Goal: Task Accomplishment & Management: Manage account settings

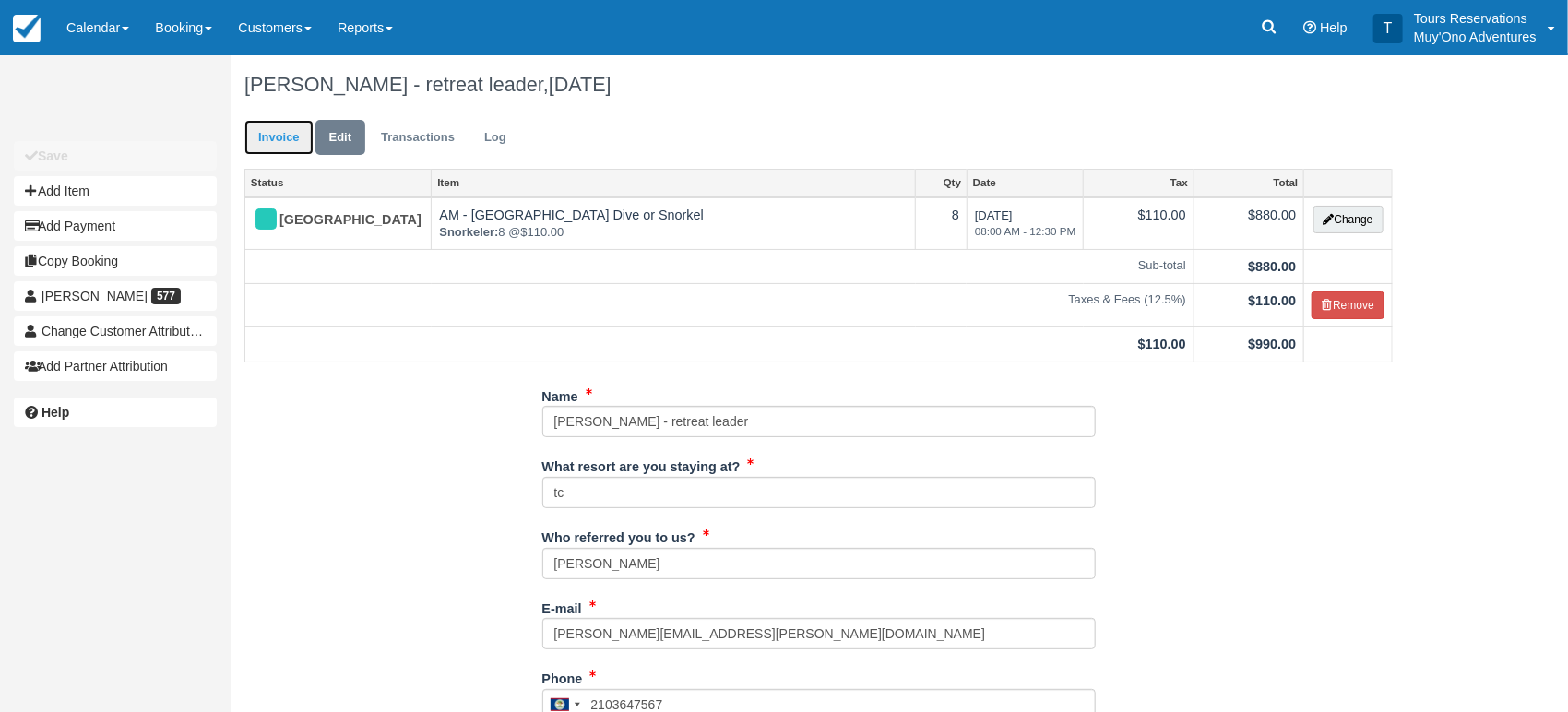
click at [278, 129] on link "Invoice" at bounding box center [279, 137] width 70 height 36
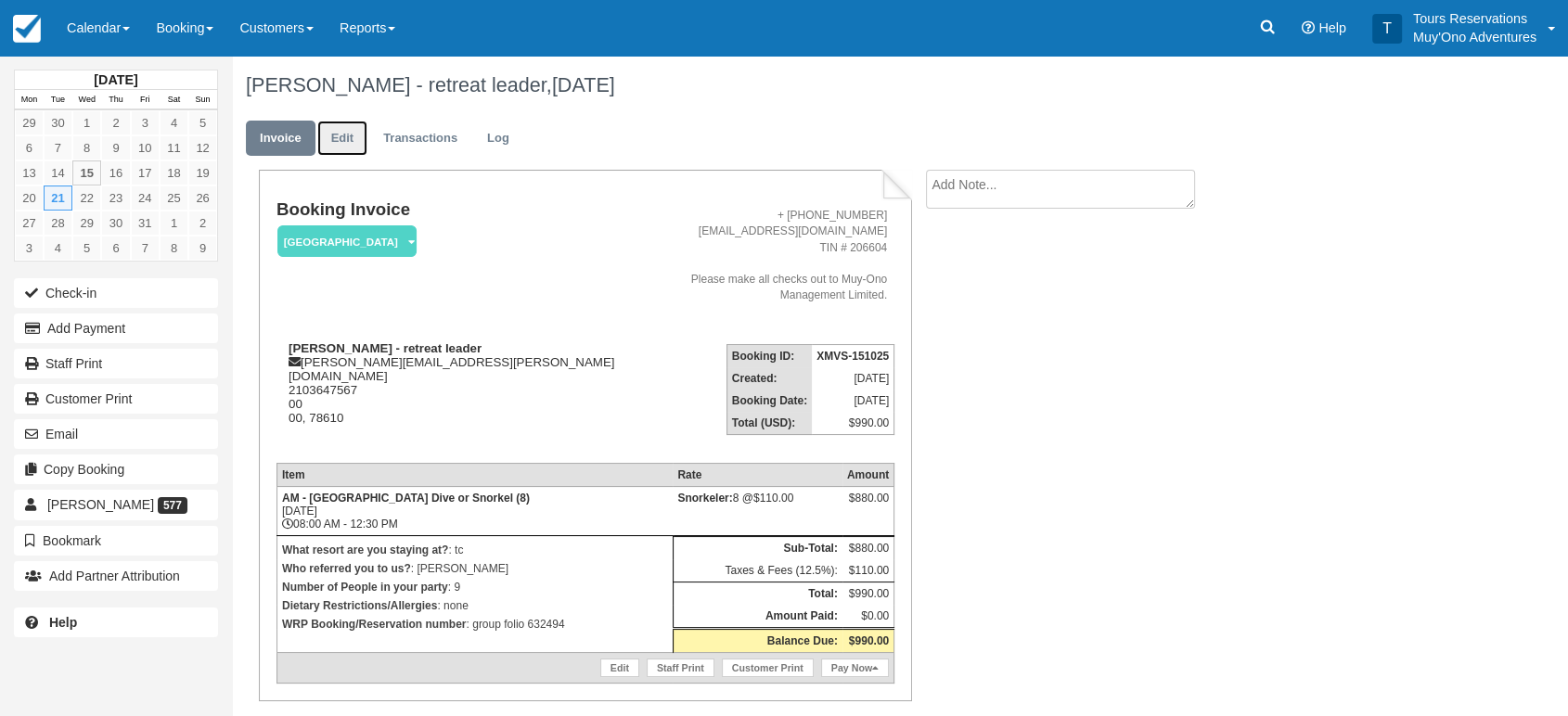
click at [342, 138] on link "Edit" at bounding box center [343, 138] width 51 height 36
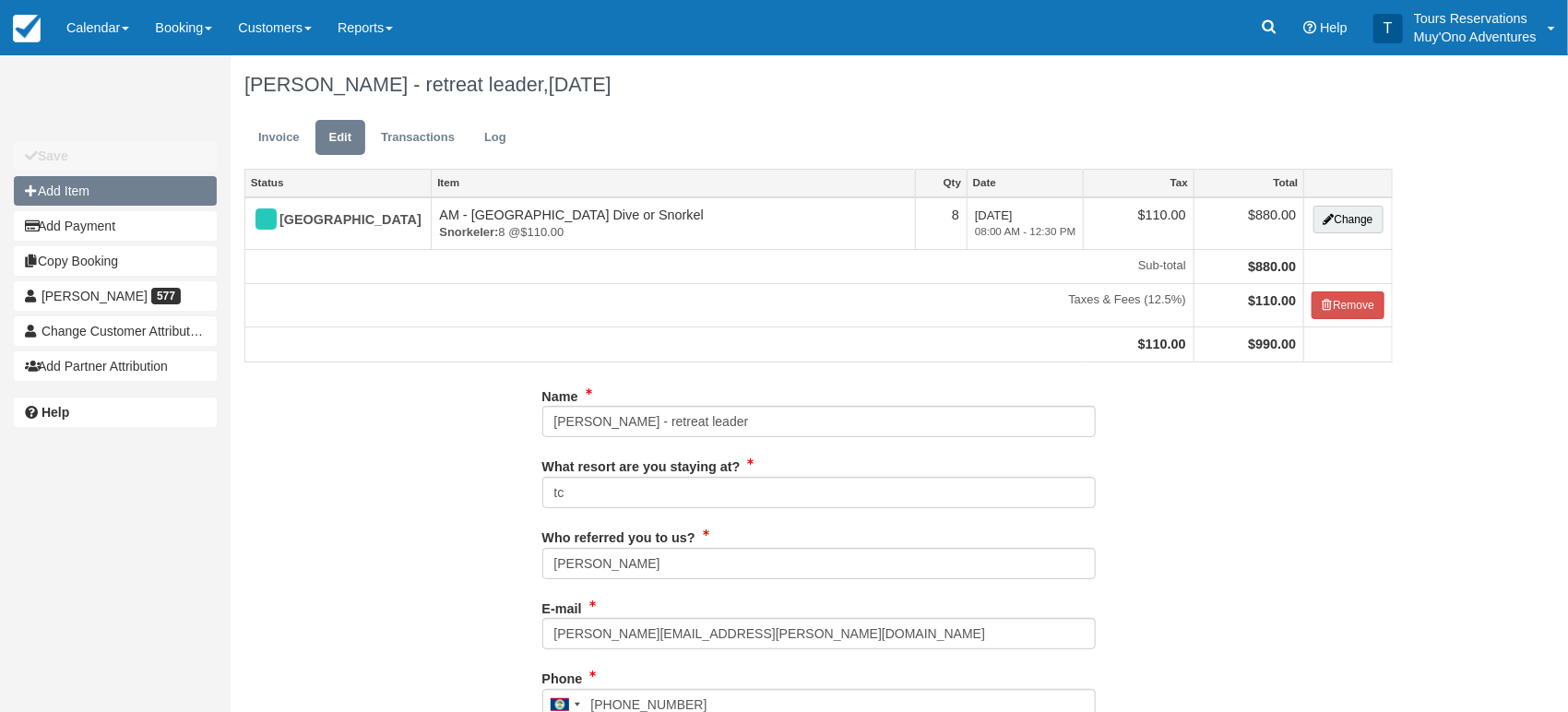
type input "2103647567"
click at [76, 184] on button "Add Item" at bounding box center [115, 190] width 203 height 30
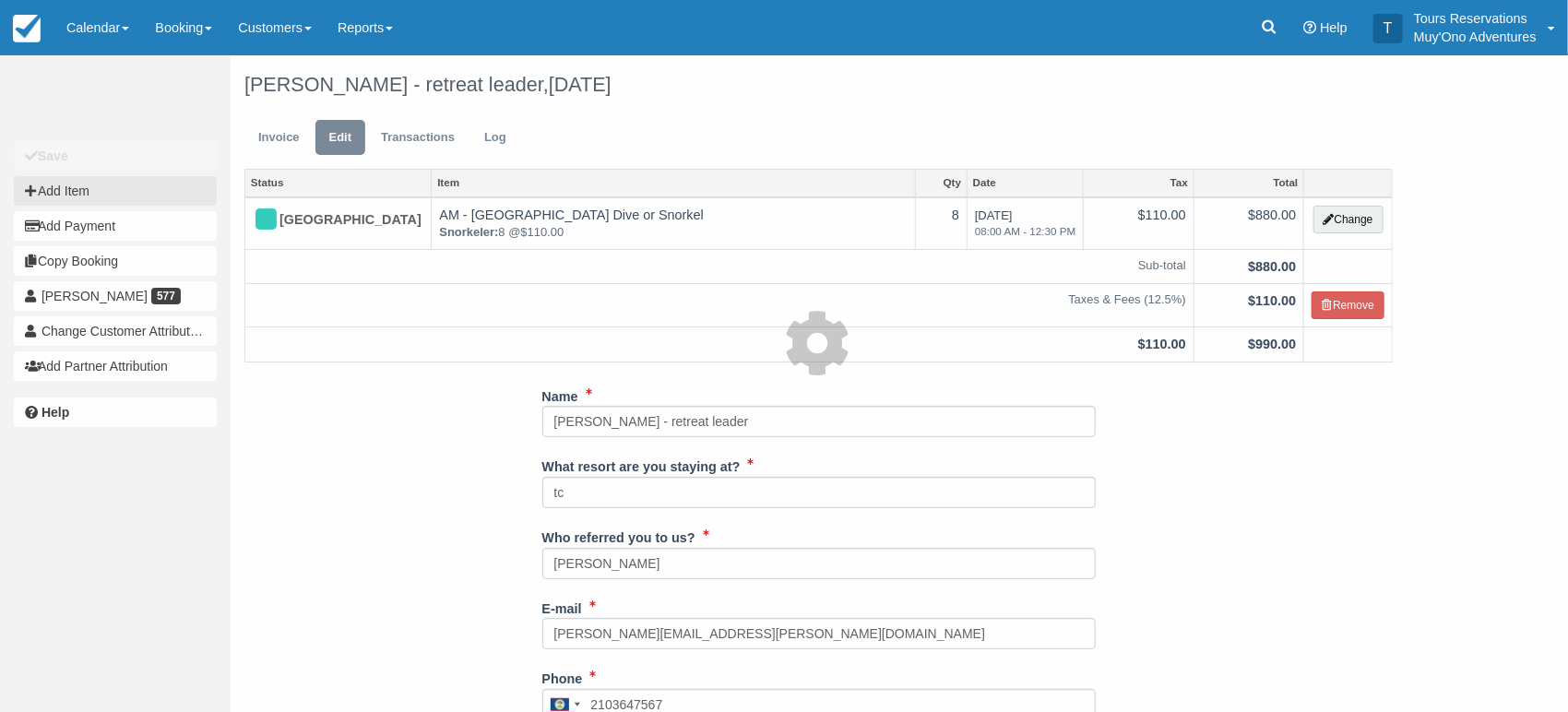
type input "0.00"
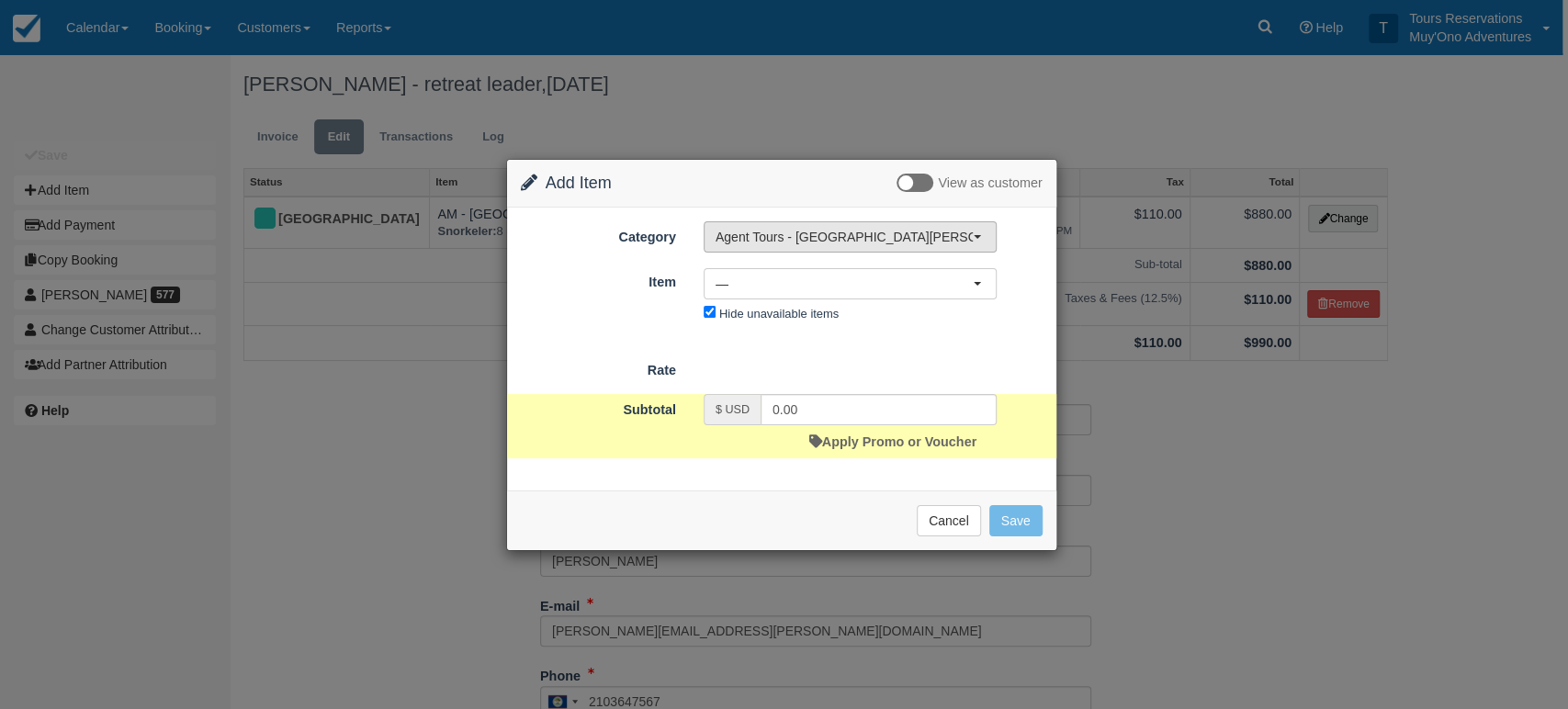
click at [794, 233] on span "Agent Tours - [GEOGRAPHIC_DATA][PERSON_NAME] Caulker/[GEOGRAPHIC_DATA] City Tou…" at bounding box center [844, 237] width 257 height 18
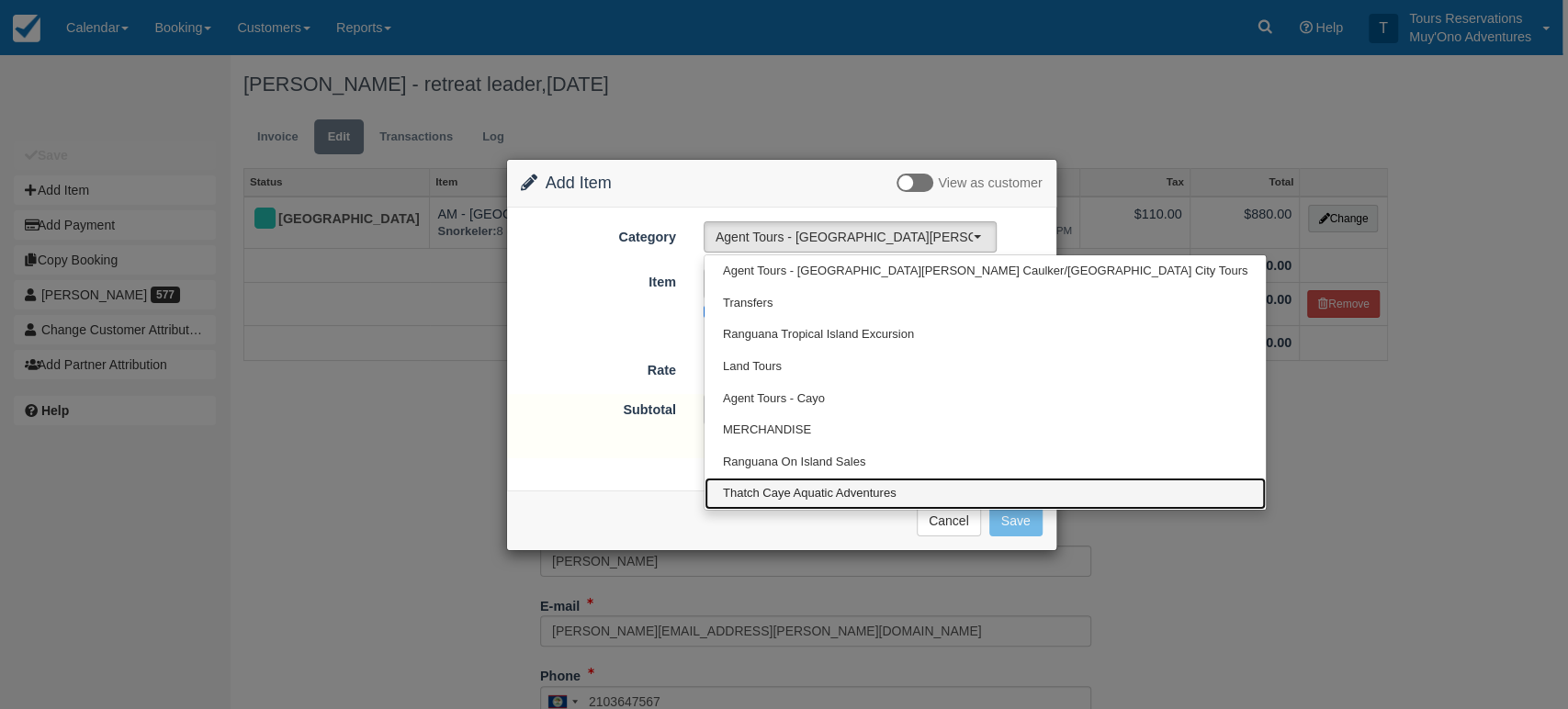
click at [792, 494] on span "Thatch Caye Aquatic Adventures" at bounding box center [809, 494] width 173 height 17
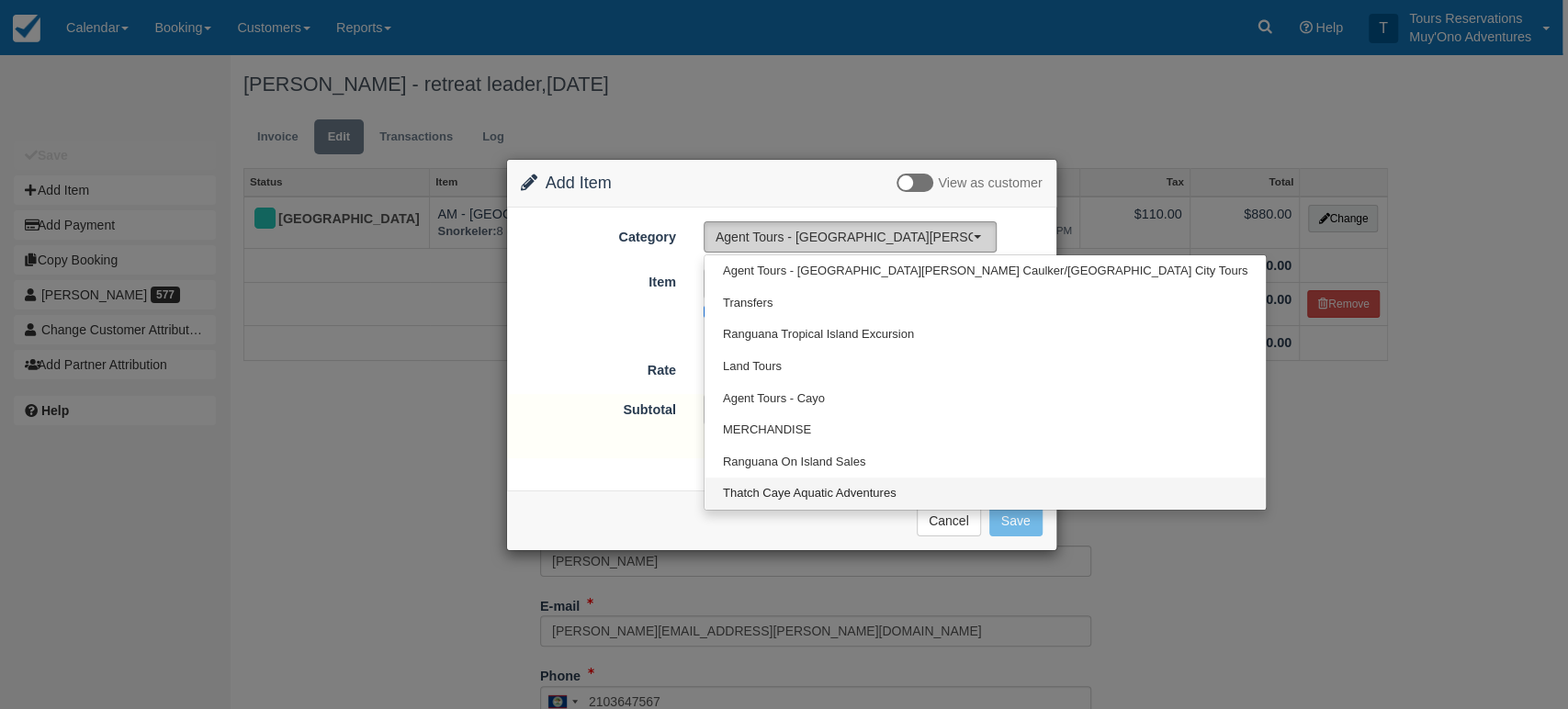
select select "64"
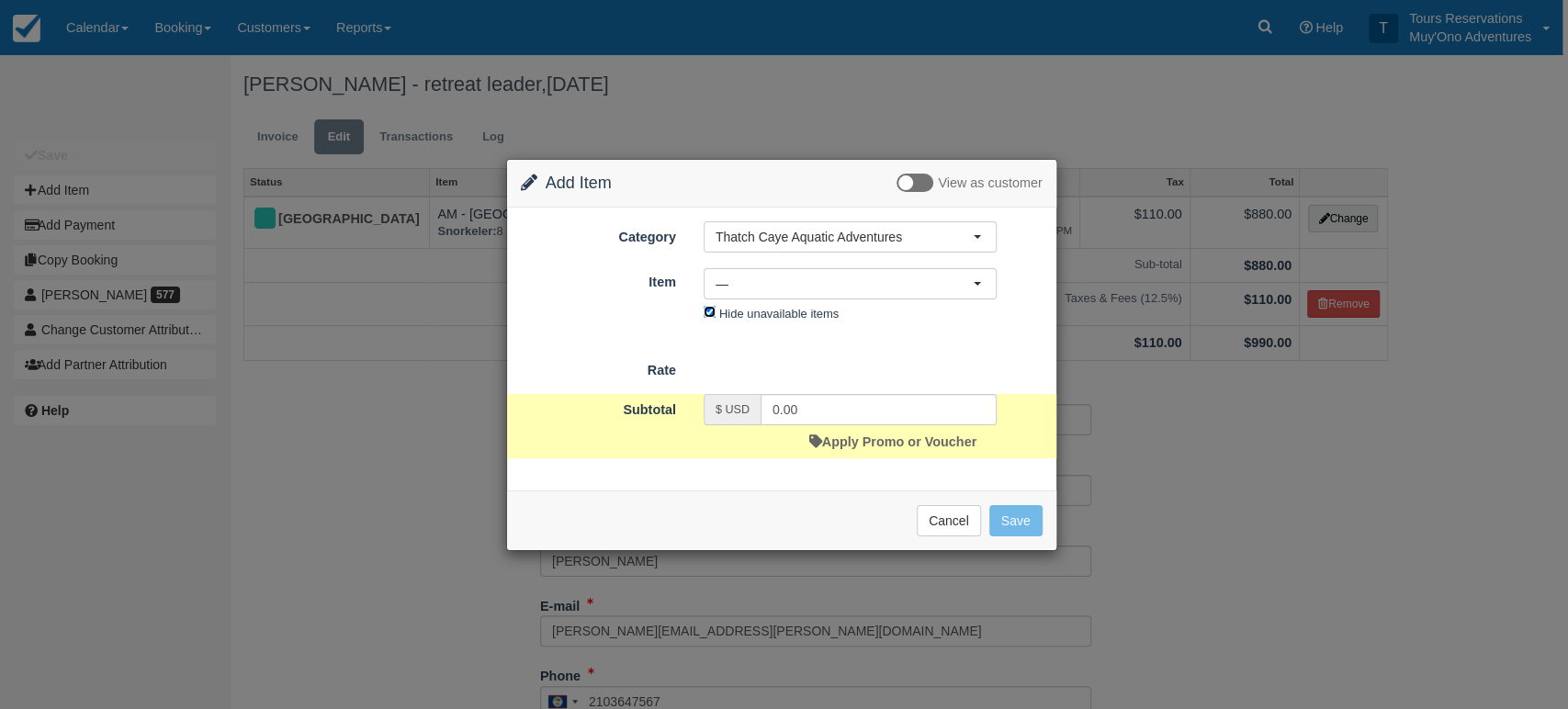
click at [708, 306] on input "Hide unavailable items" at bounding box center [709, 312] width 12 height 12
checkbox input "false"
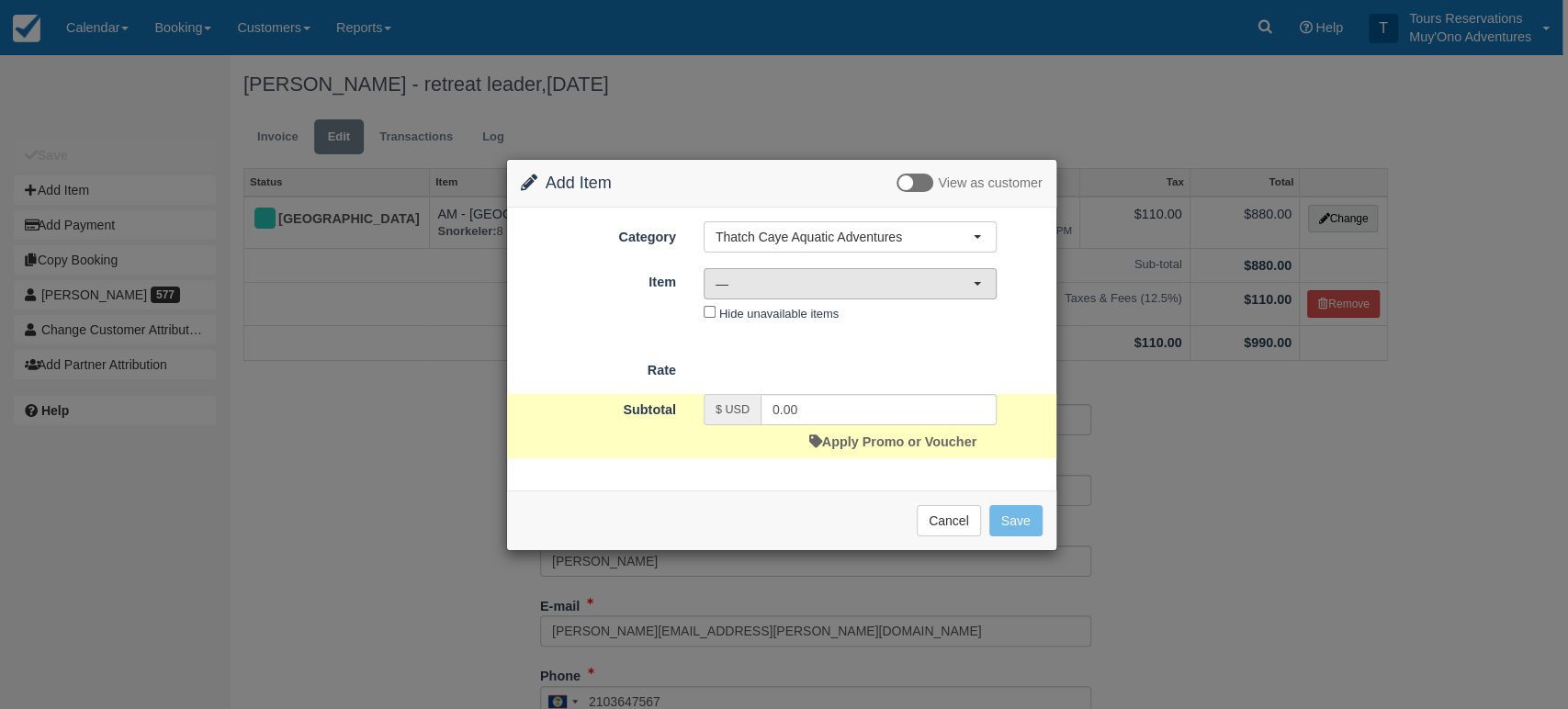
click at [732, 285] on span "—" at bounding box center [844, 283] width 257 height 18
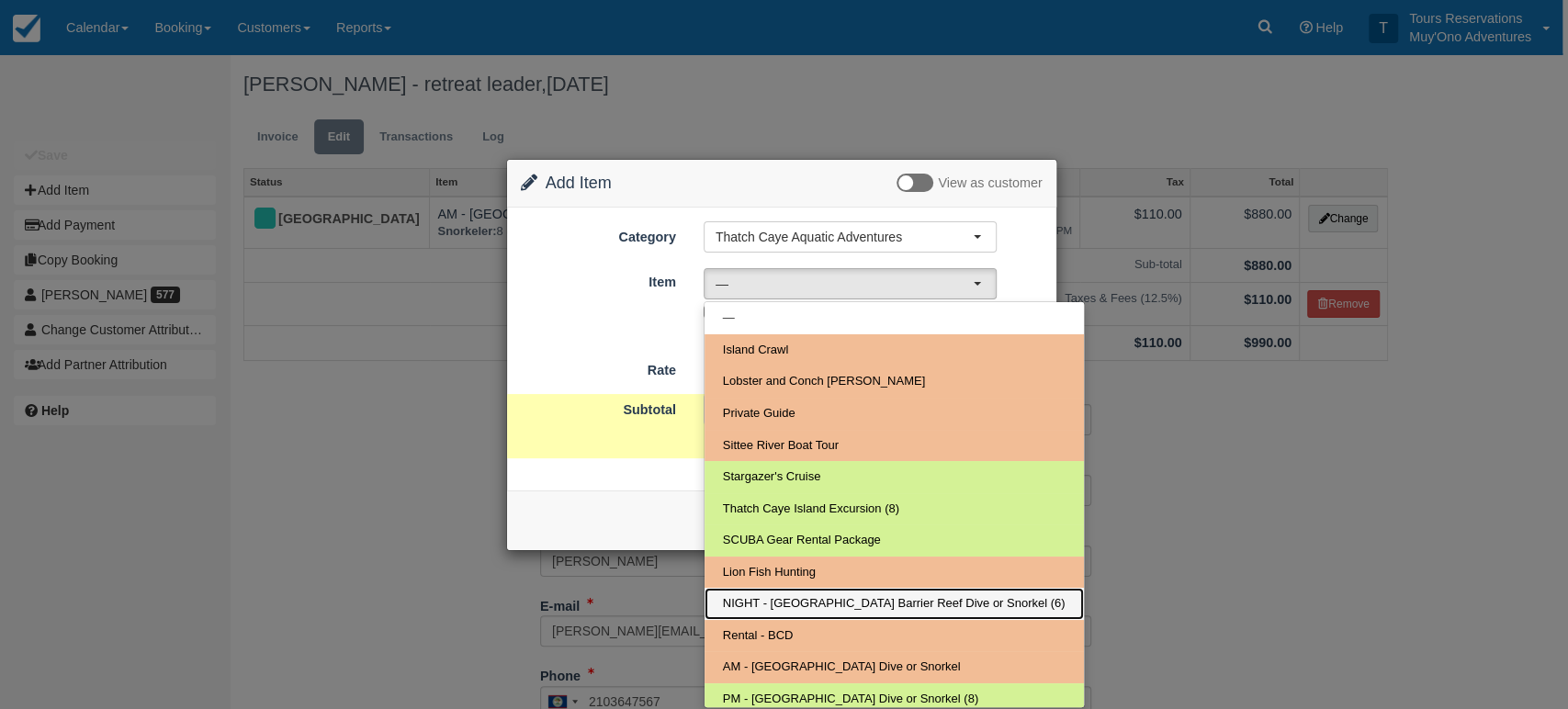
click at [817, 599] on span "NIGHT - [GEOGRAPHIC_DATA] Barrier Reef Dive or Snorkel (6)" at bounding box center [894, 604] width 342 height 17
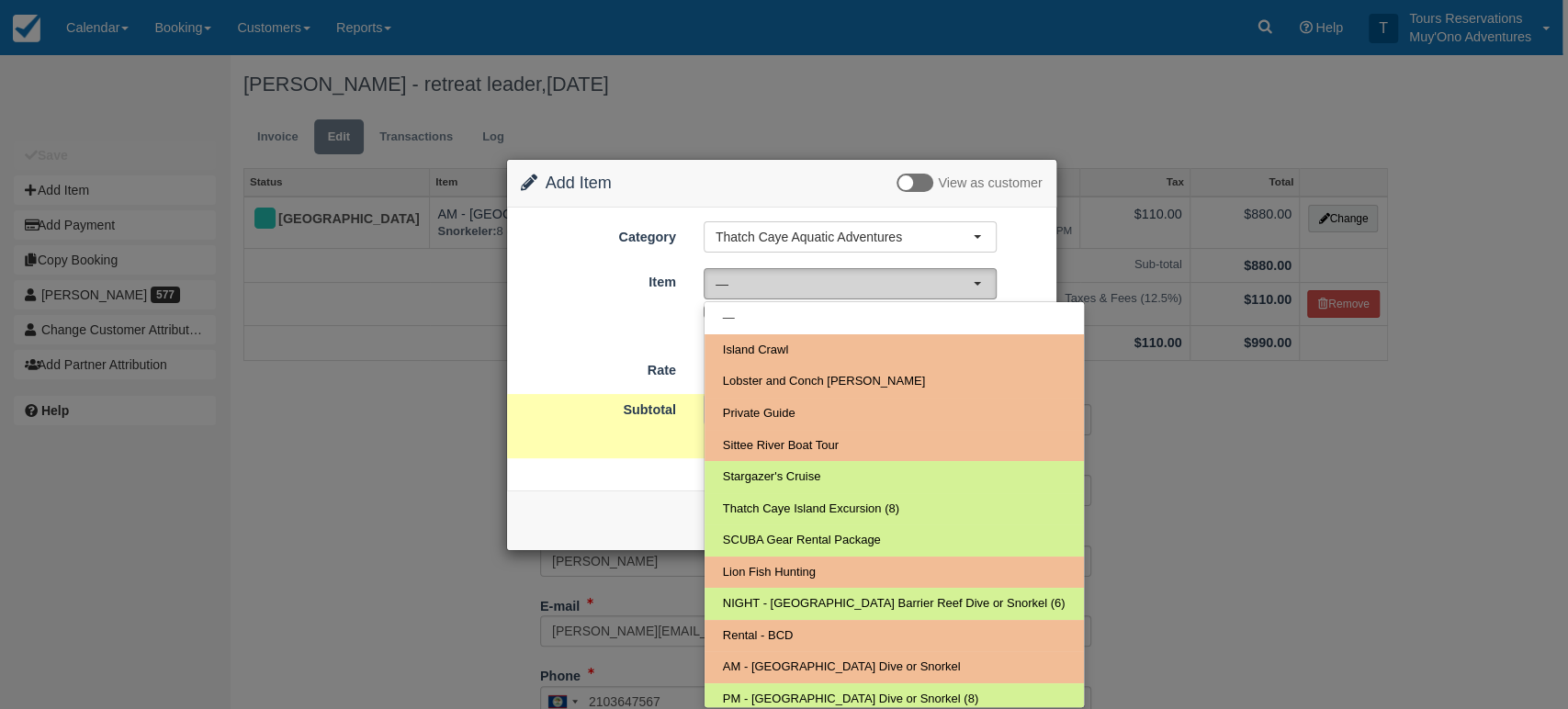
select select "297"
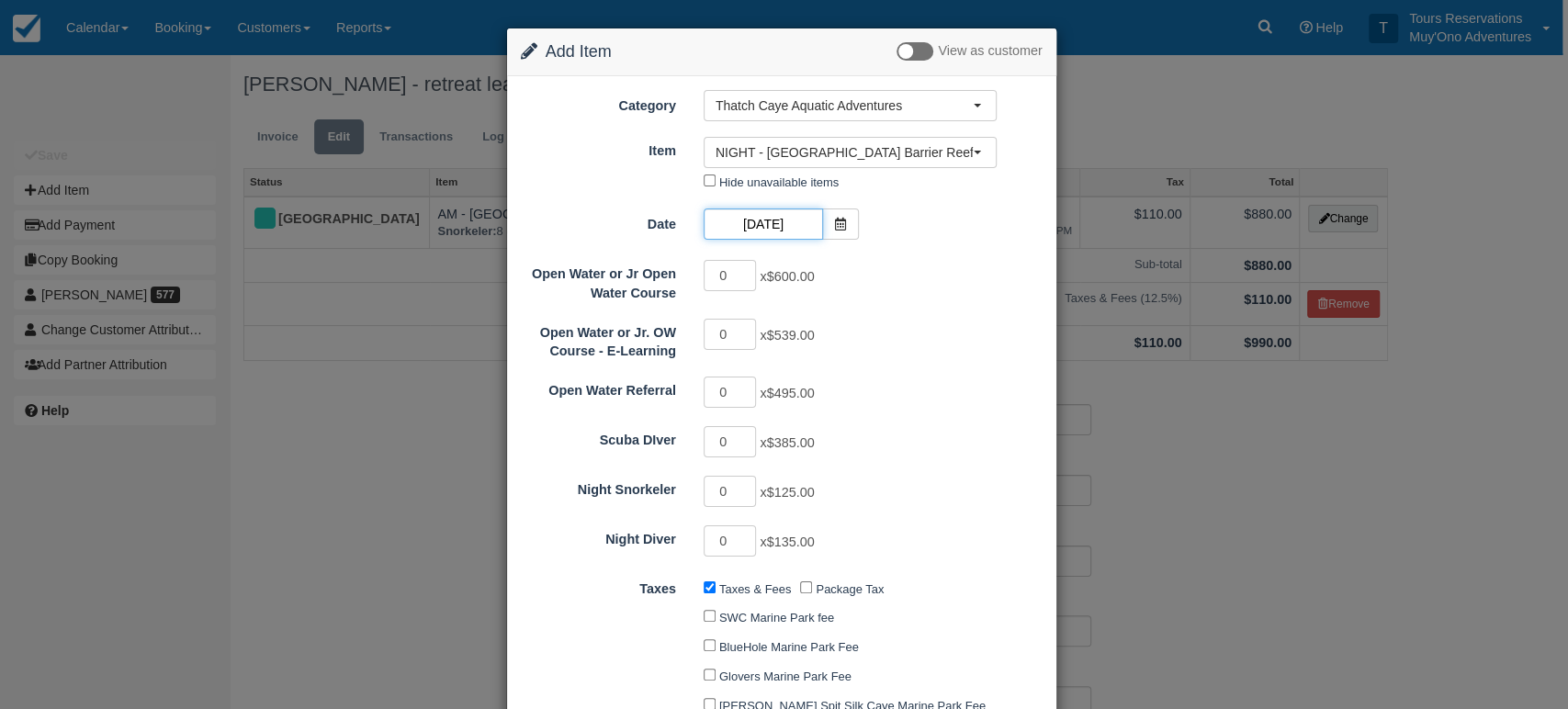
click at [750, 225] on input "10/21/25" at bounding box center [763, 224] width 119 height 31
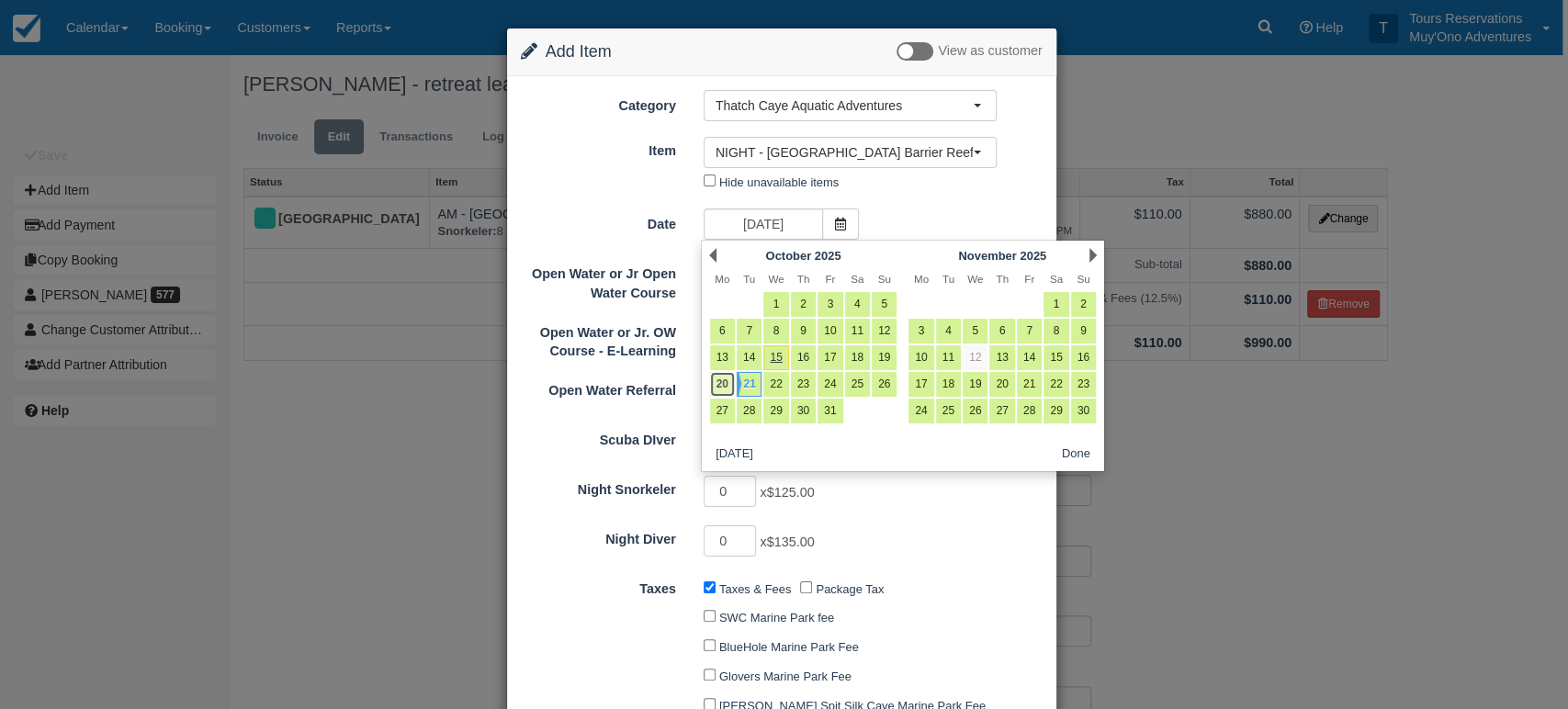
click at [720, 382] on link "20" at bounding box center [722, 385] width 25 height 25
type input "10/20/25"
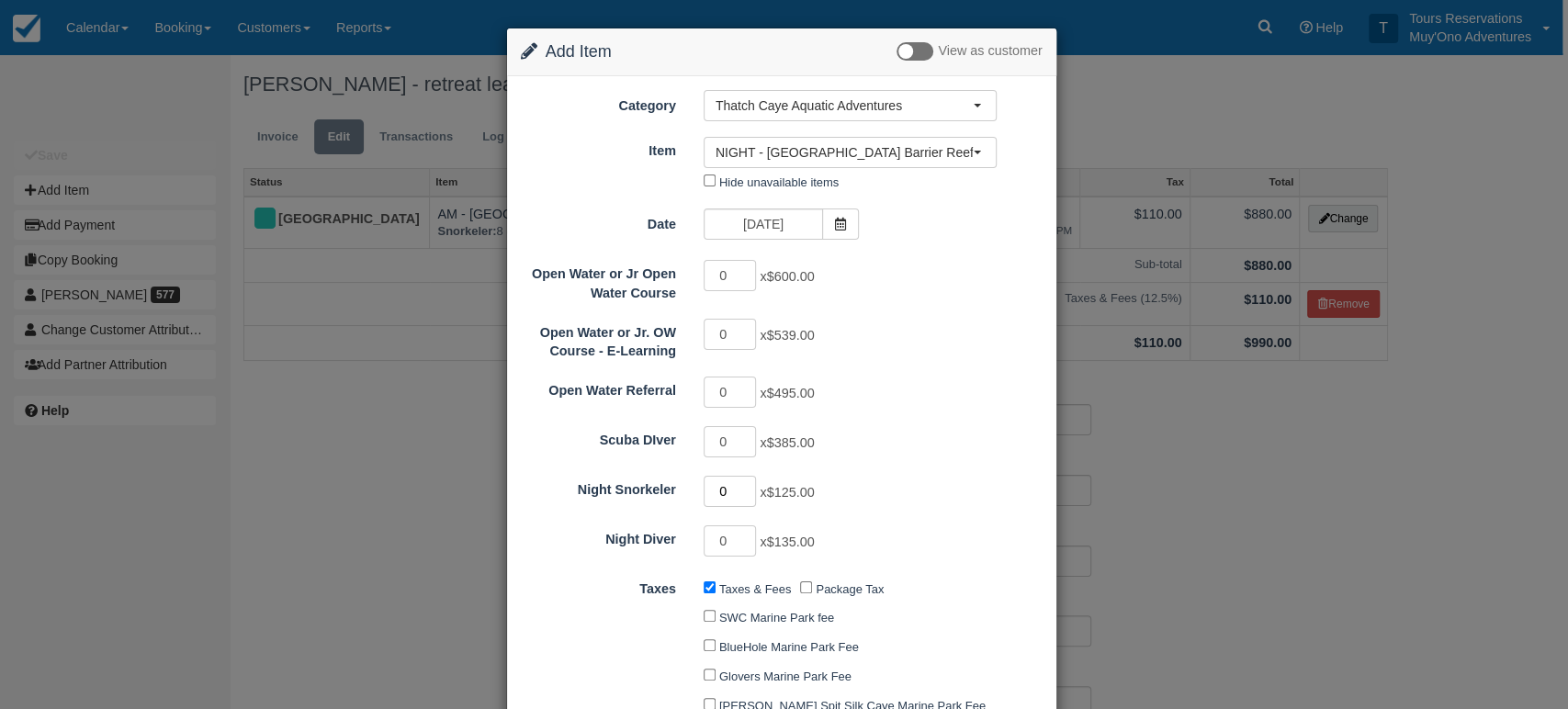
drag, startPoint x: 736, startPoint y: 491, endPoint x: 687, endPoint y: 486, distance: 49.3
click at [690, 486] on div "0 x $125.00" at bounding box center [849, 494] width 320 height 36
type input "9"
type input "1125.00"
drag, startPoint x: 726, startPoint y: 494, endPoint x: 694, endPoint y: 489, distance: 32.4
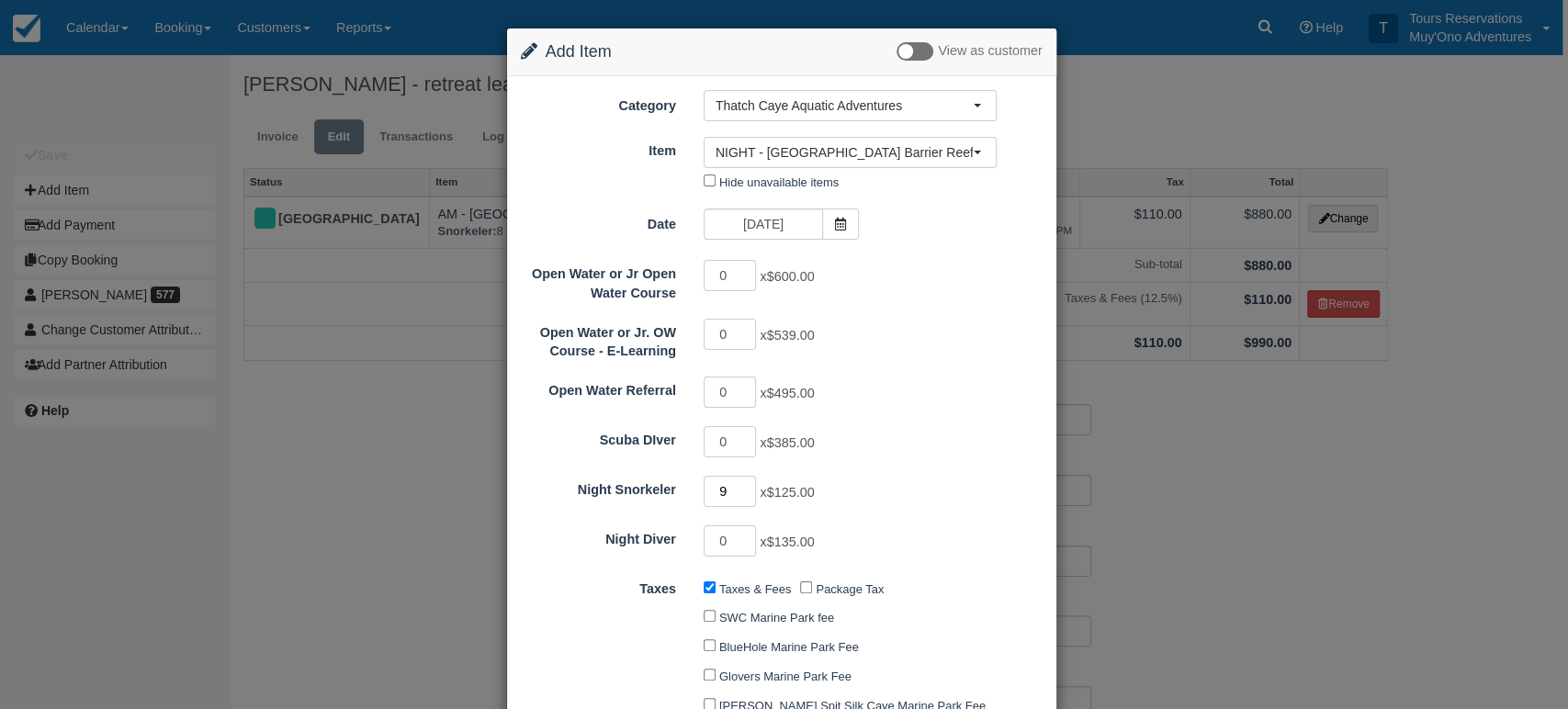
click at [694, 489] on div "9 x $125.00" at bounding box center [849, 494] width 320 height 36
type input "8"
click at [887, 458] on div "0 x $385.00" at bounding box center [849, 443] width 320 height 36
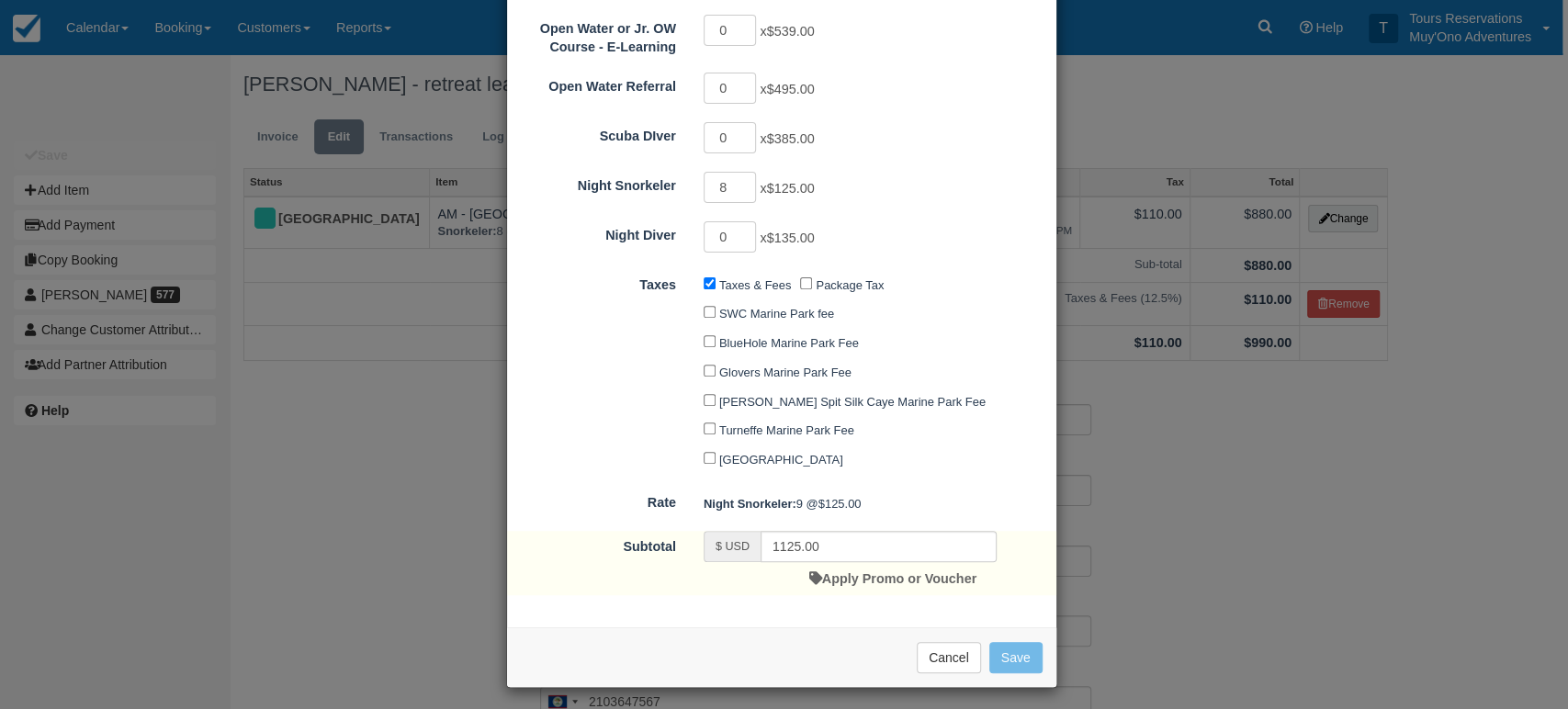
type input "1000.00"
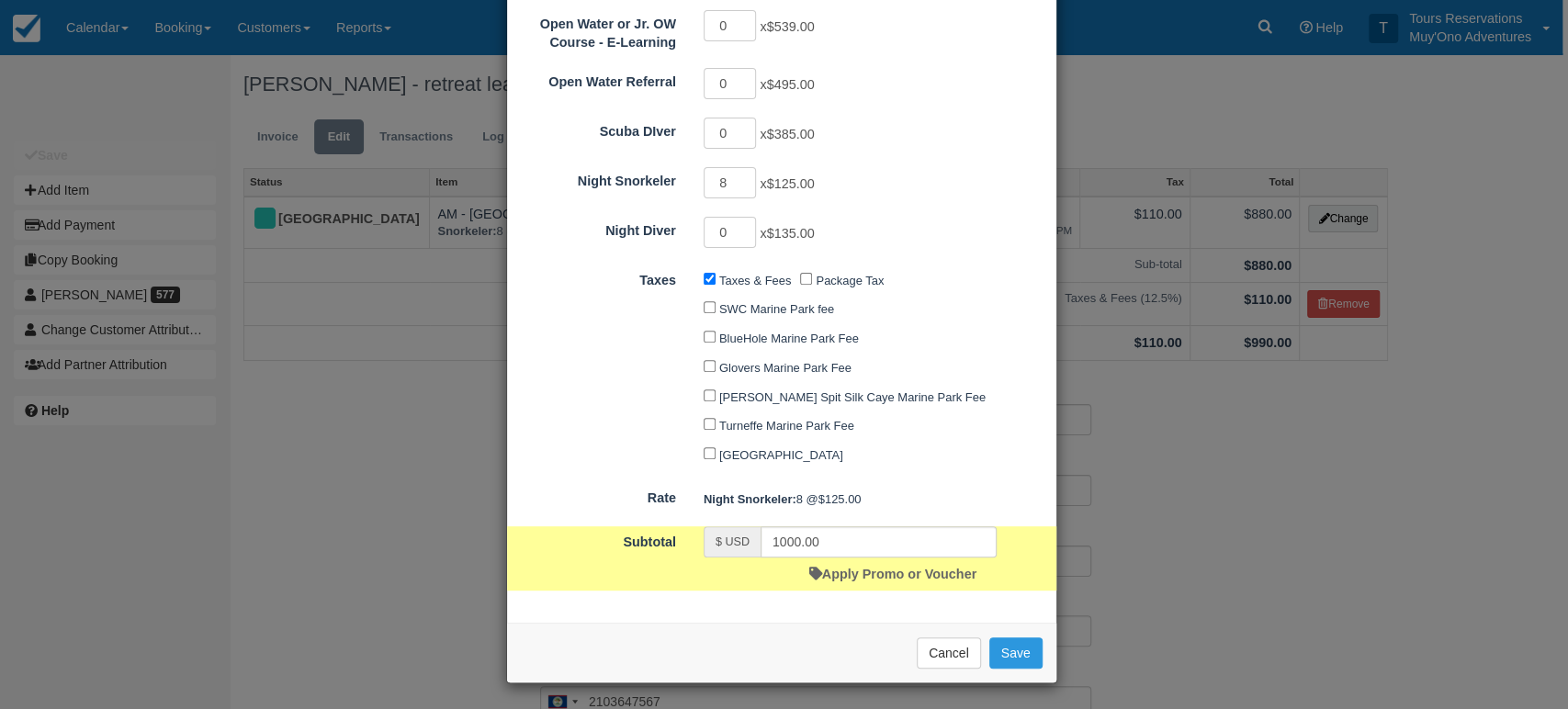
scroll to position [315, 0]
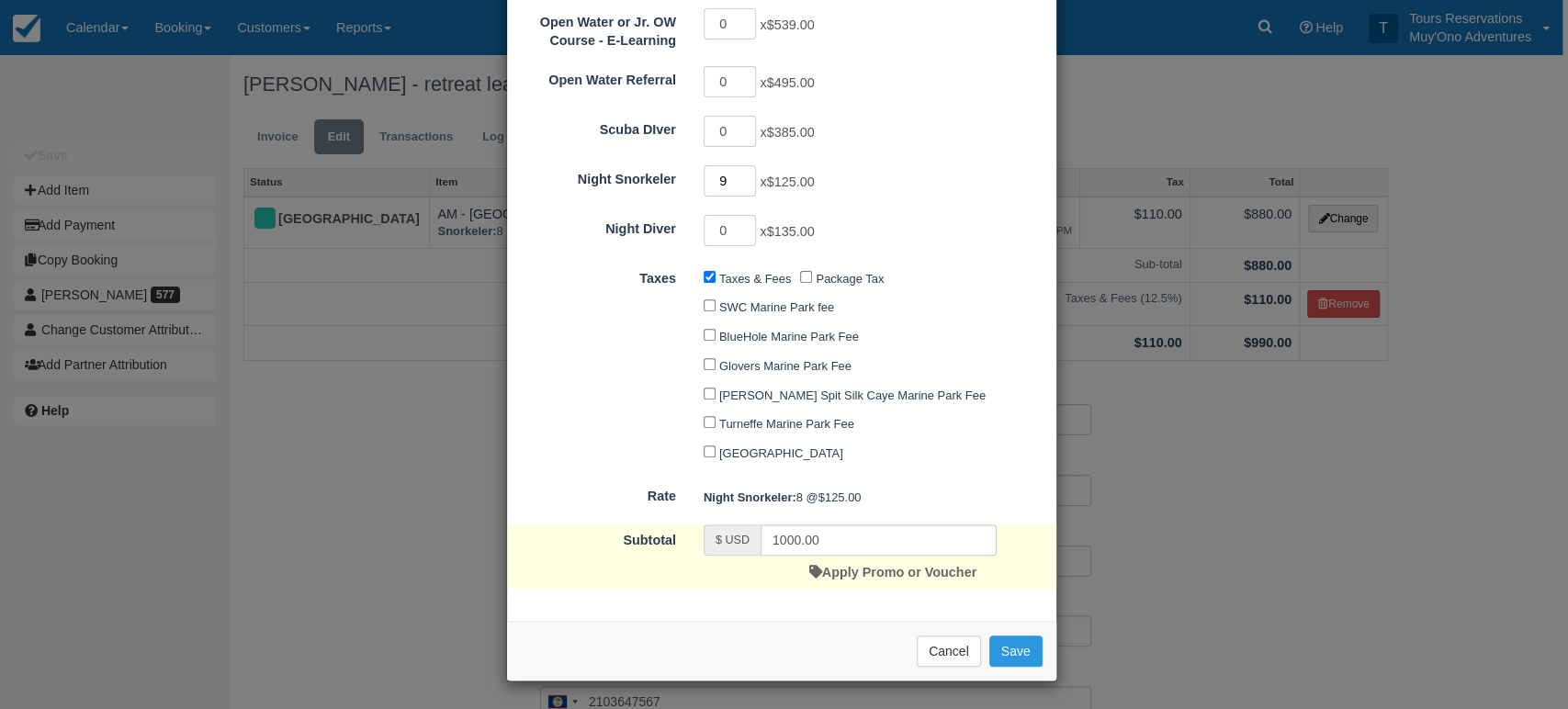
type input "9"
click at [745, 167] on input "9" at bounding box center [729, 181] width 53 height 31
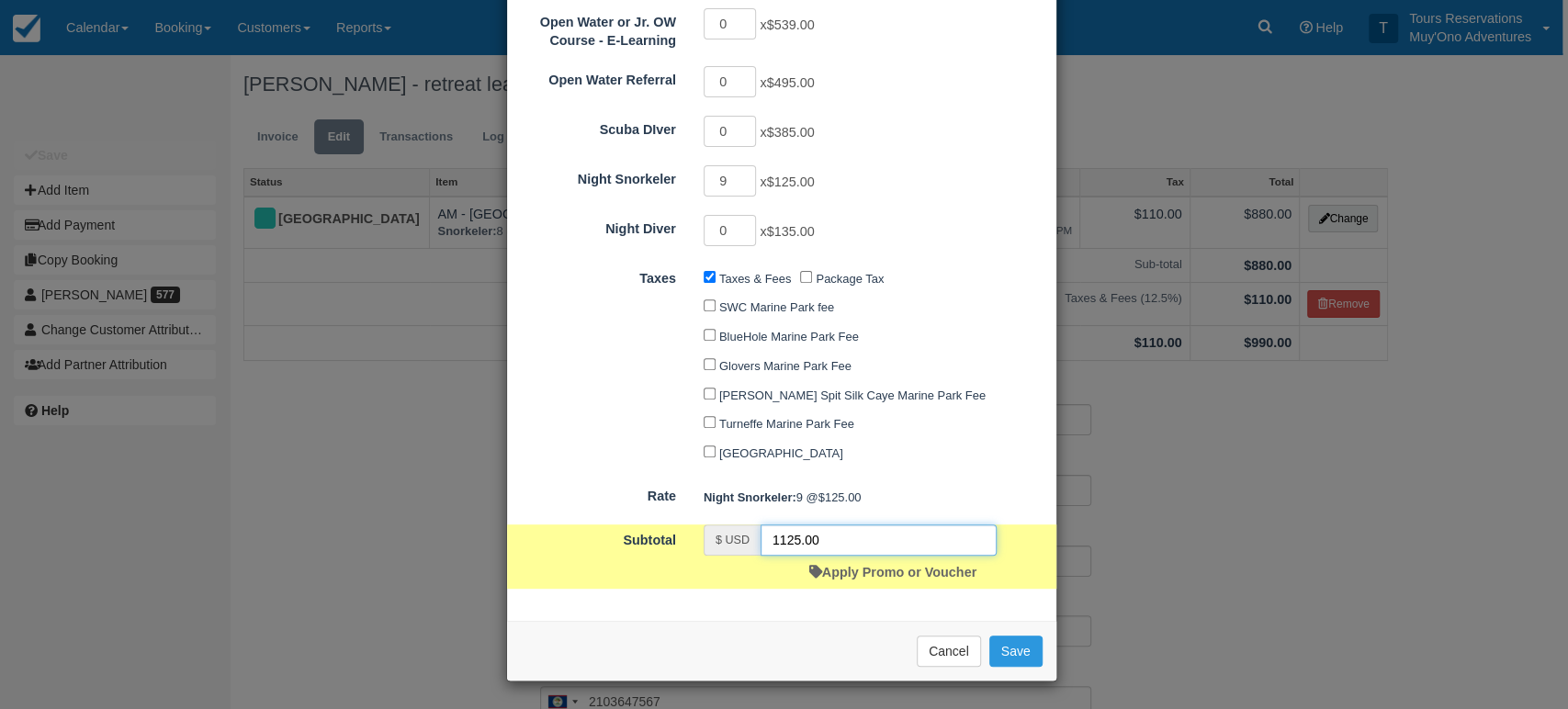
drag, startPoint x: 842, startPoint y: 536, endPoint x: 688, endPoint y: 535, distance: 154.0
click at [690, 535] on div "$ USD 1125.00 Apply Promo or Voucher" at bounding box center [849, 556] width 320 height 64
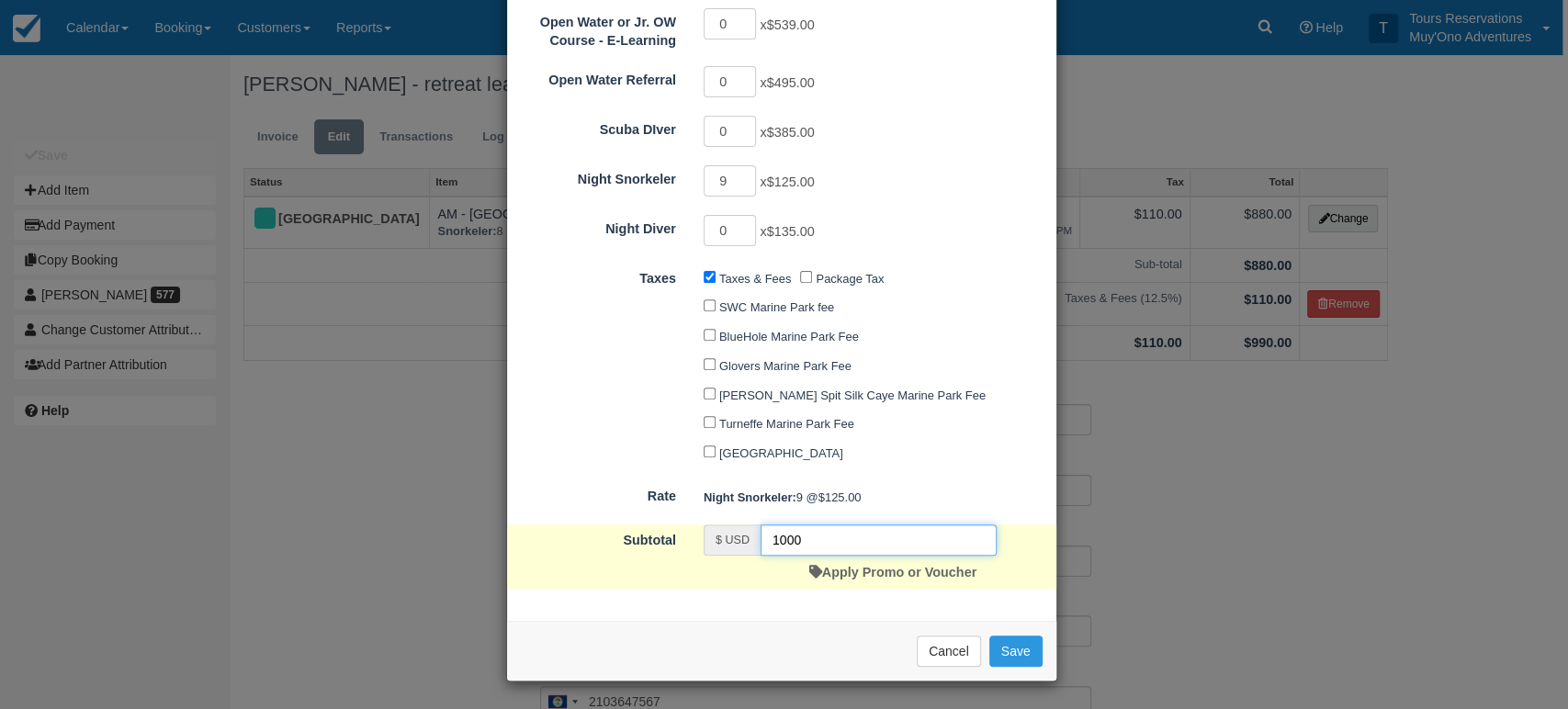
type input "1000"
click at [649, 460] on div "Taxes Taxes & Fees Package Tax SWC Marine Park fee BlueHole Marine Park Fee Glo…" at bounding box center [781, 365] width 549 height 204
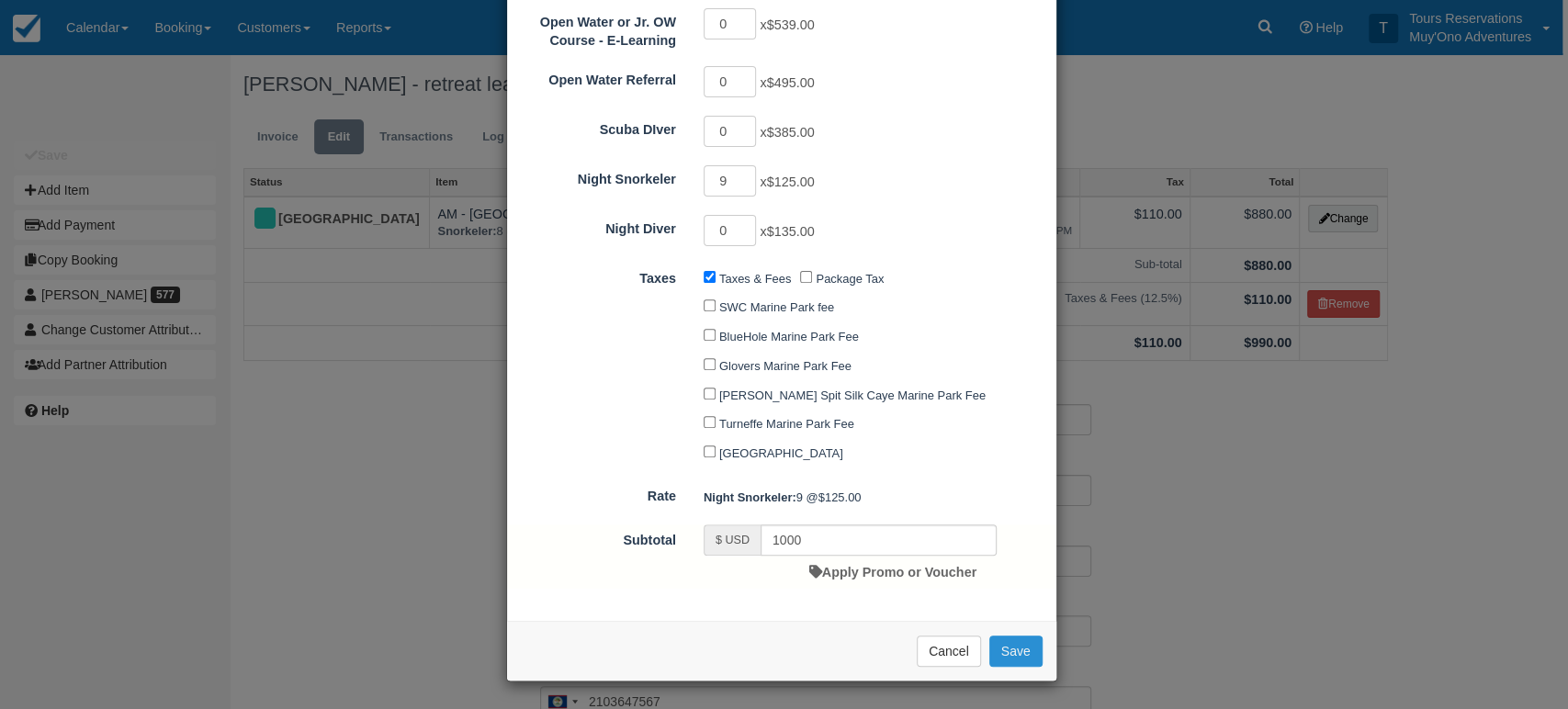
click at [1025, 655] on button "Save" at bounding box center [1015, 651] width 53 height 31
checkbox input "false"
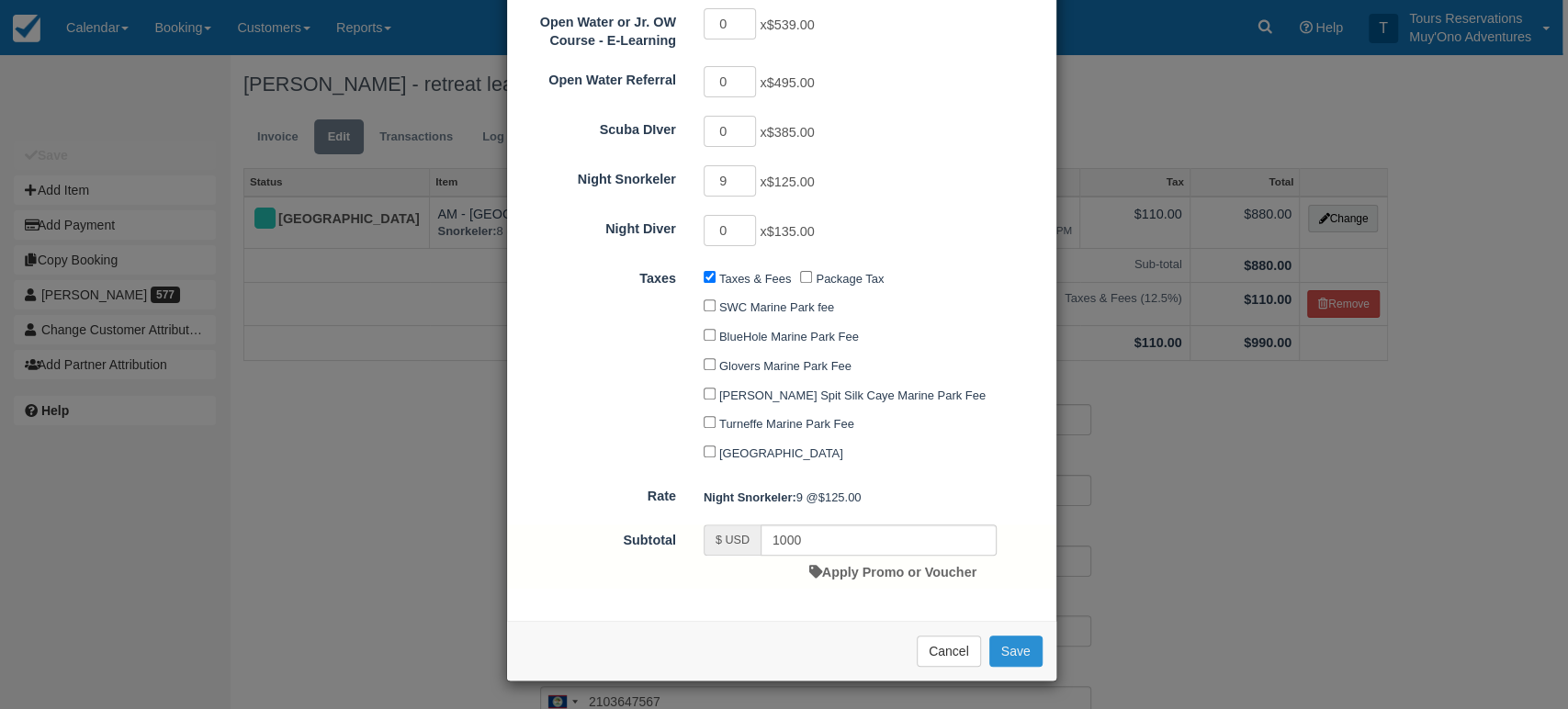
checkbox input "false"
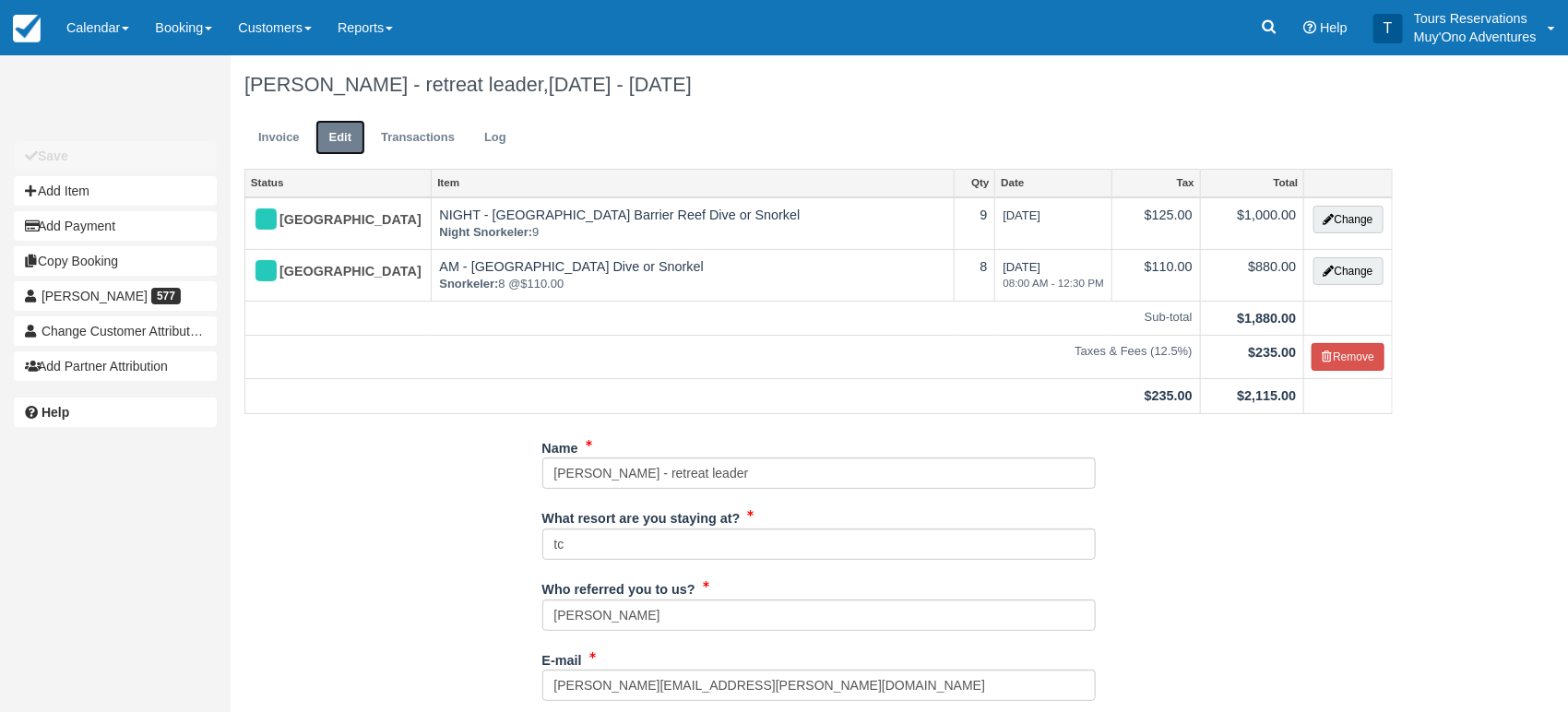
click at [346, 141] on link "Edit" at bounding box center [341, 137] width 50 height 36
click at [1348, 267] on button "Change" at bounding box center [1348, 271] width 71 height 28
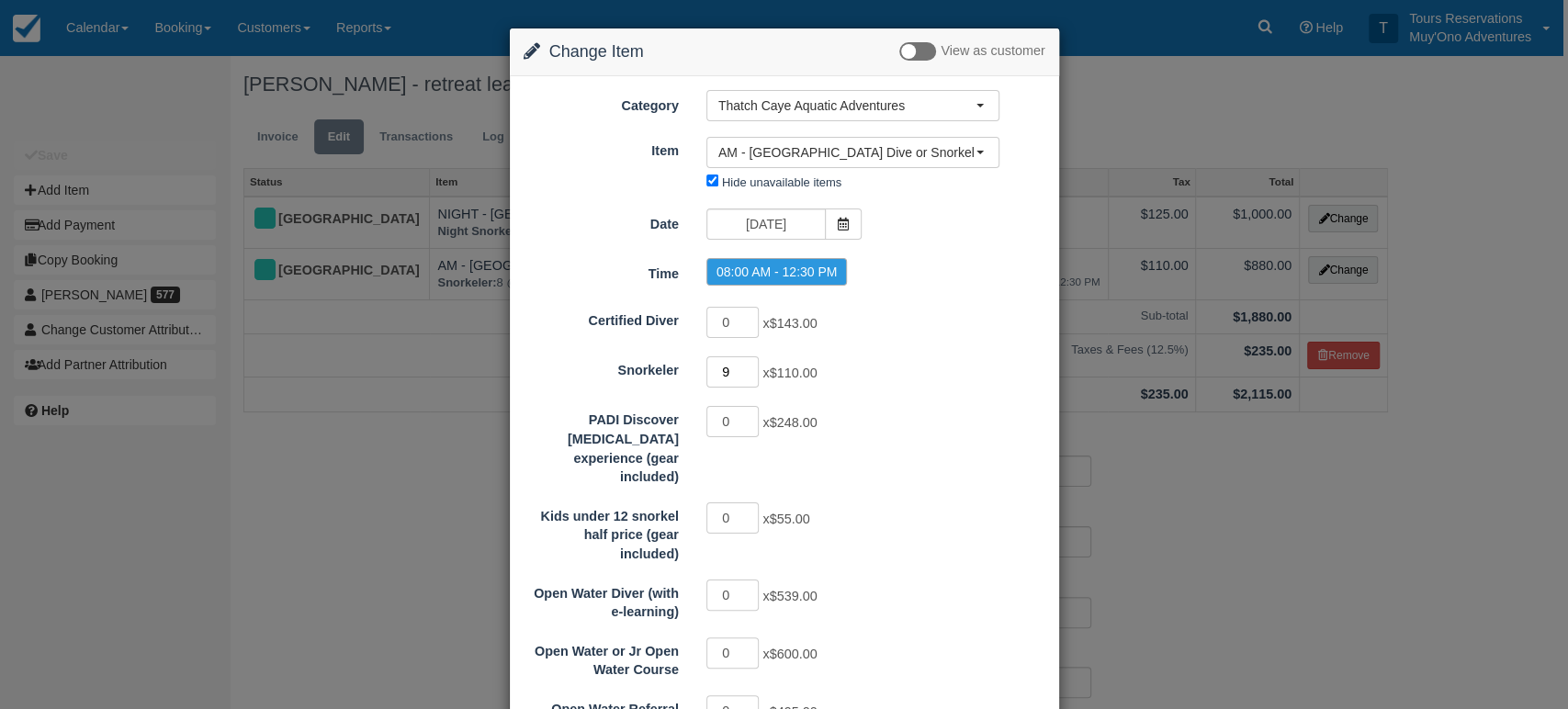
type input "9"
click at [747, 367] on input "9" at bounding box center [732, 371] width 53 height 31
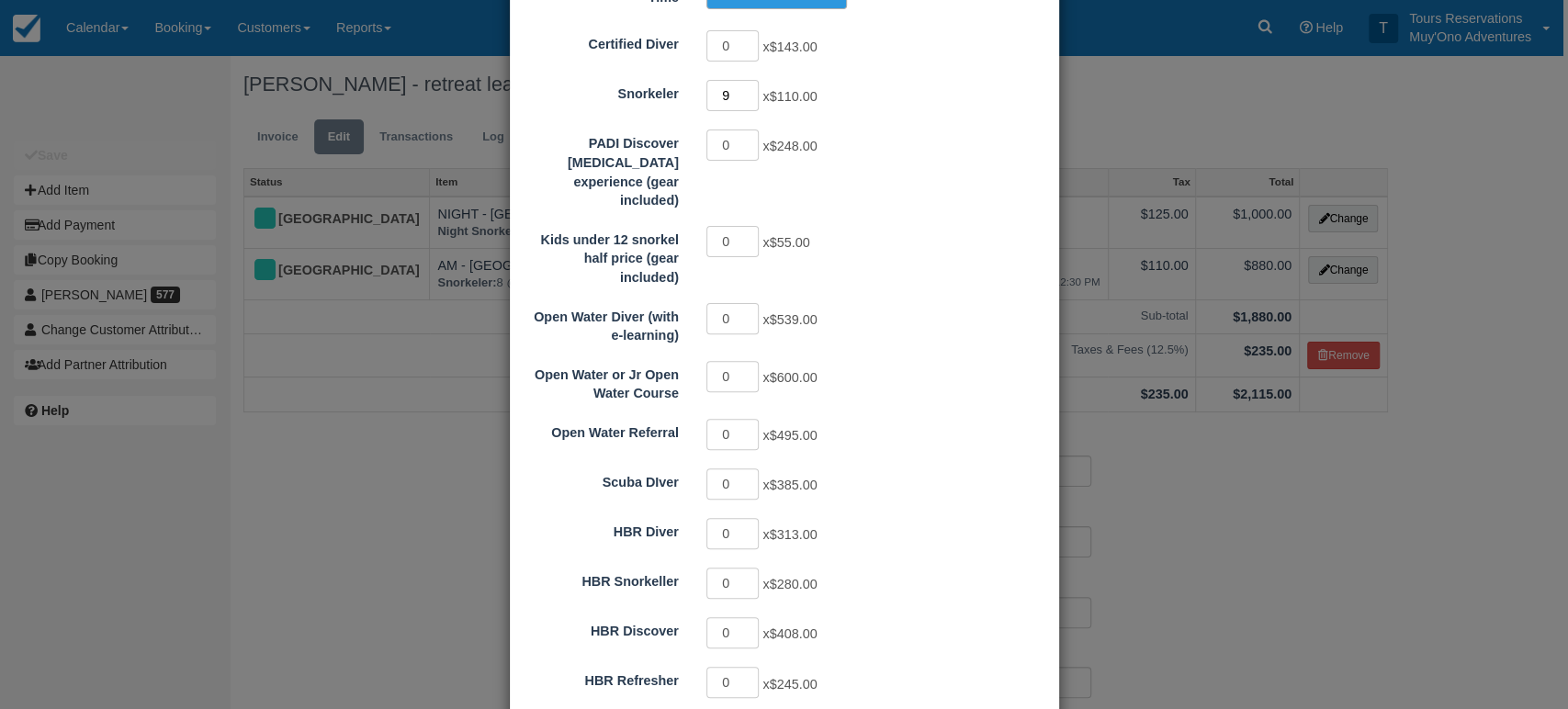
scroll to position [816, 0]
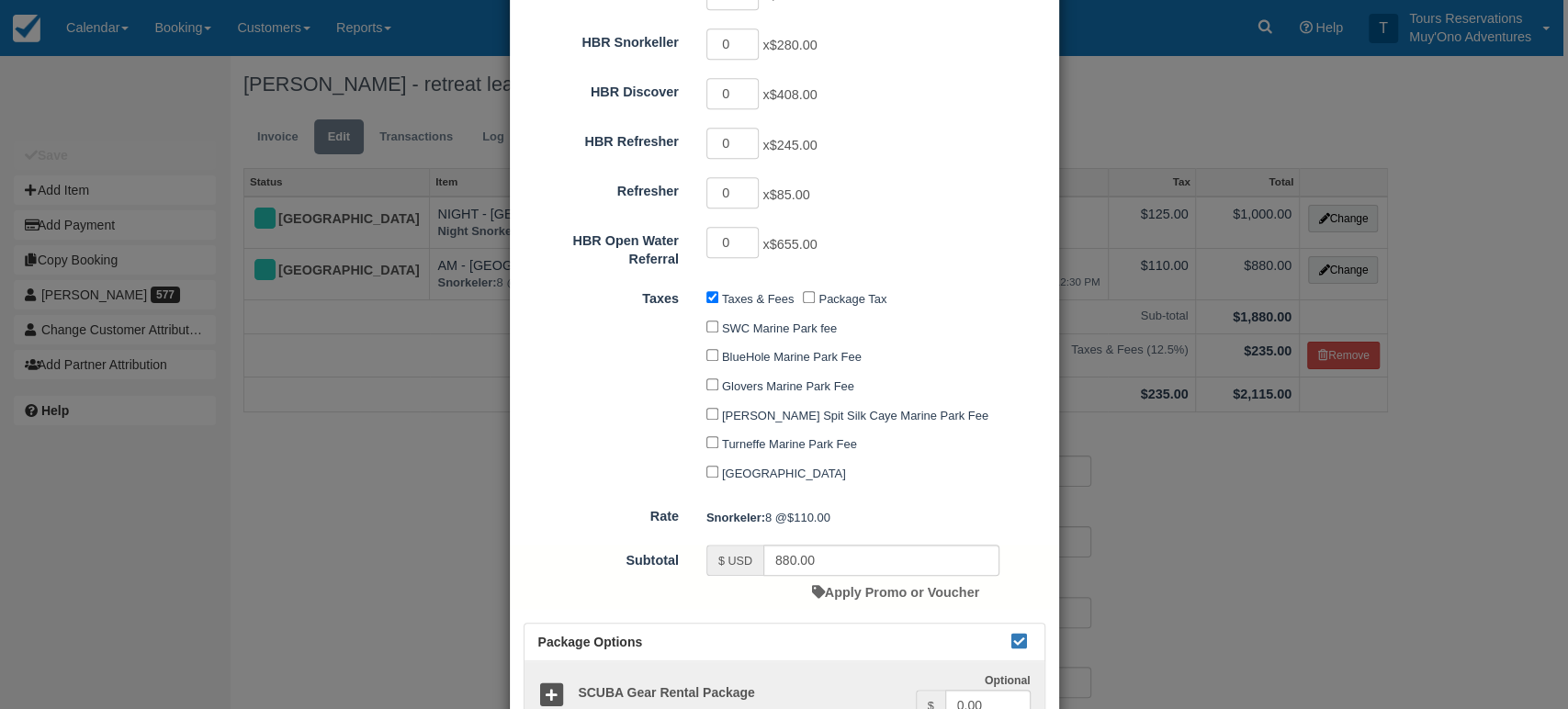
type input "990.00"
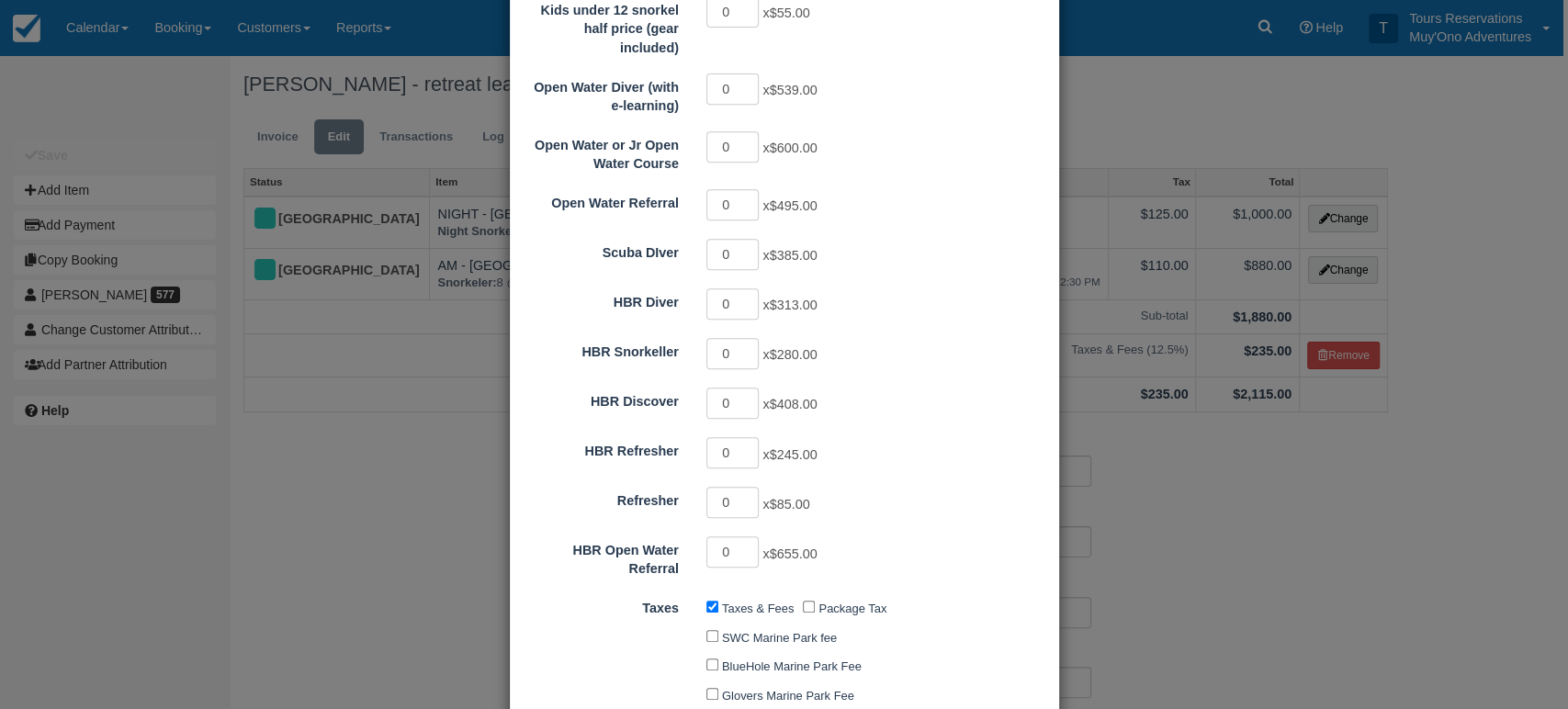
scroll to position [0, 0]
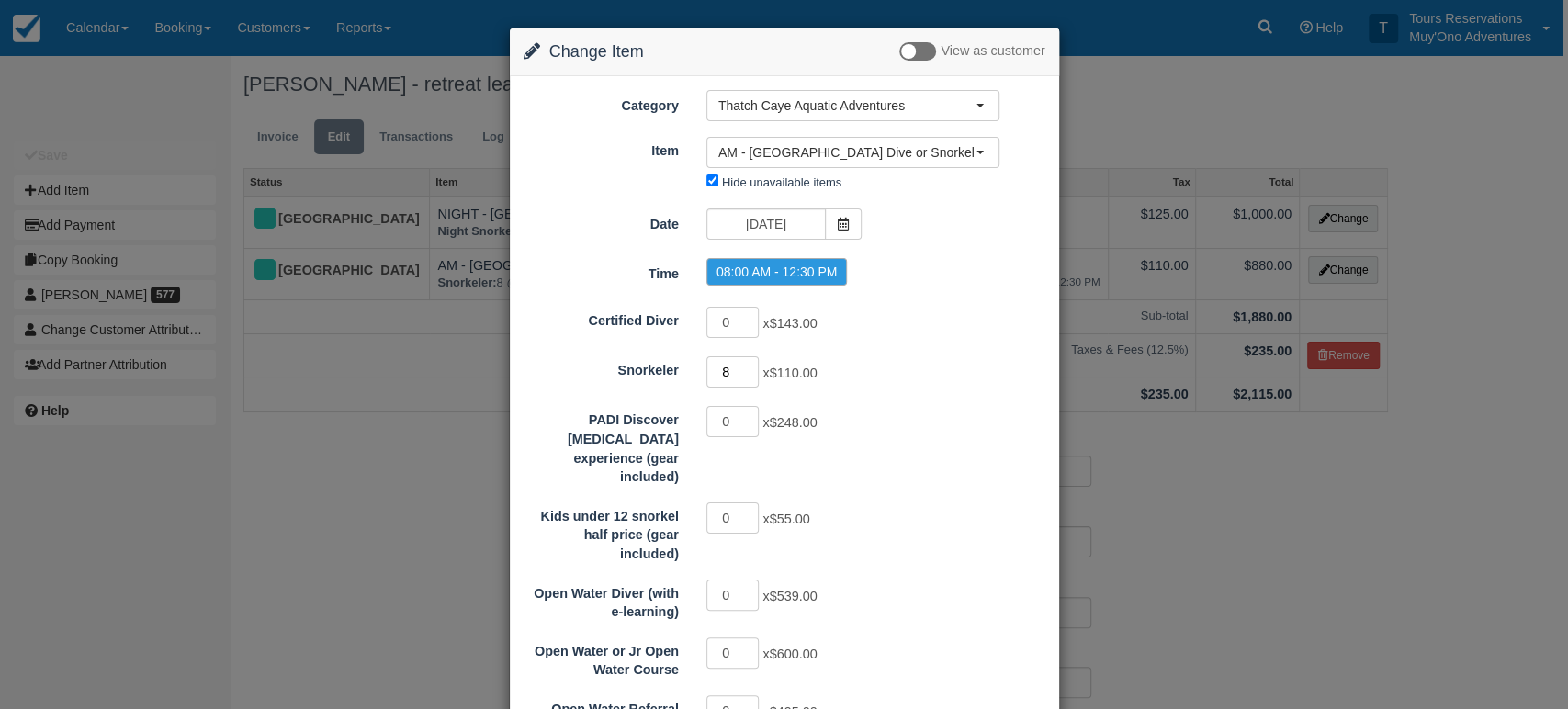
type input "8"
click at [747, 374] on input "8" at bounding box center [732, 371] width 53 height 31
type input "880.00"
type input "9"
click at [747, 367] on input "9" at bounding box center [732, 371] width 53 height 31
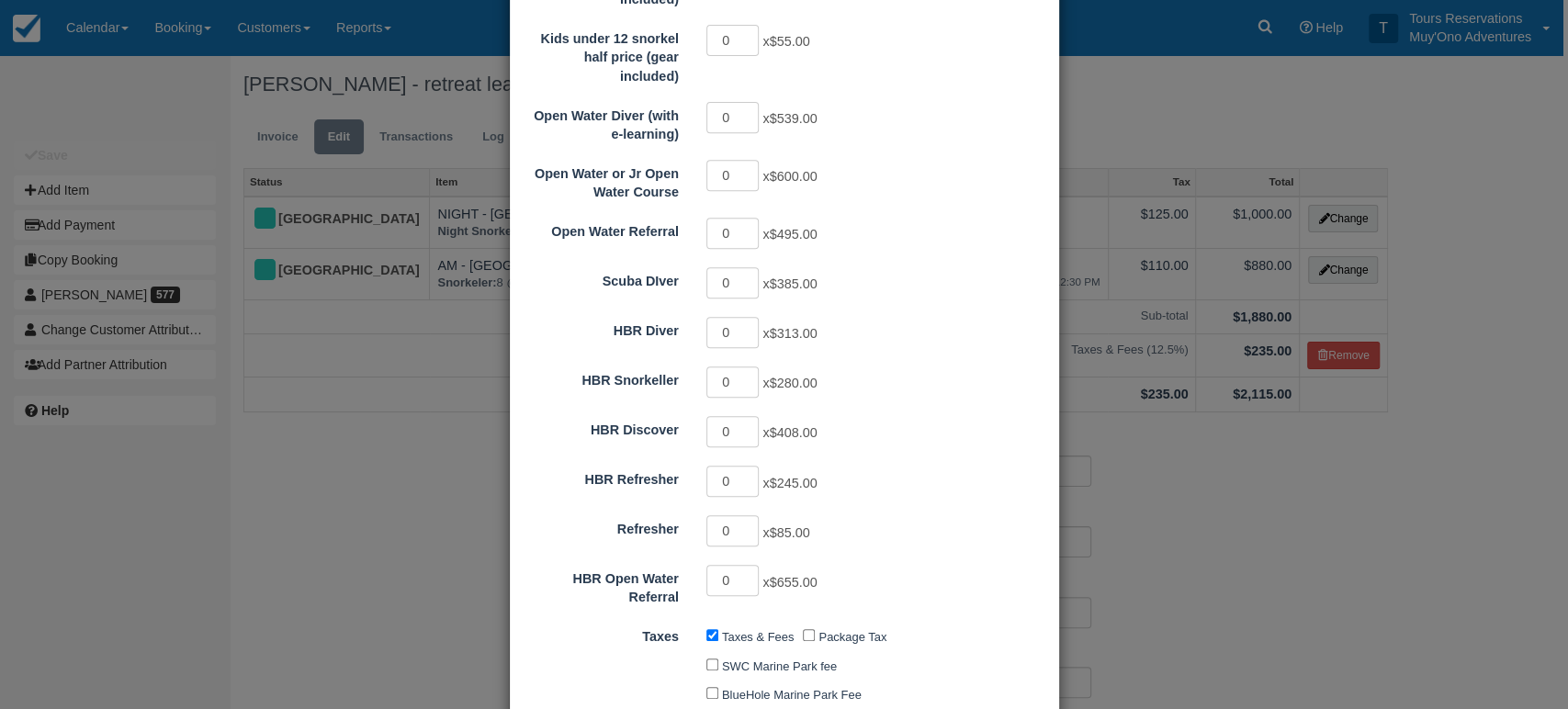
scroll to position [816, 0]
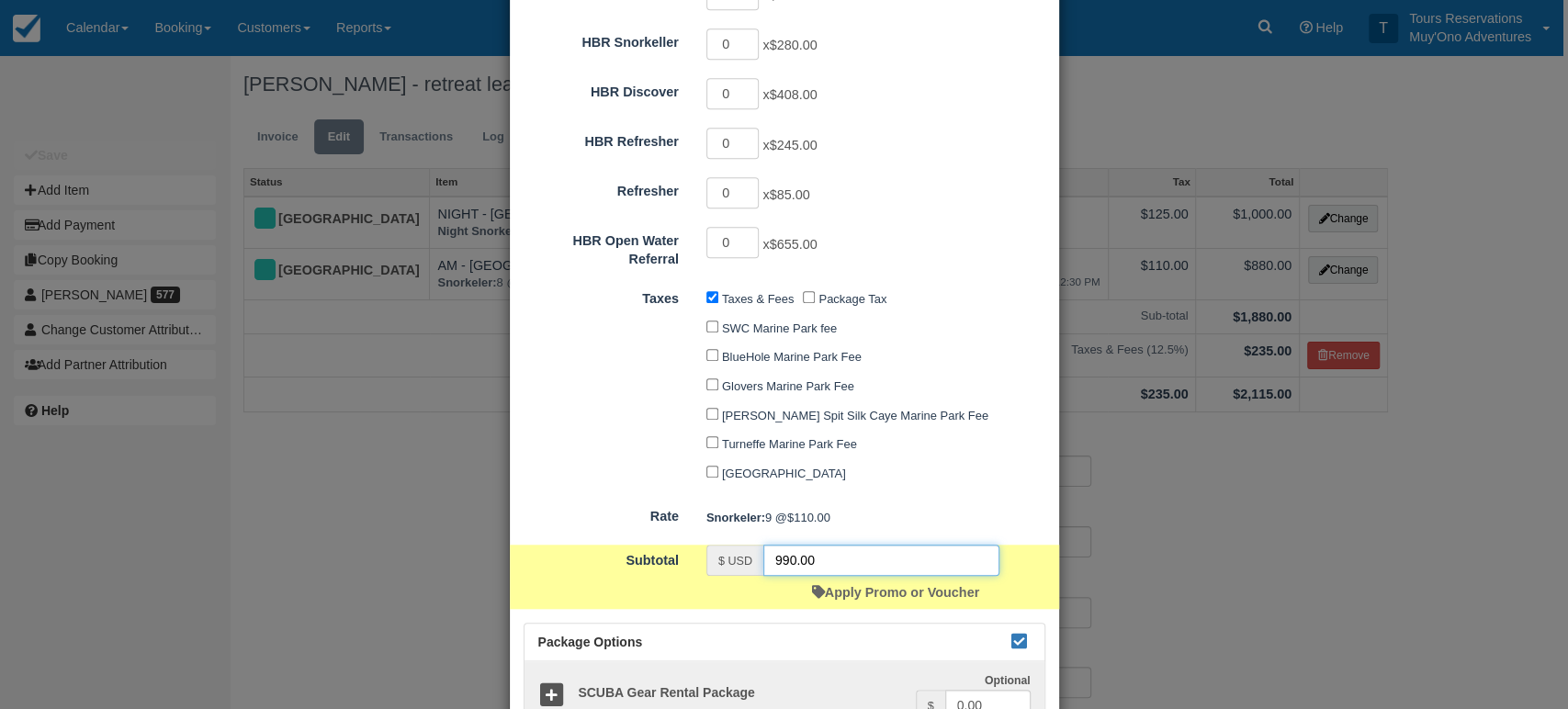
drag, startPoint x: 857, startPoint y: 542, endPoint x: 690, endPoint y: 531, distance: 167.4
click at [693, 544] on div "$ USD 990.00 Apply Promo or Voucher" at bounding box center [852, 576] width 320 height 64
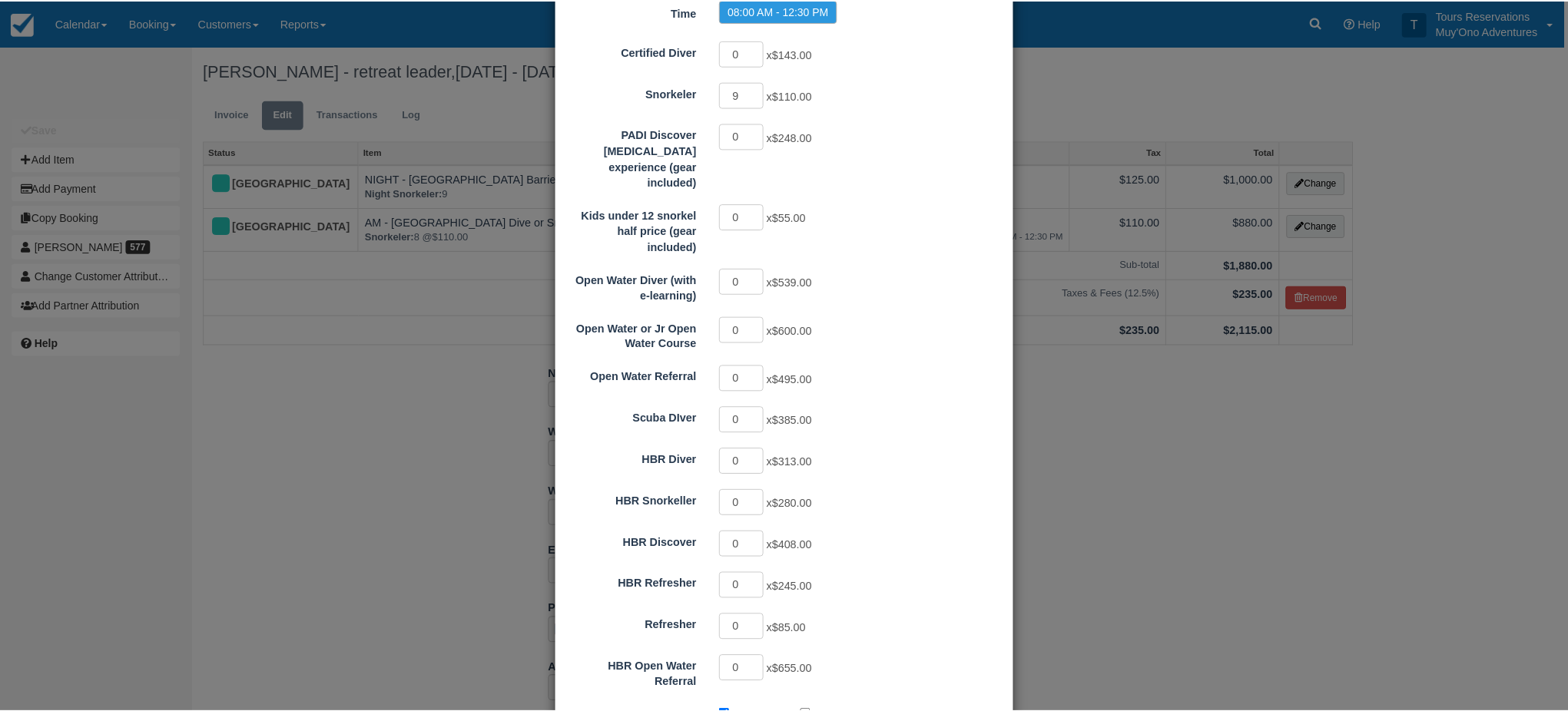
scroll to position [0, 0]
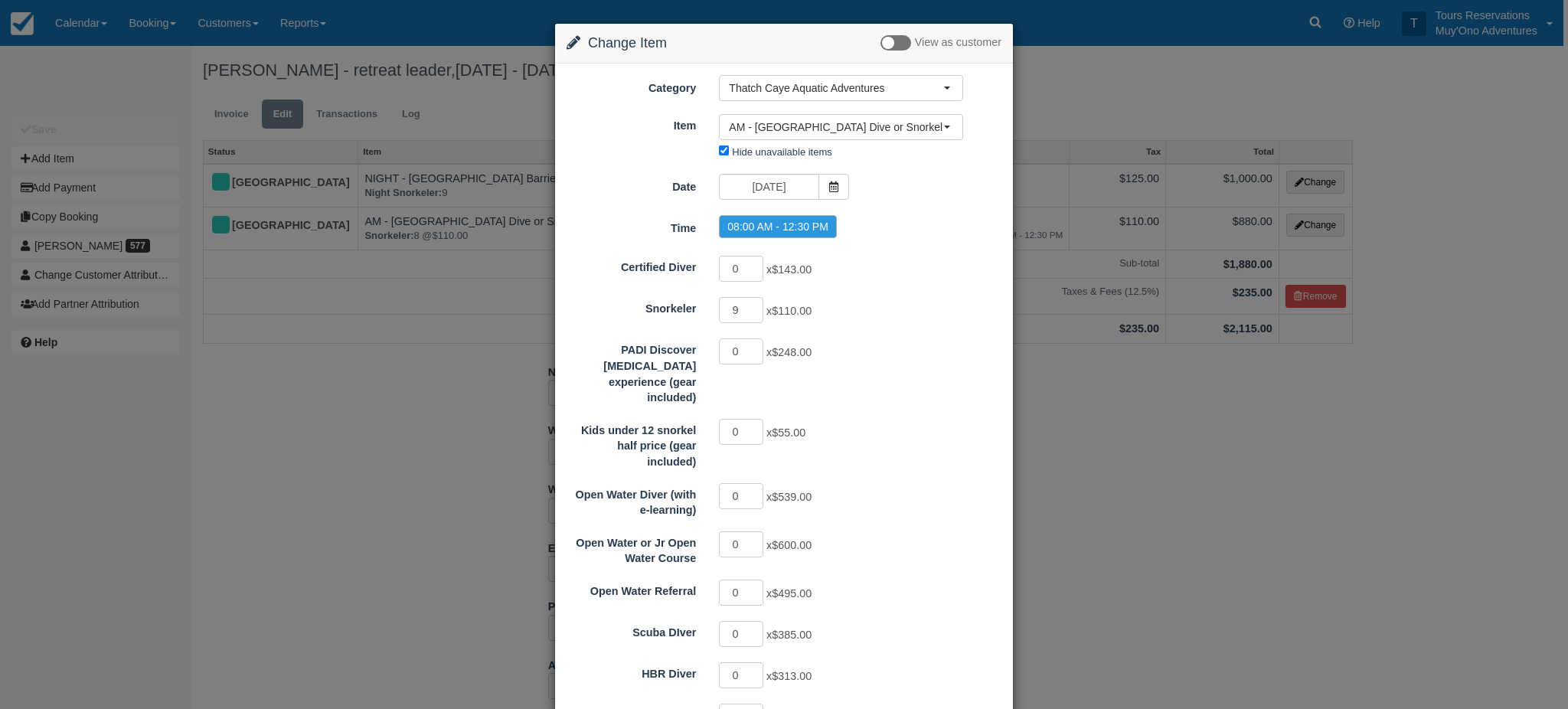
type input "880"
click at [1301, 590] on div "Change Item Add Item View as customer Category Thatch Caye Aquatic Adventures A…" at bounding box center [784, 354] width 1568 height 709
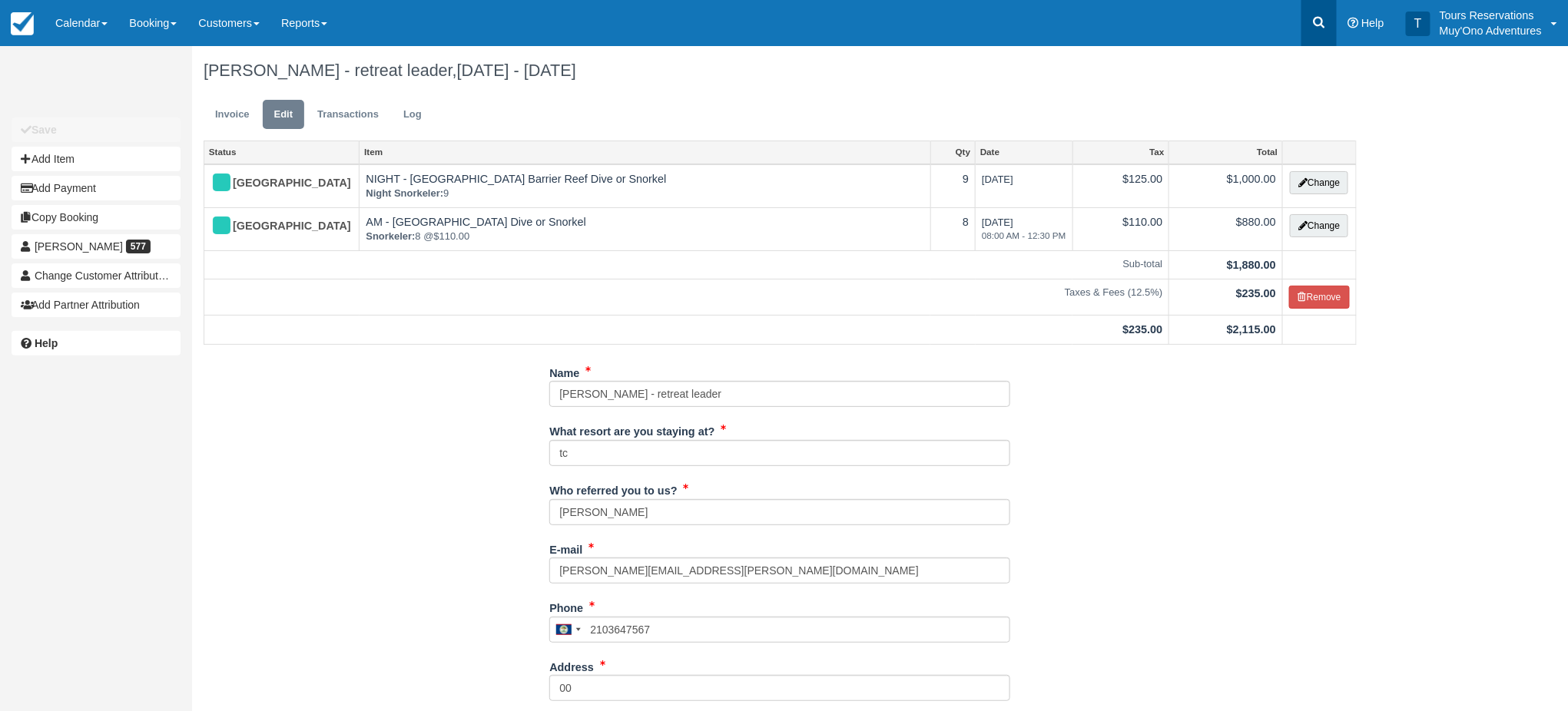
click at [1305, 34] on link at bounding box center [1319, 23] width 35 height 46
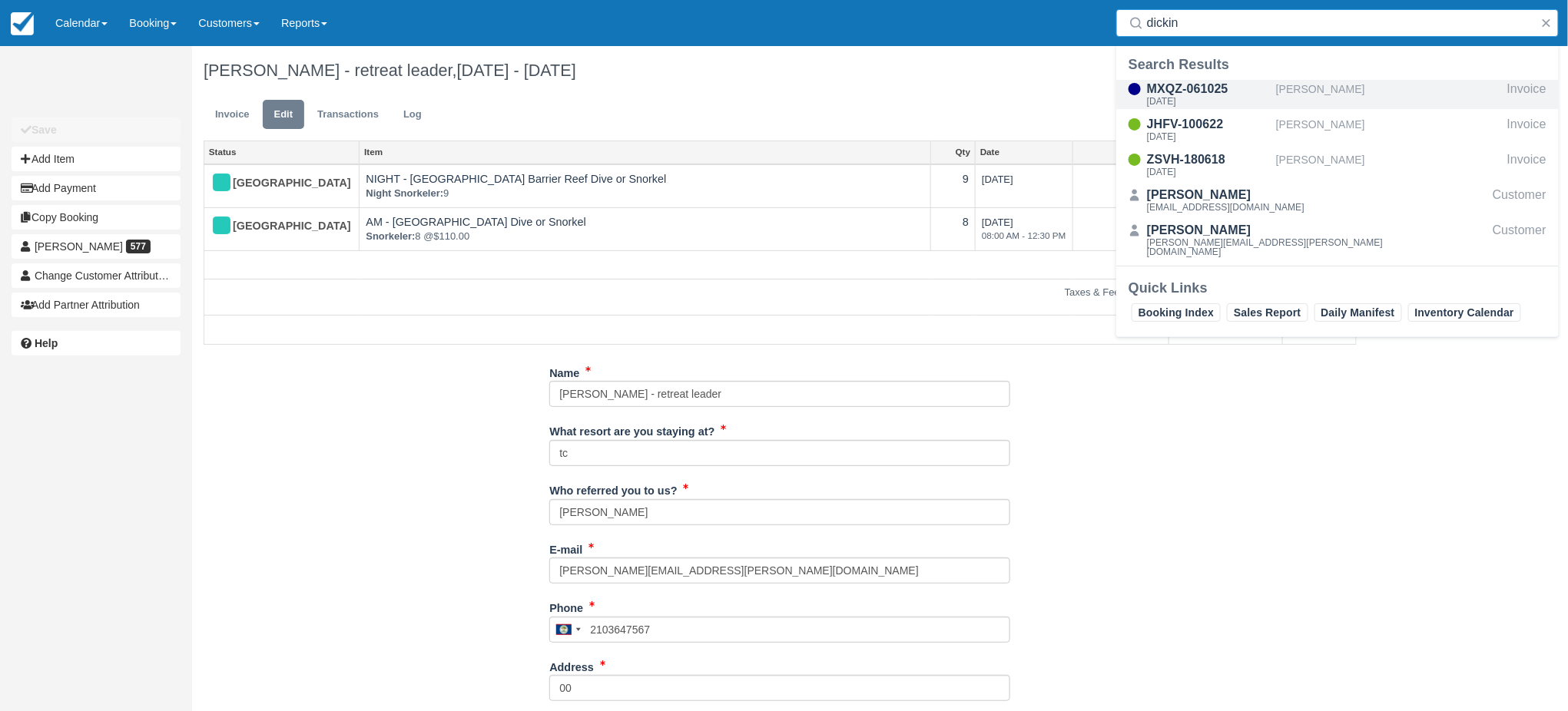
type input "dickin"
click at [1245, 100] on div "Wed Nov 12 2025" at bounding box center [1208, 101] width 123 height 9
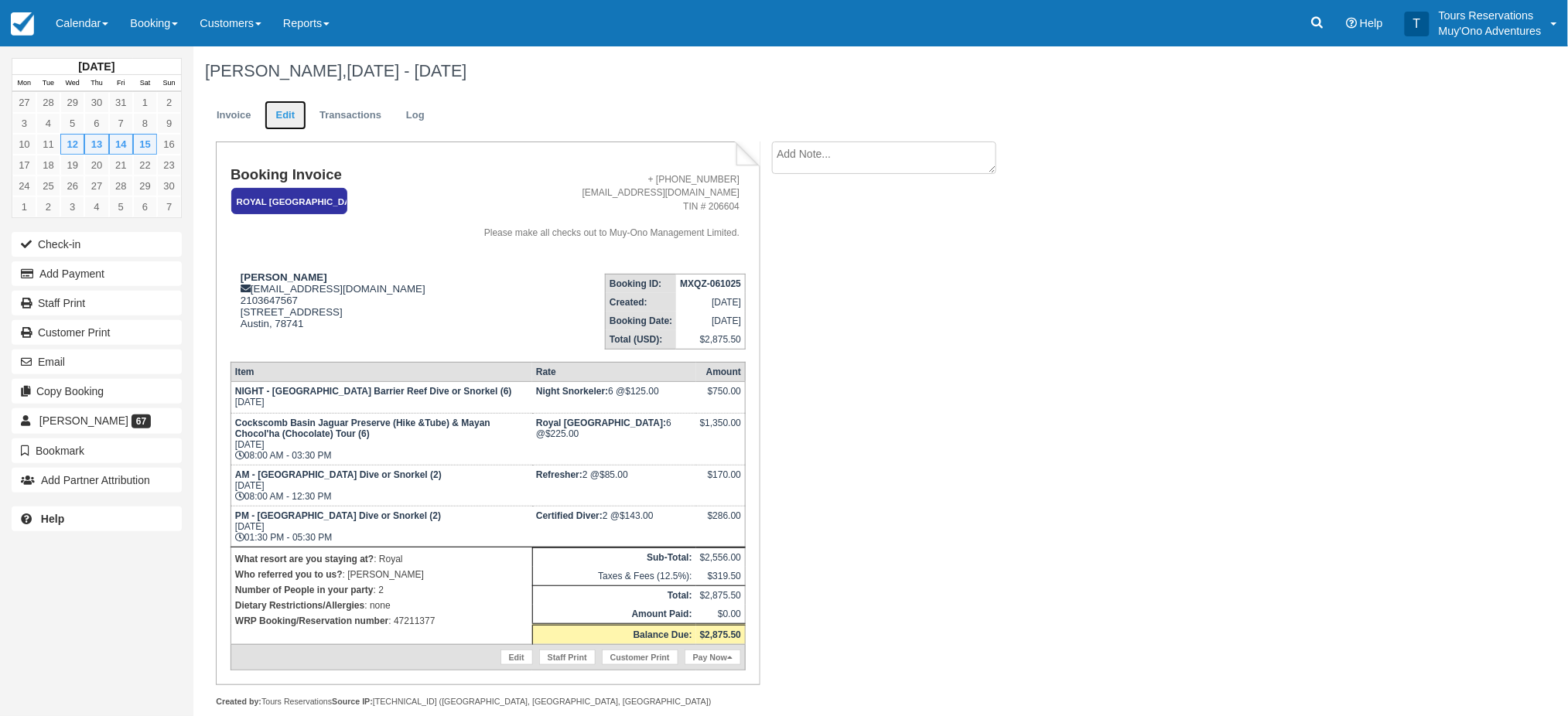
click at [295, 109] on link "Edit" at bounding box center [286, 115] width 42 height 30
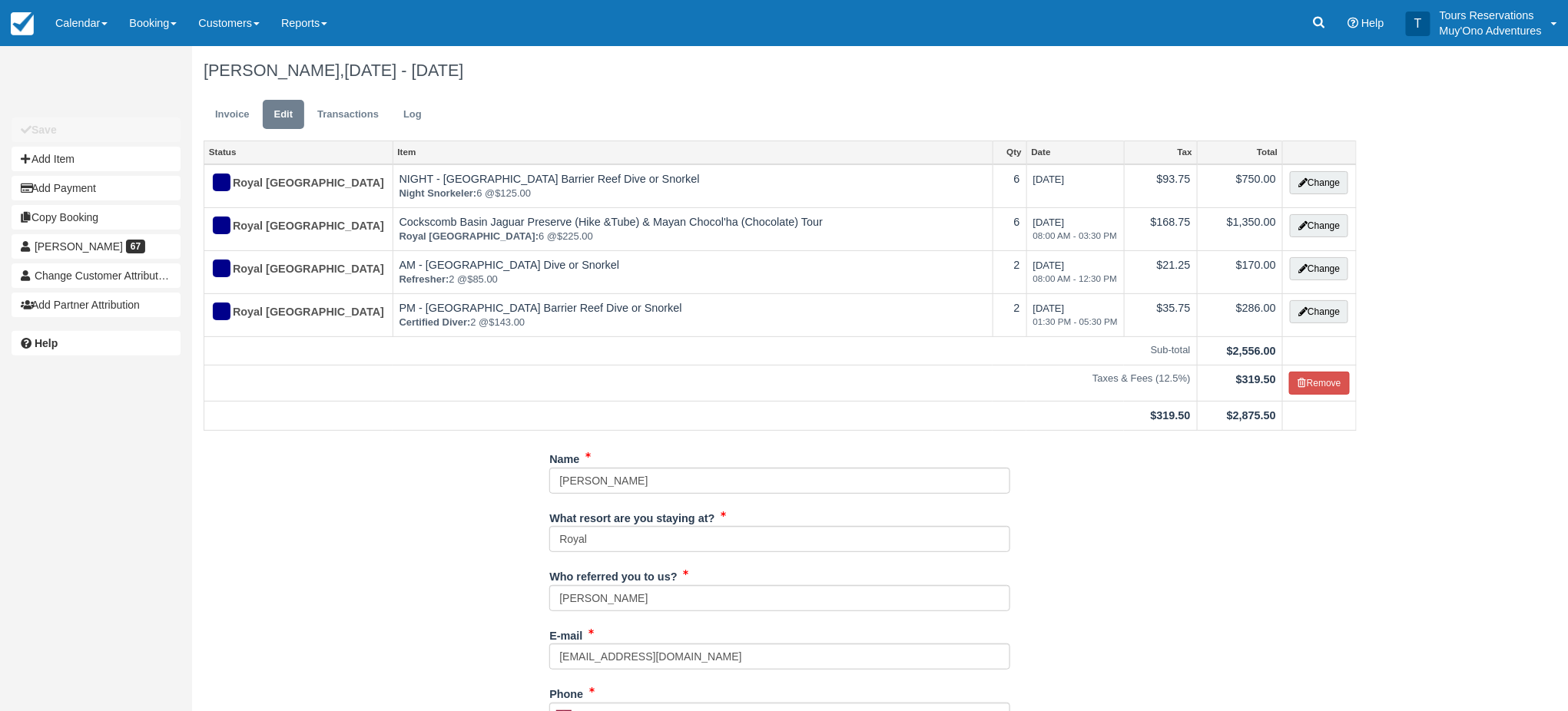
click at [232, 121] on link "Invoice" at bounding box center [233, 114] width 58 height 30
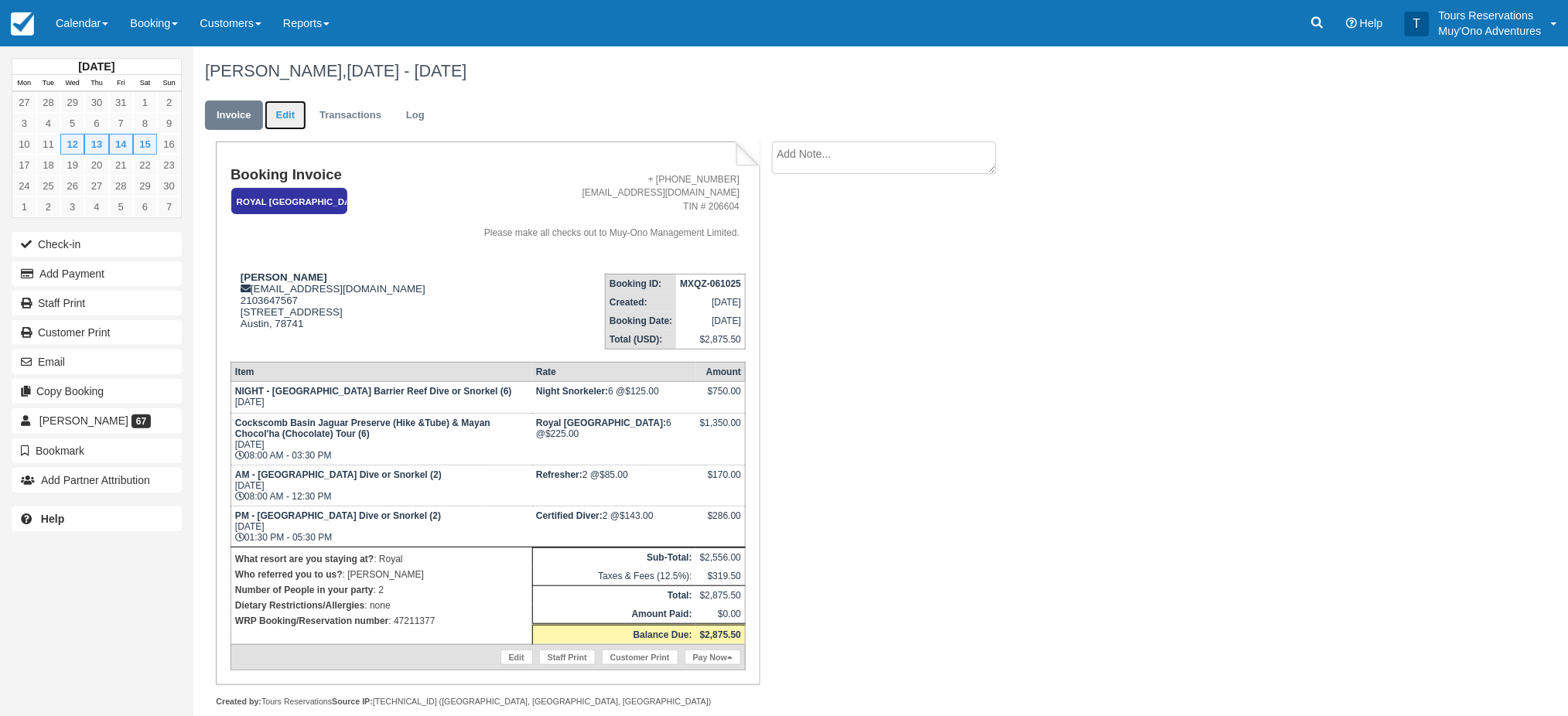
click at [299, 105] on link "Edit" at bounding box center [286, 115] width 42 height 30
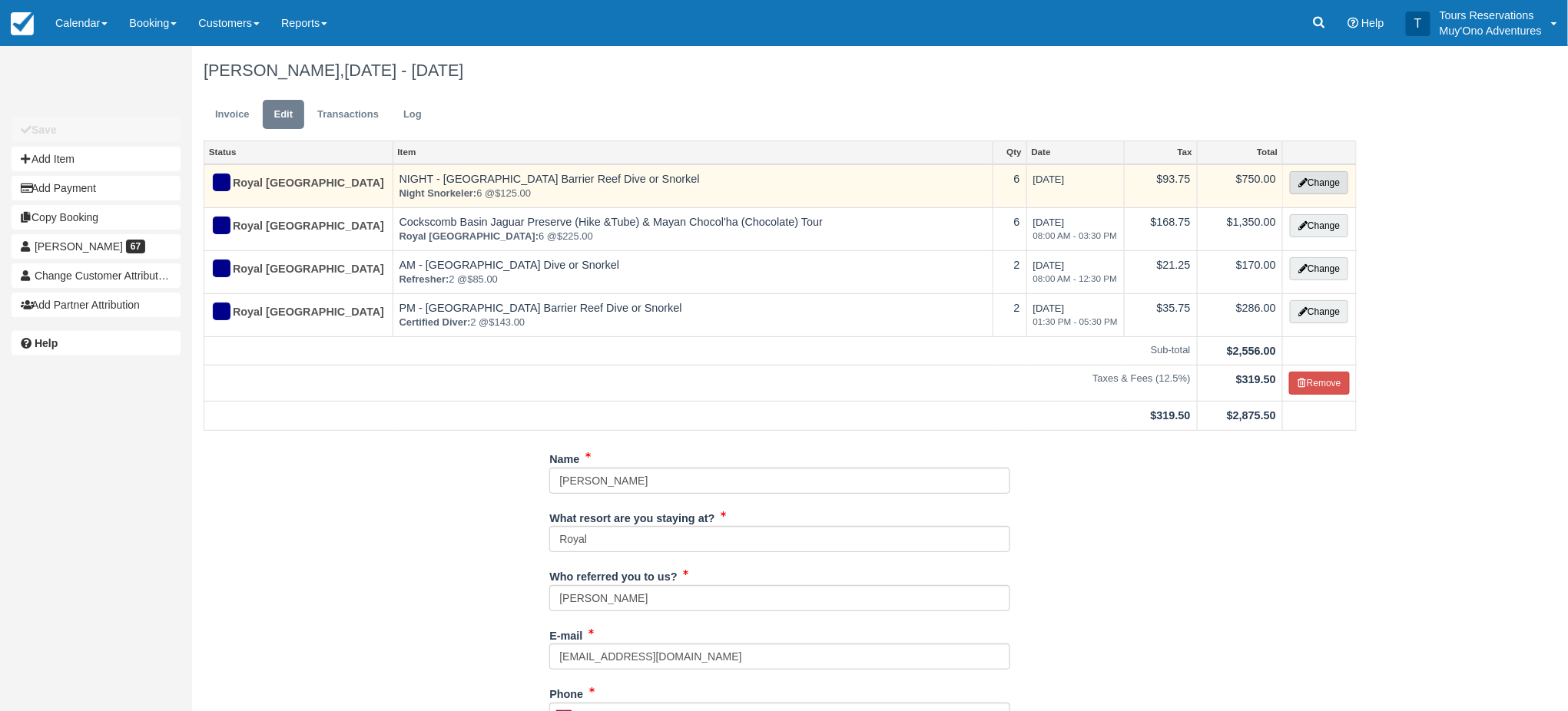
click at [1313, 184] on button "Change" at bounding box center [1319, 183] width 59 height 23
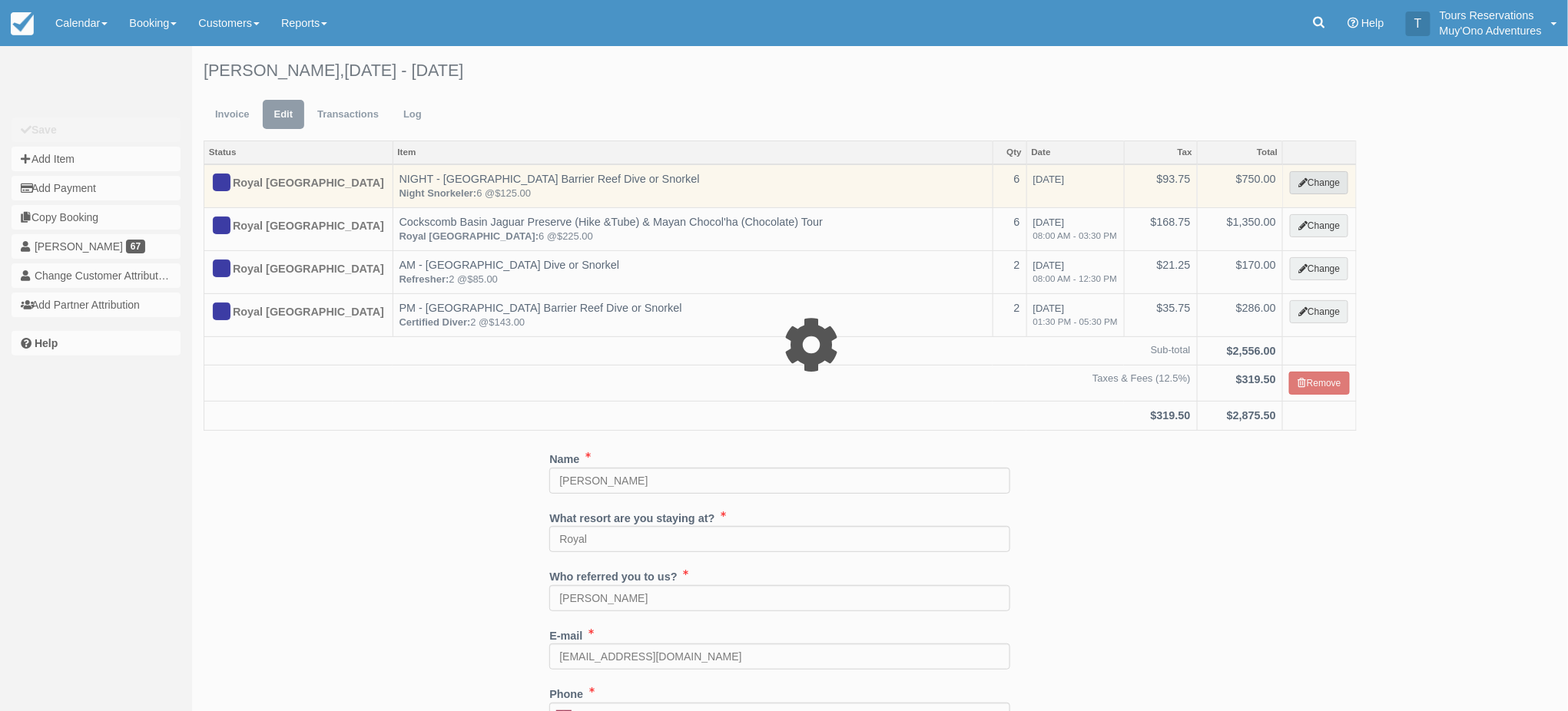
select select "64"
type input "750.00"
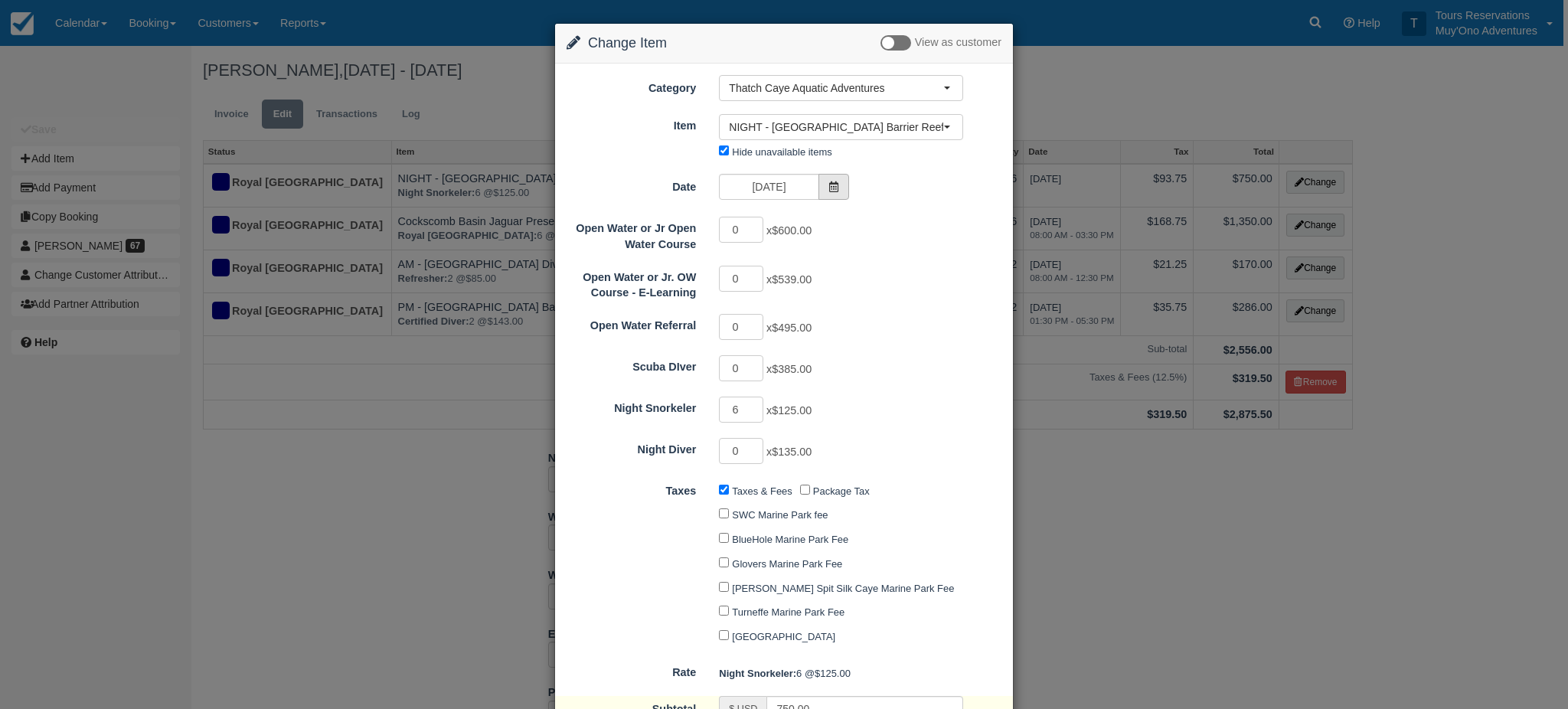
click at [829, 192] on icon at bounding box center [833, 186] width 10 height 10
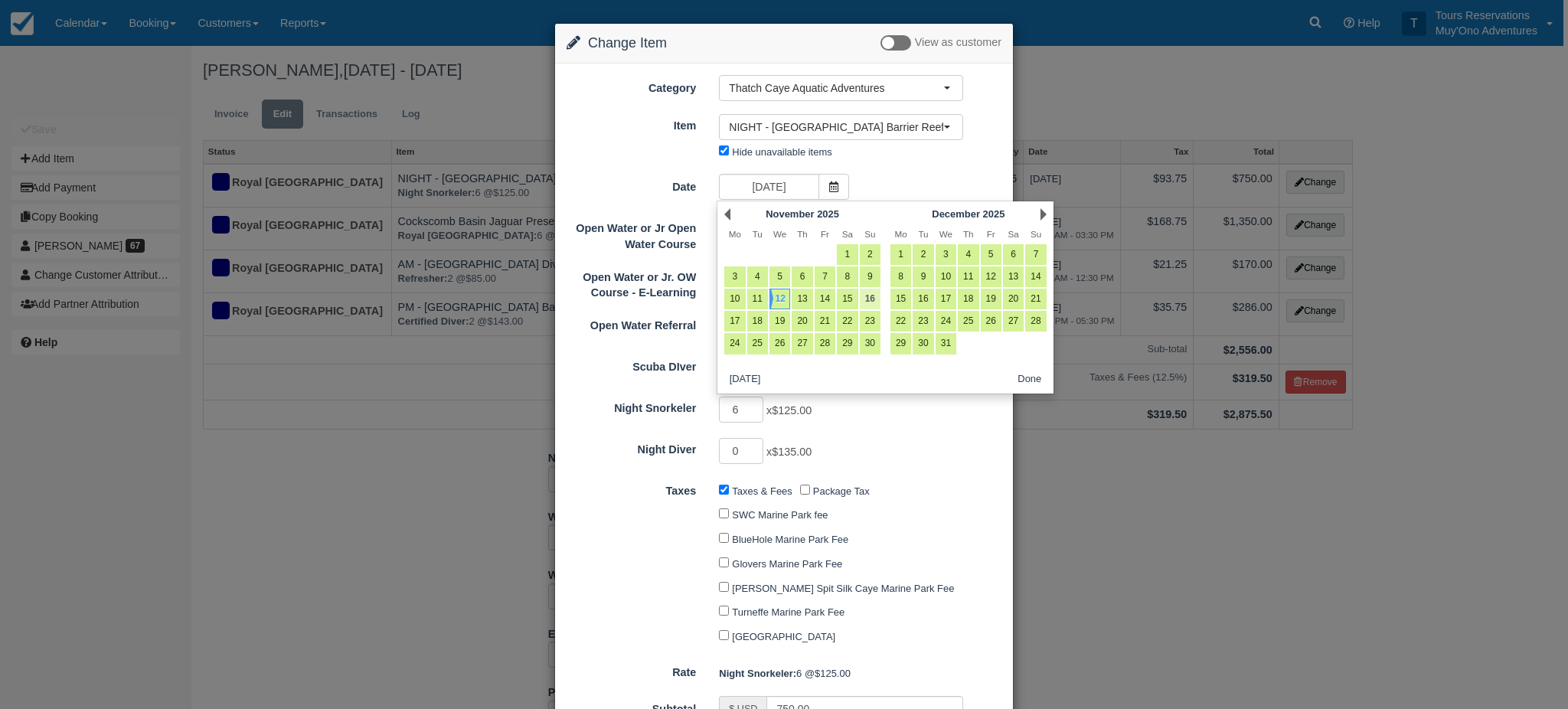
click at [870, 301] on link "16" at bounding box center [870, 299] width 21 height 21
type input "[DATE]"
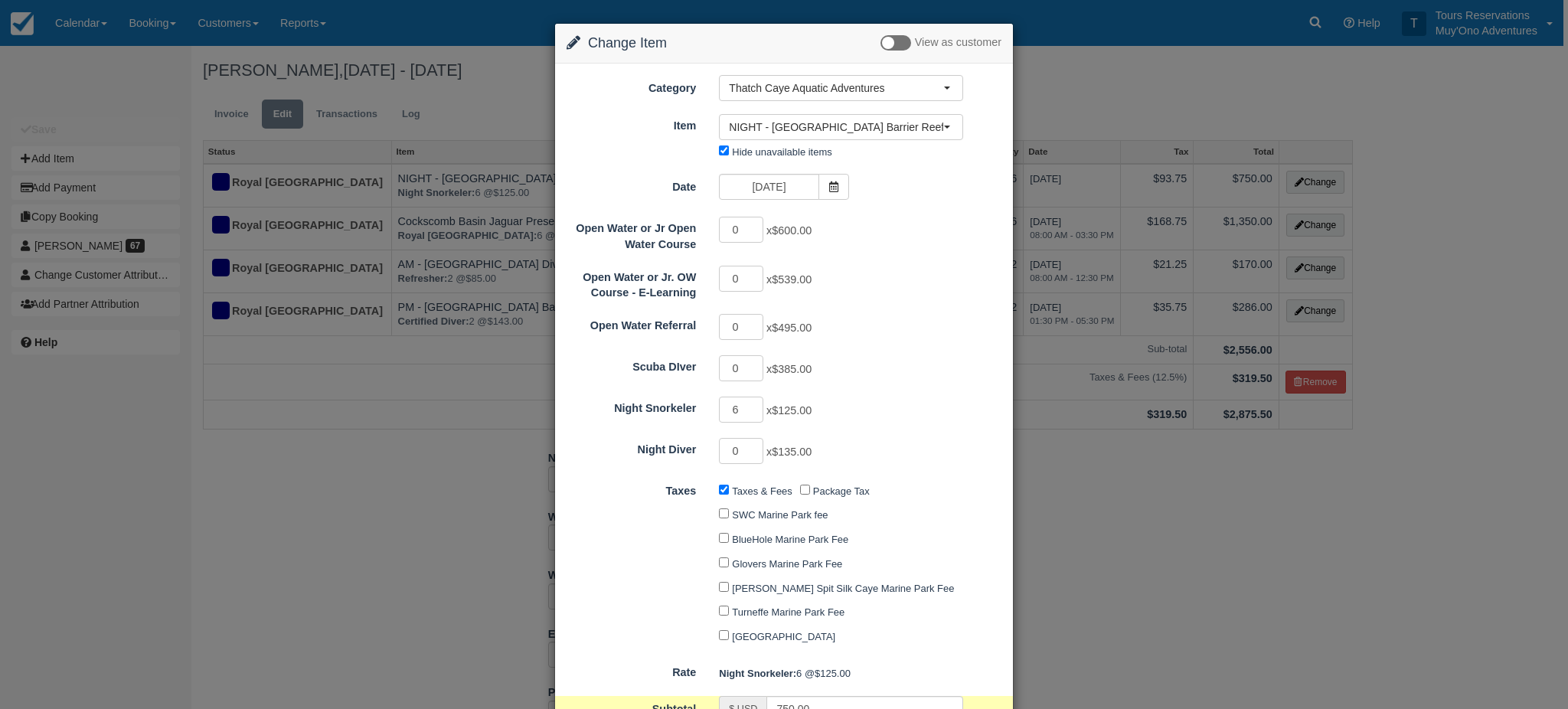
scroll to position [145, 0]
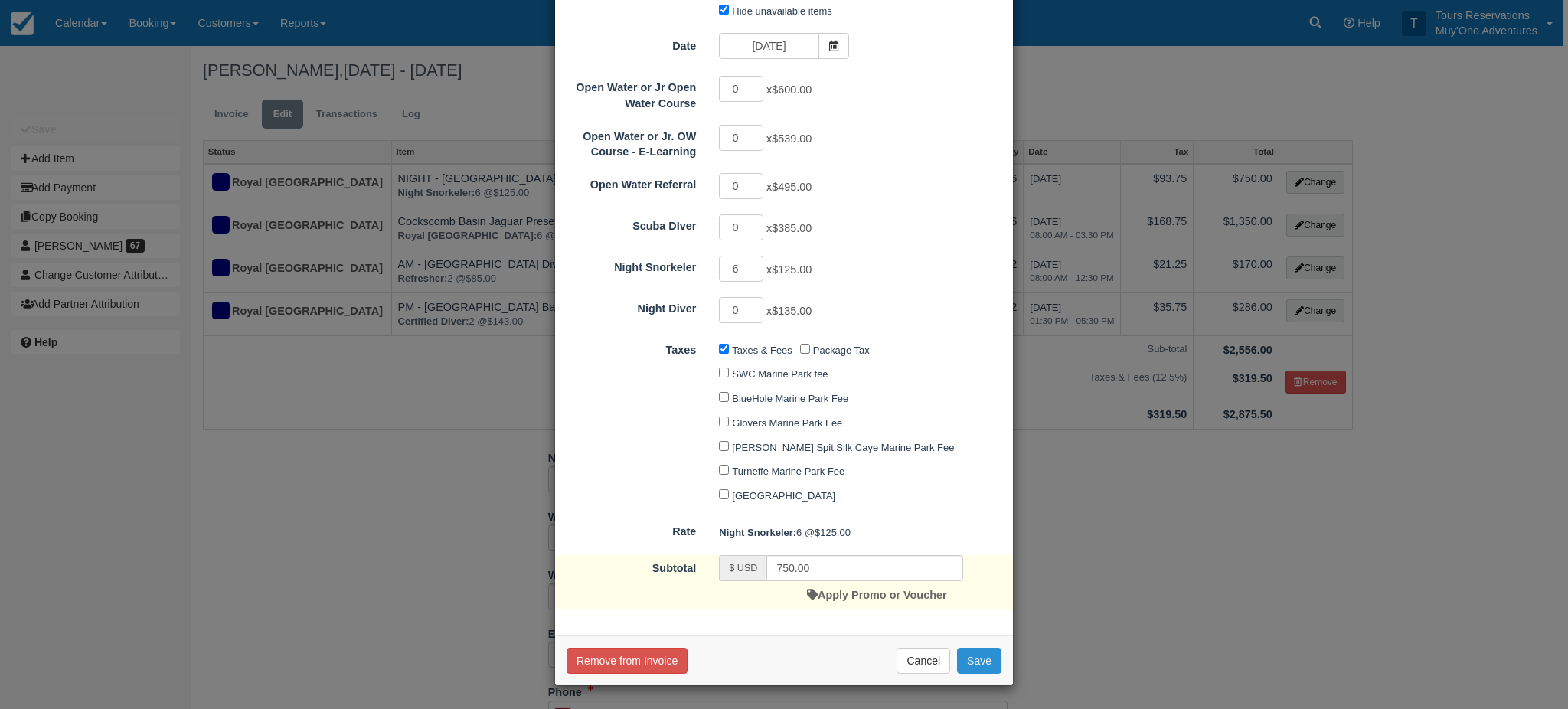
click at [966, 660] on button "Save" at bounding box center [978, 661] width 44 height 26
checkbox input "false"
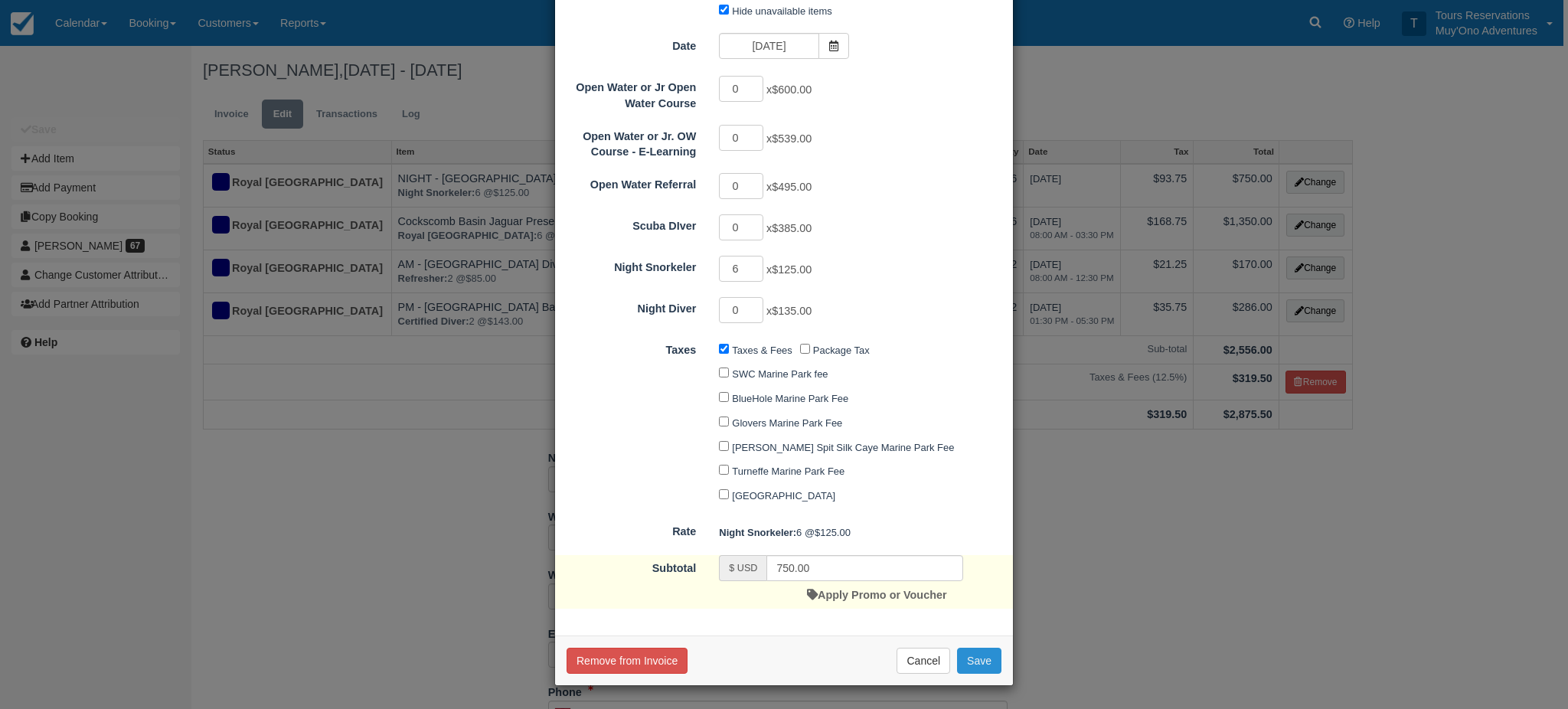
checkbox input "false"
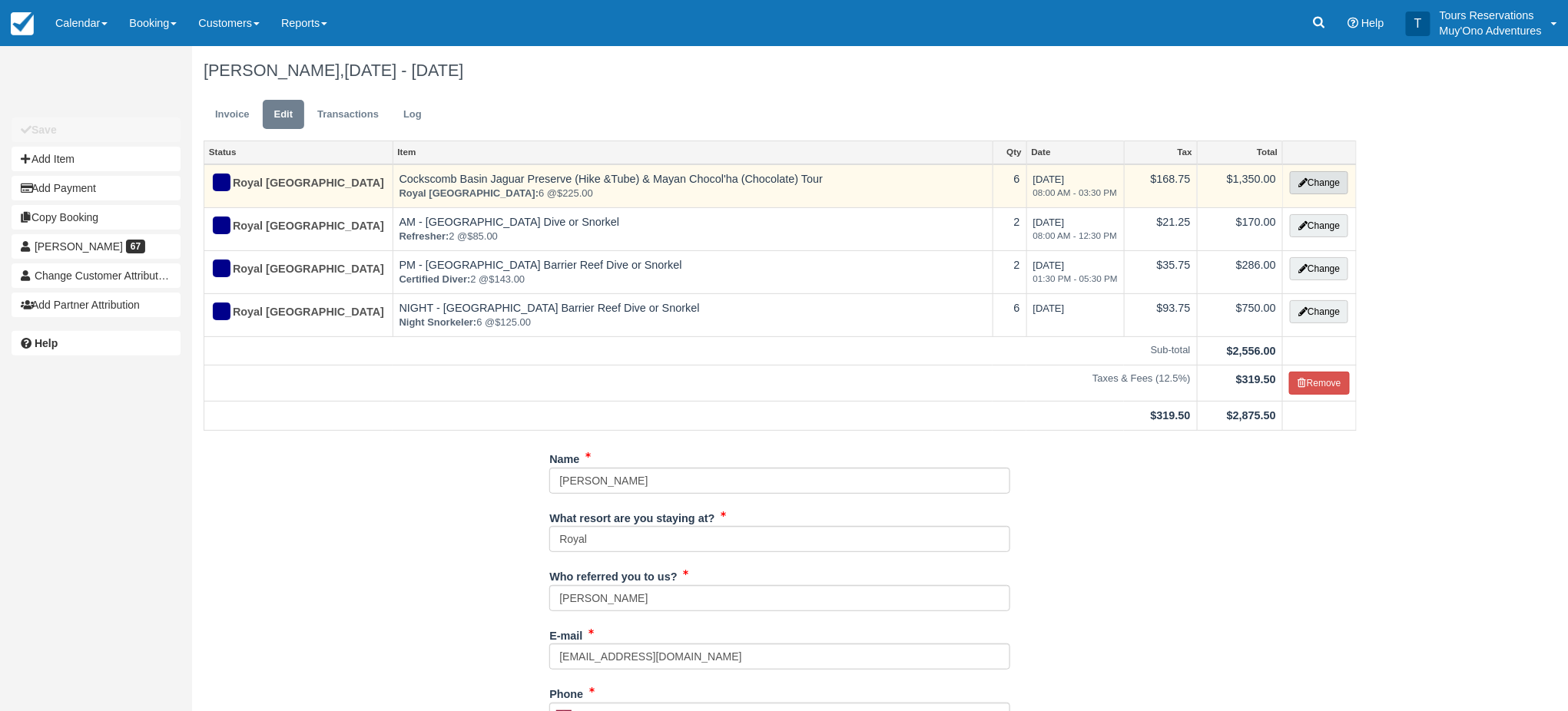
click at [1328, 178] on button "Change" at bounding box center [1319, 183] width 59 height 23
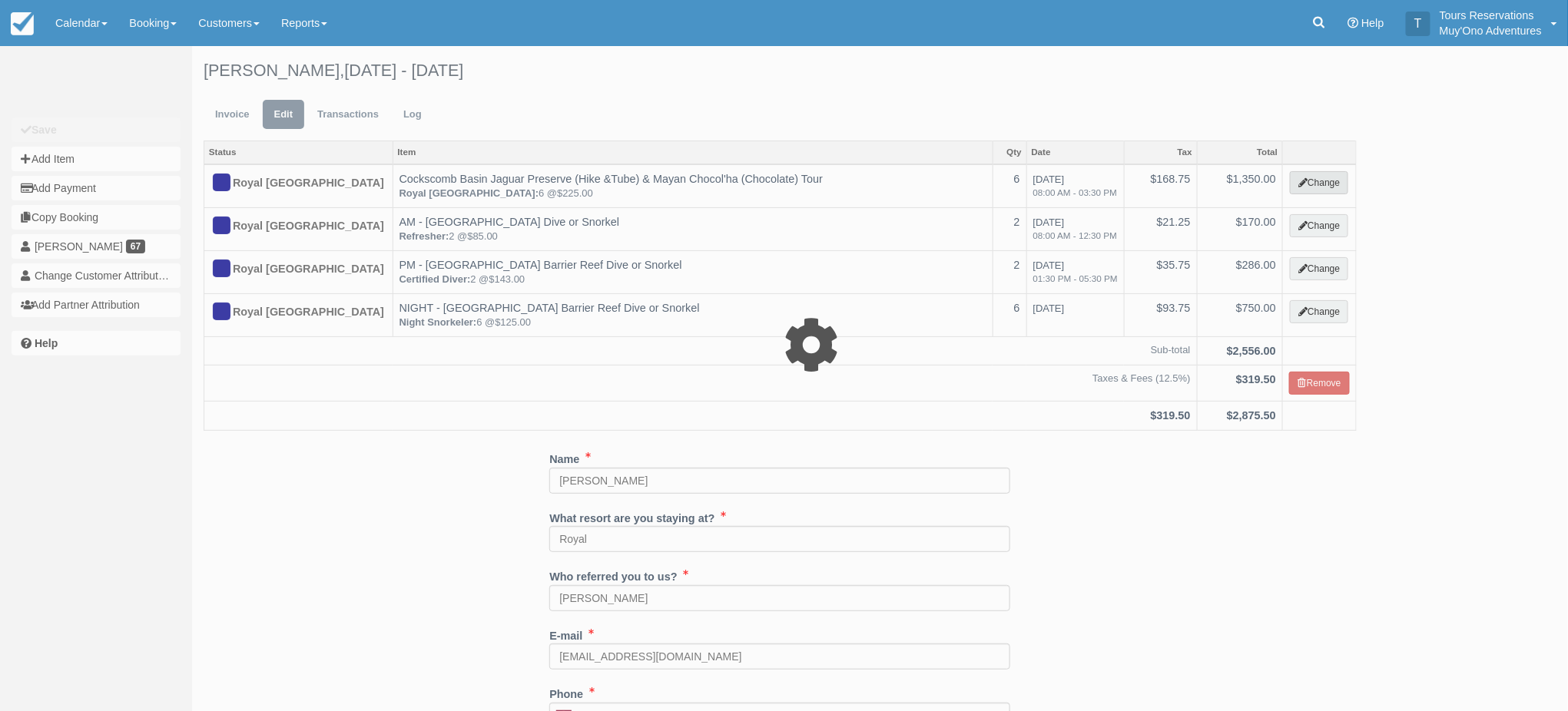
select select "15"
type input "1350.00"
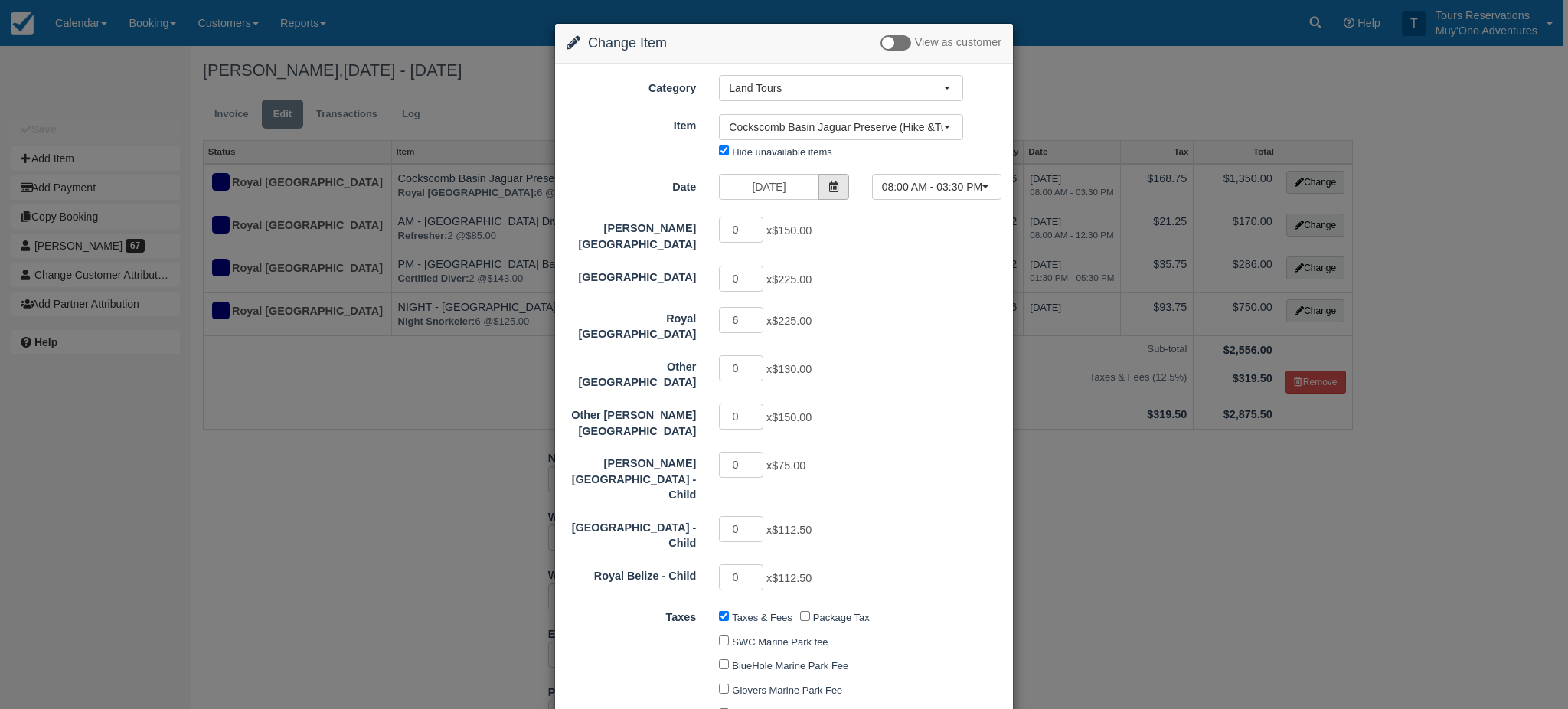
click at [829, 190] on icon at bounding box center [833, 186] width 10 height 10
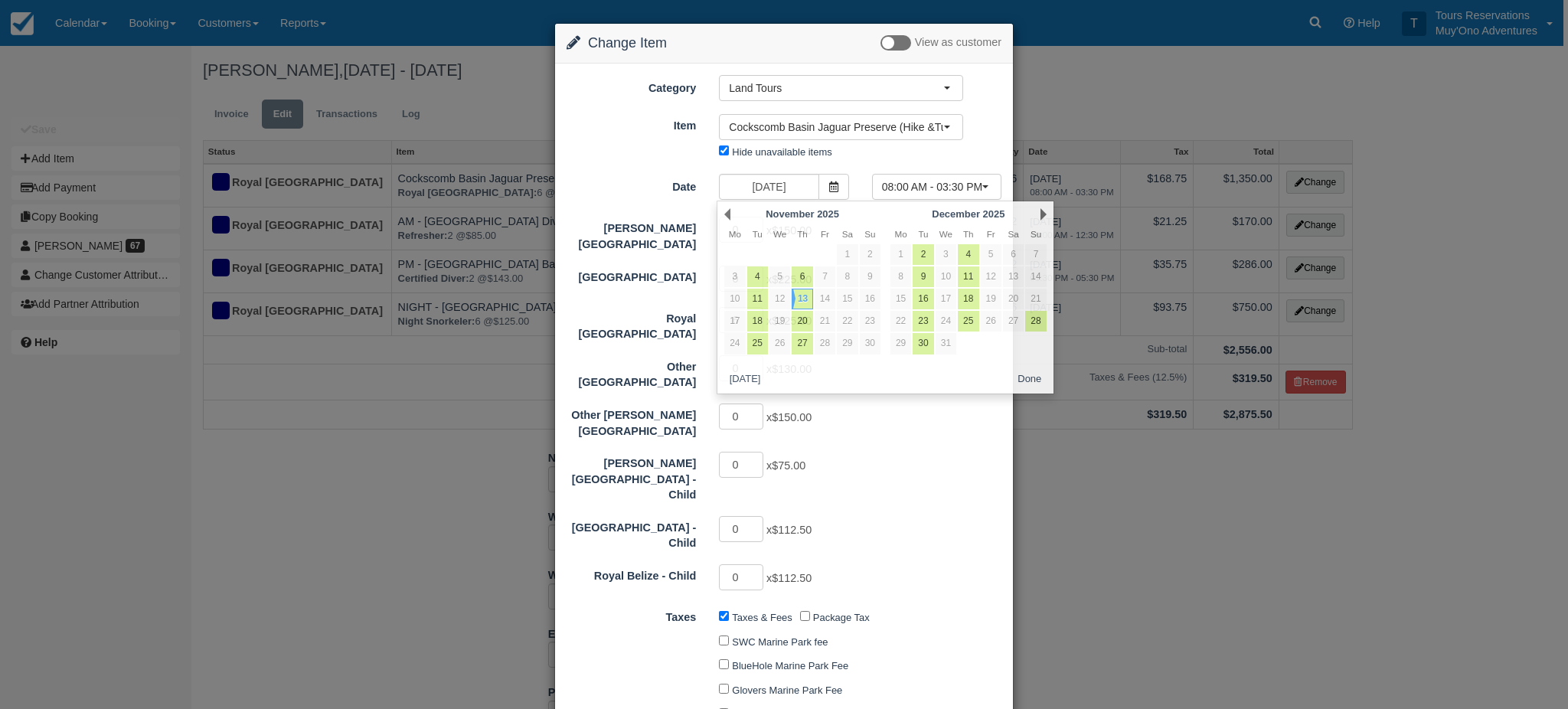
click at [878, 470] on div "[PERSON_NAME] Bay Resort - Child [DEMOGRAPHIC_DATA] x $75.00" at bounding box center [784, 476] width 458 height 53
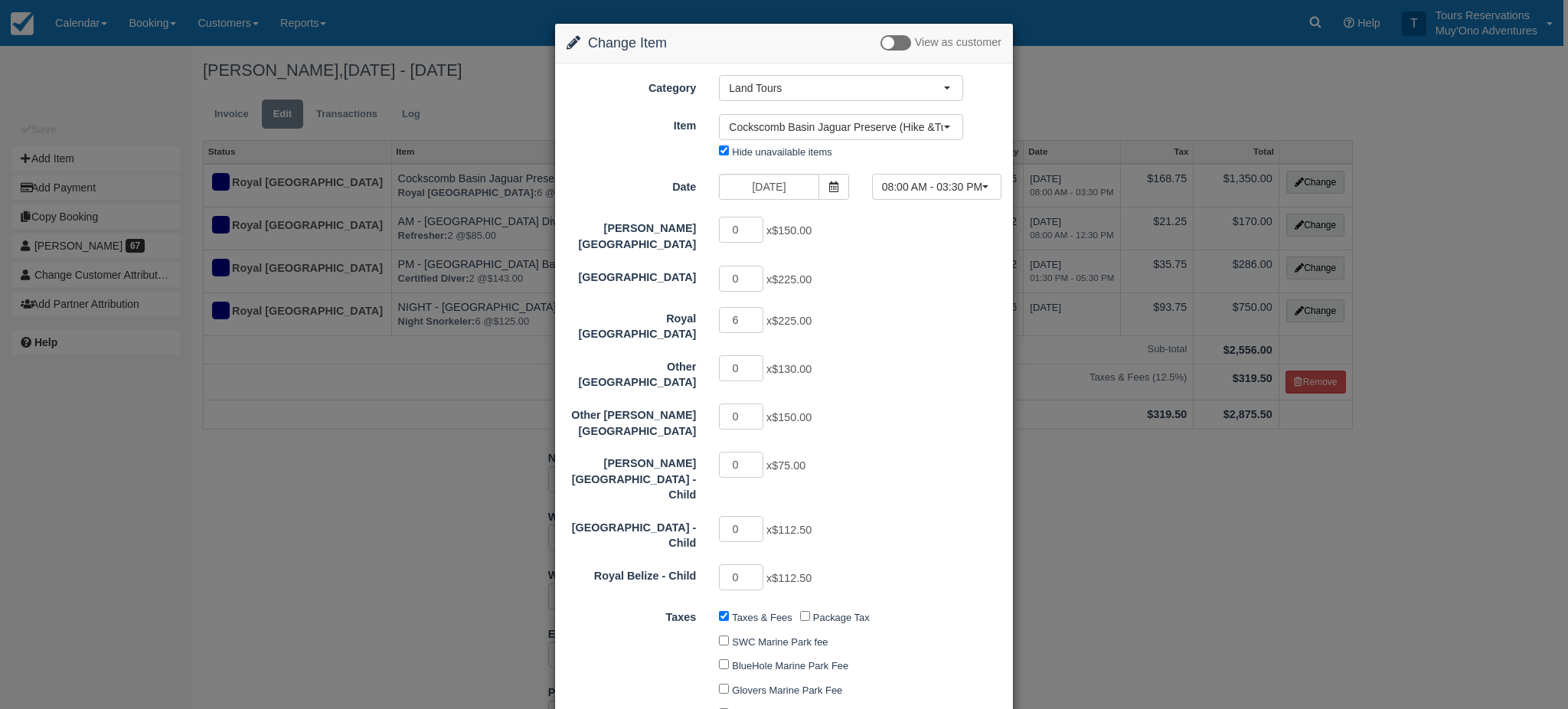
click at [1301, 533] on div "Change Item Add Item View as customer Category Land Tours Agent Tours - [GEOGRA…" at bounding box center [784, 354] width 1568 height 709
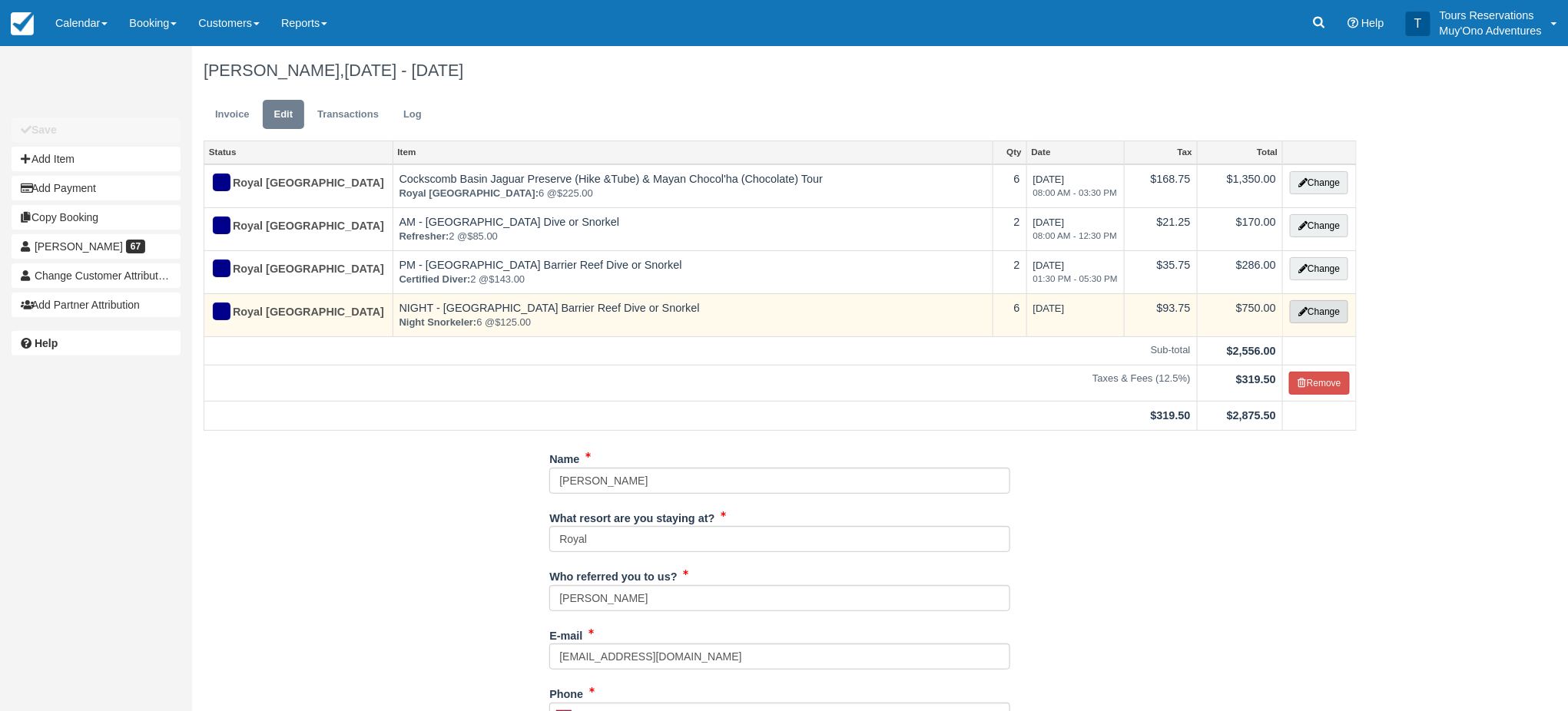
click at [1318, 313] on button "Change" at bounding box center [1319, 311] width 59 height 23
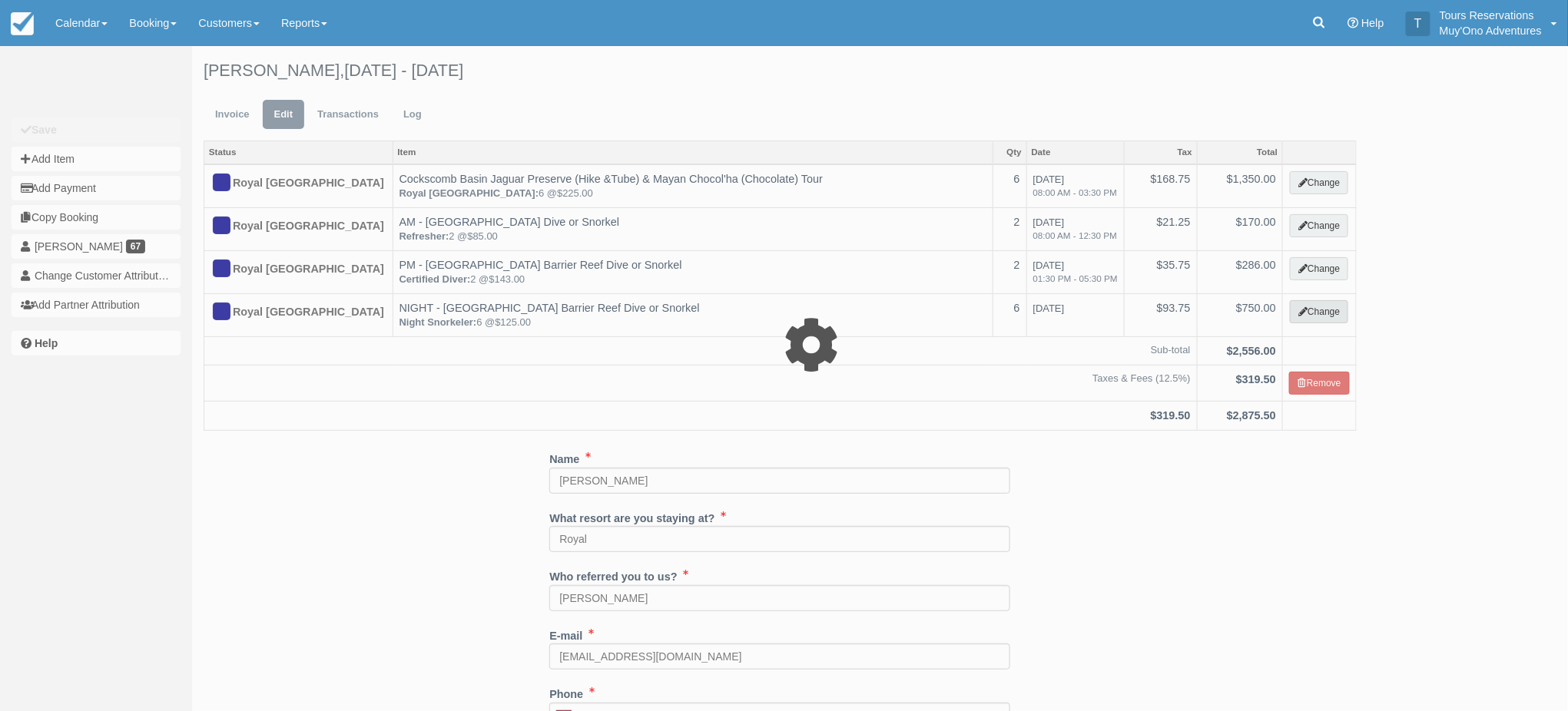
select select "64"
type input "750.00"
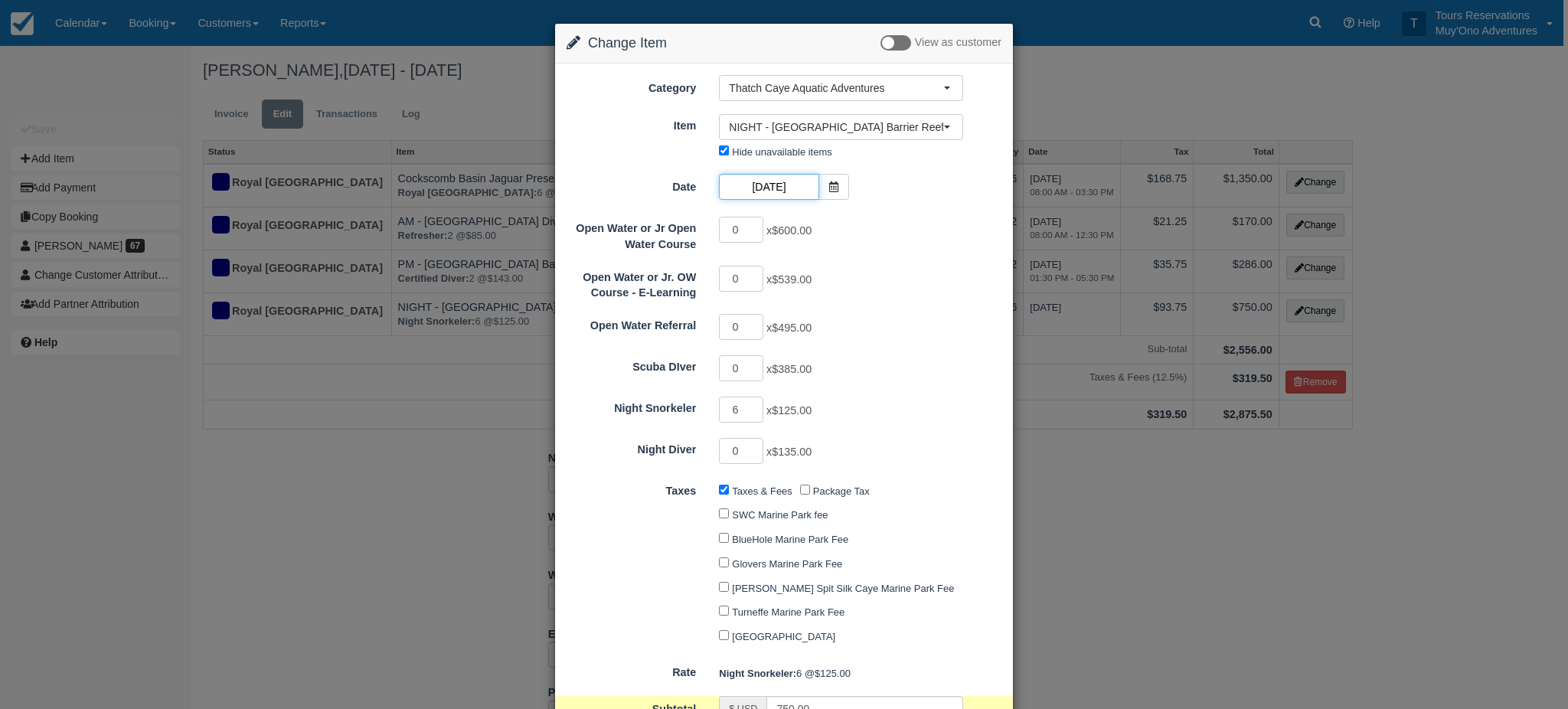
click at [784, 184] on input "11/16/25" at bounding box center [768, 187] width 99 height 26
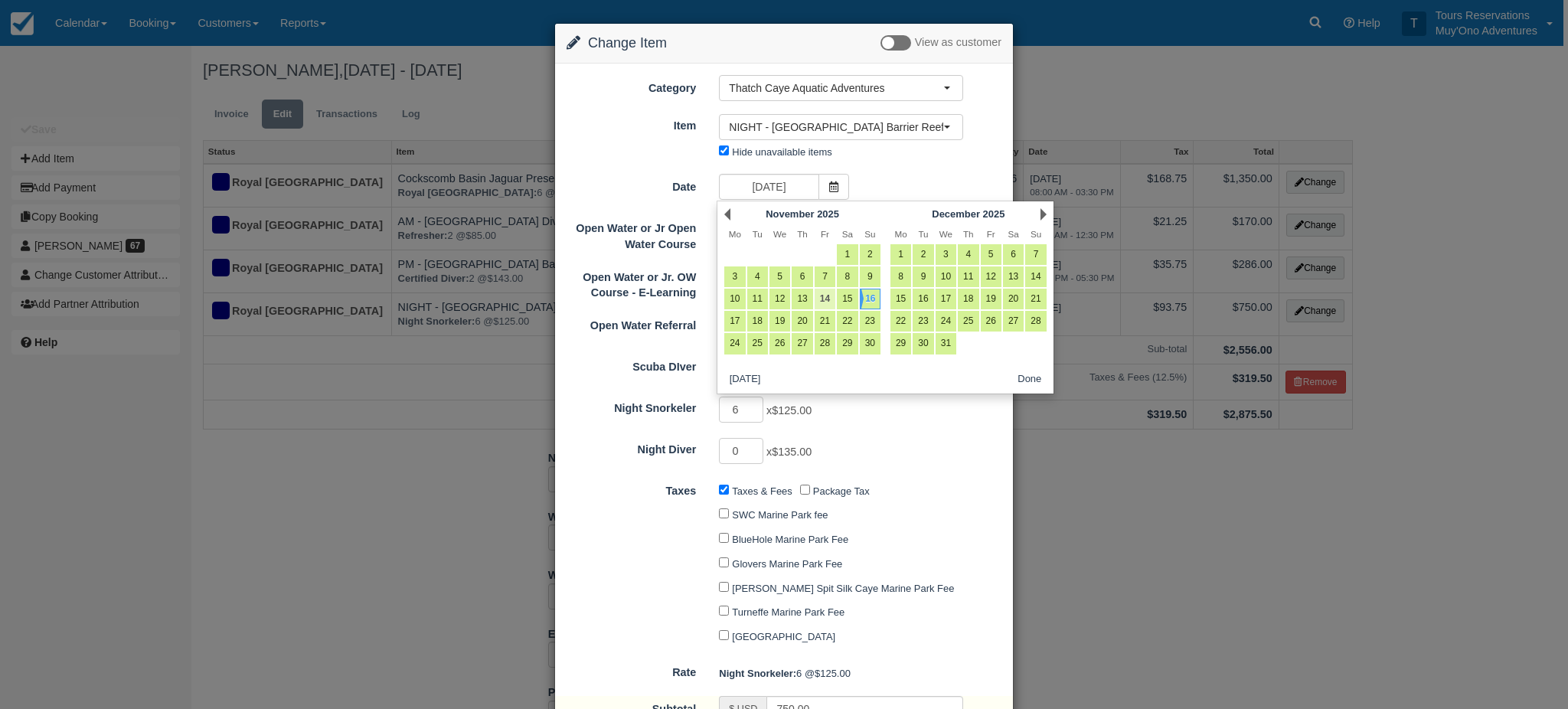
click at [822, 299] on link "14" at bounding box center [825, 299] width 21 height 21
type input "11/14/25"
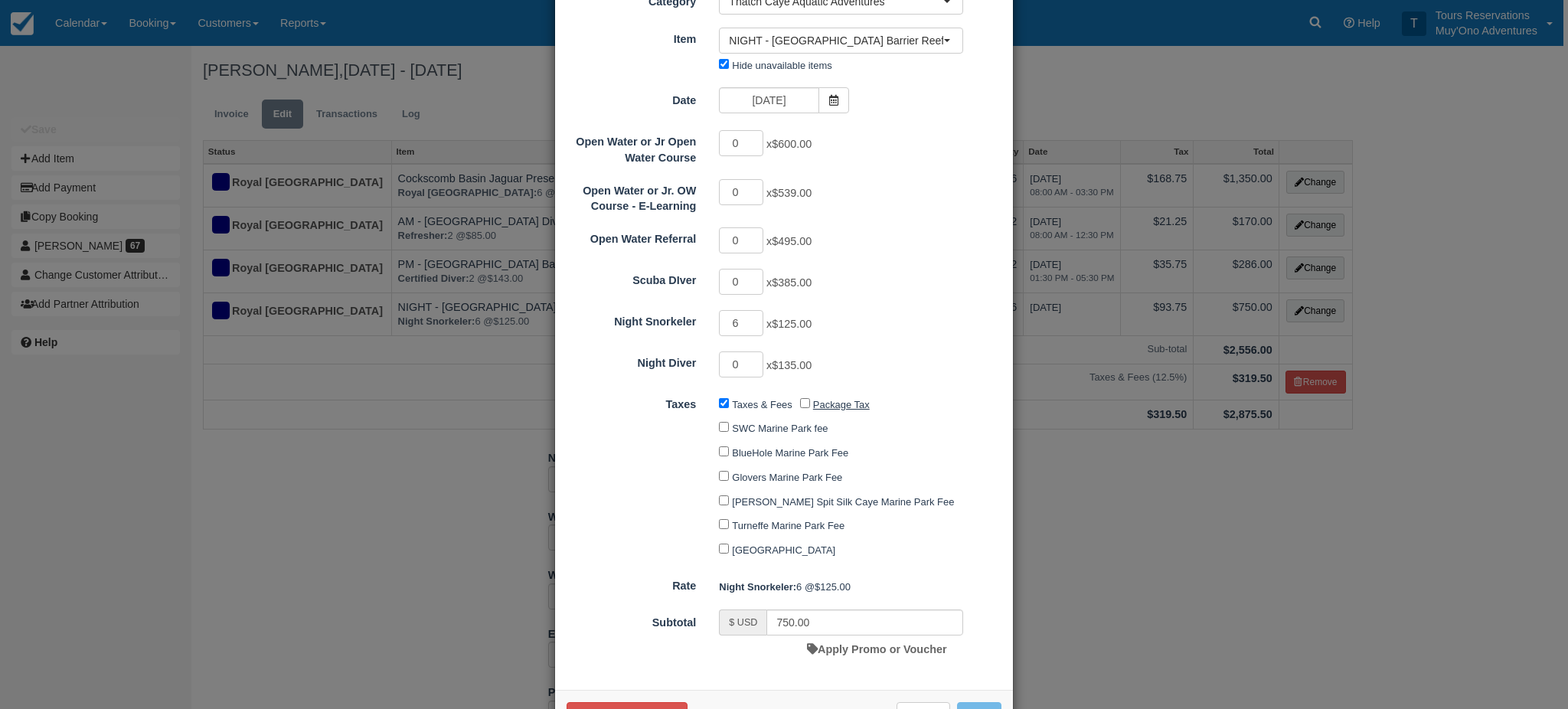
scroll to position [145, 0]
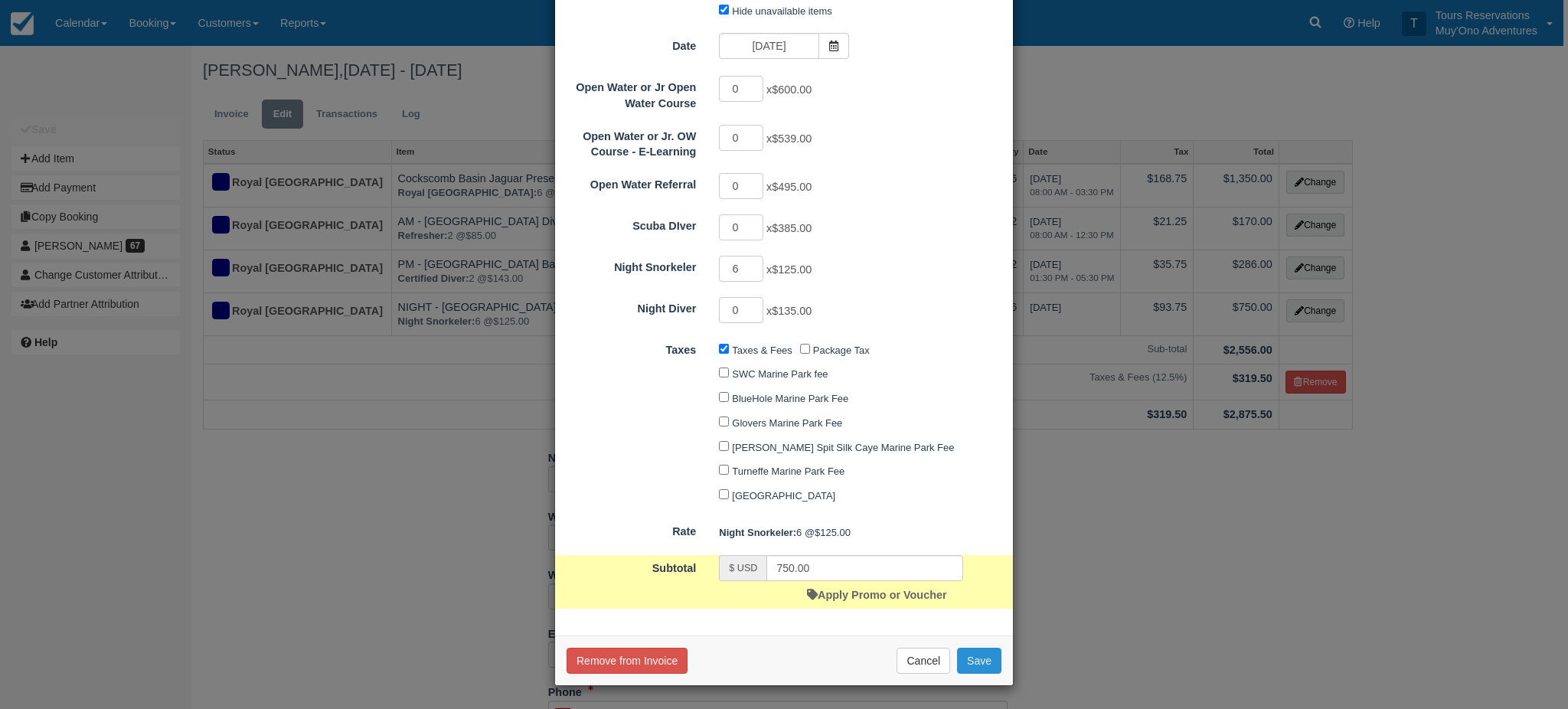
click at [970, 668] on button "Save" at bounding box center [978, 661] width 44 height 26
checkbox input "false"
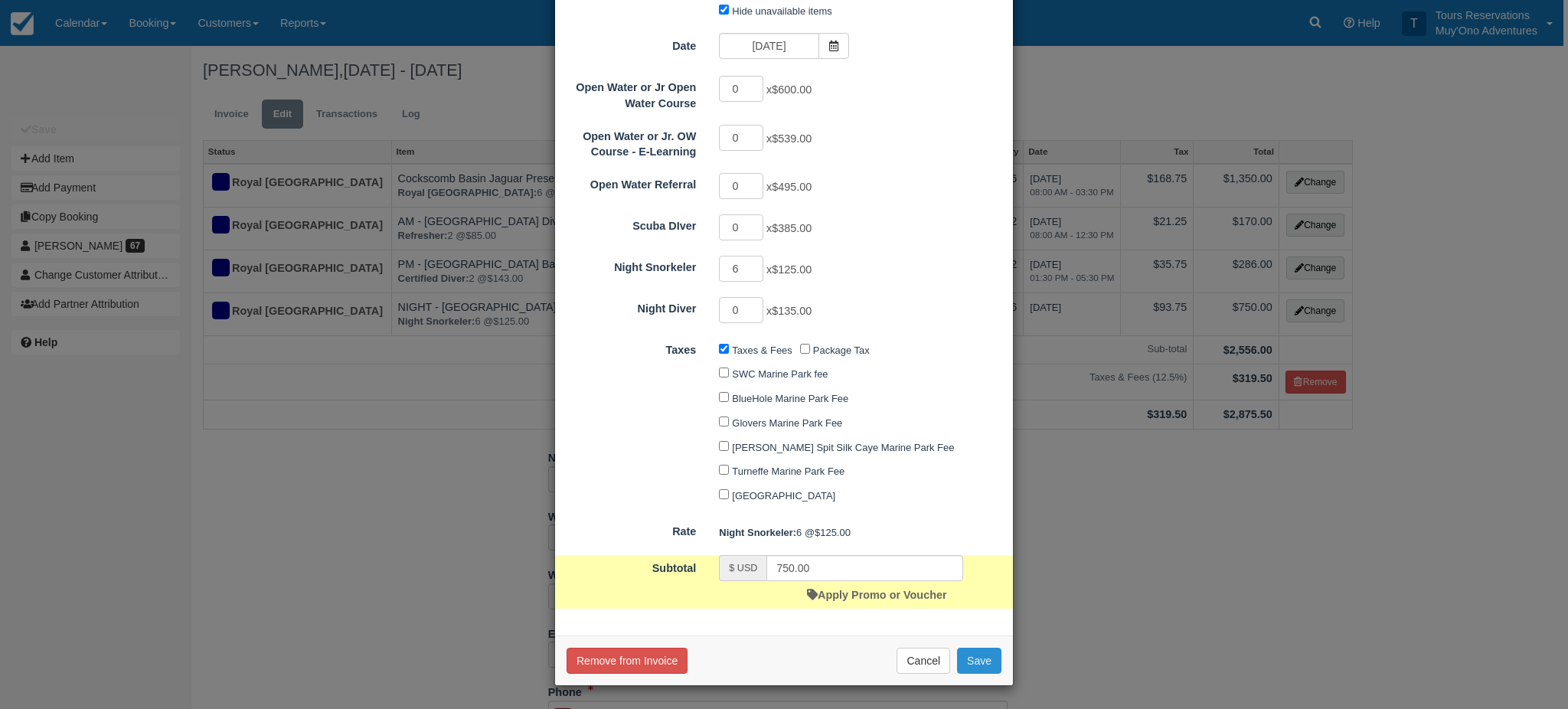
checkbox input "false"
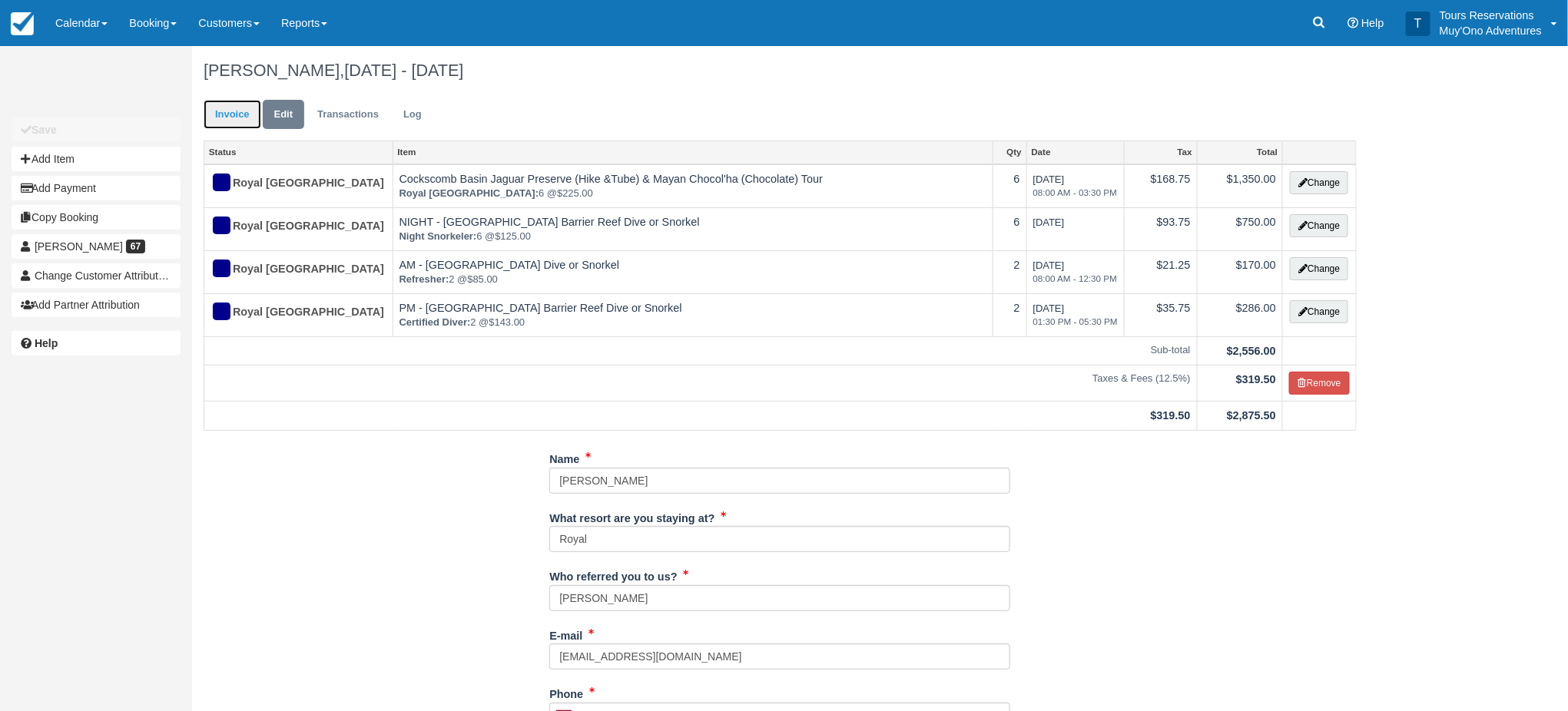
click at [240, 116] on link "Invoice" at bounding box center [233, 114] width 58 height 30
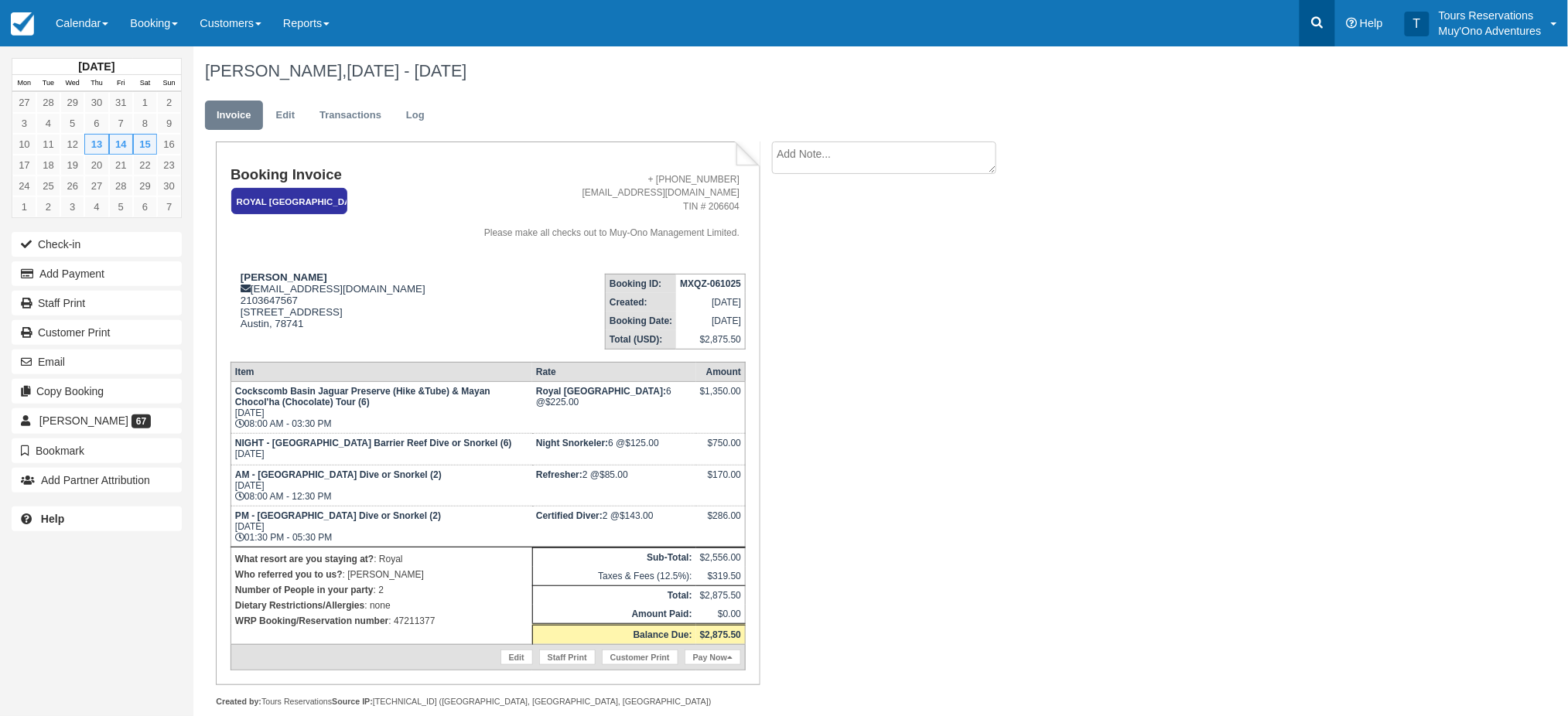
click at [1312, 39] on link at bounding box center [1318, 23] width 36 height 46
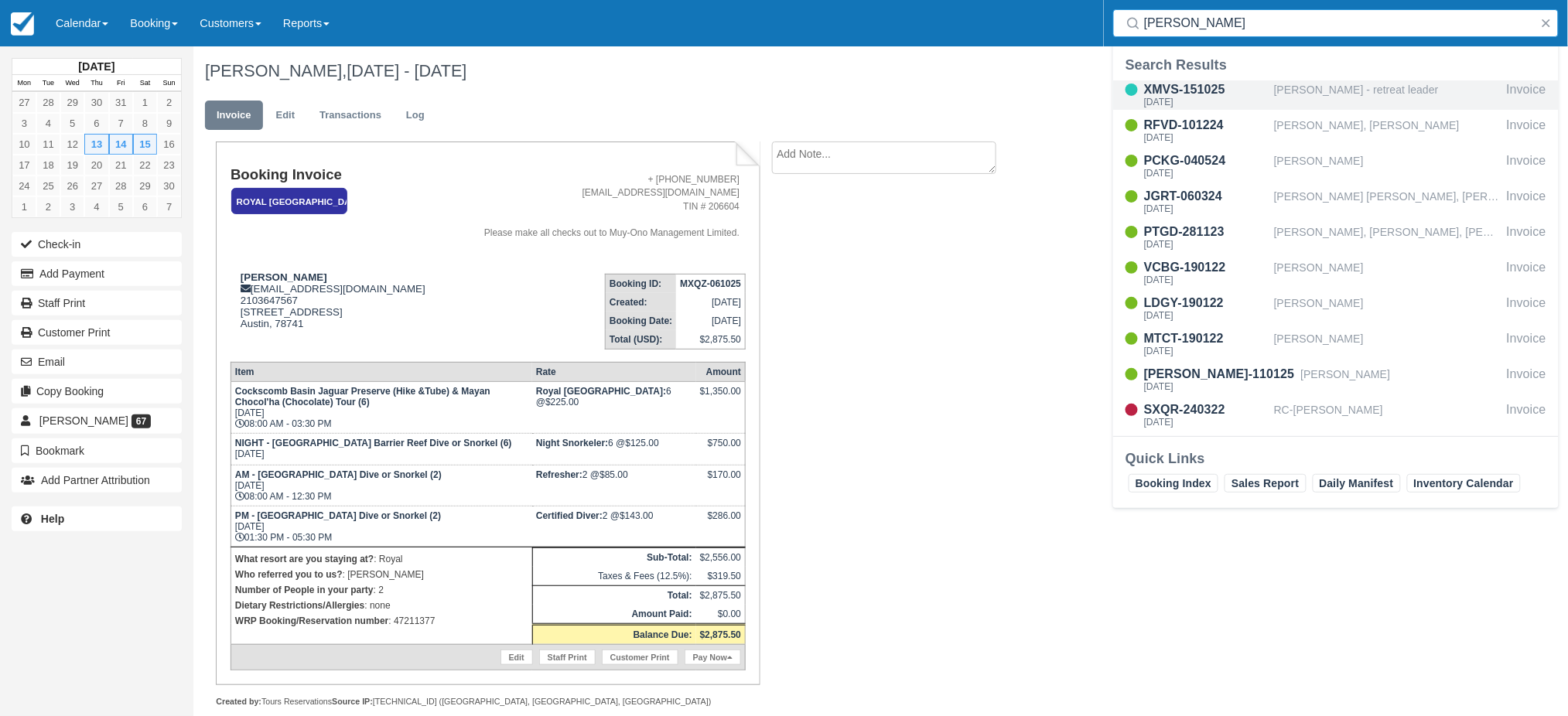
type input "[PERSON_NAME]"
click at [1267, 96] on div "XMVS-151025" at bounding box center [1206, 89] width 124 height 19
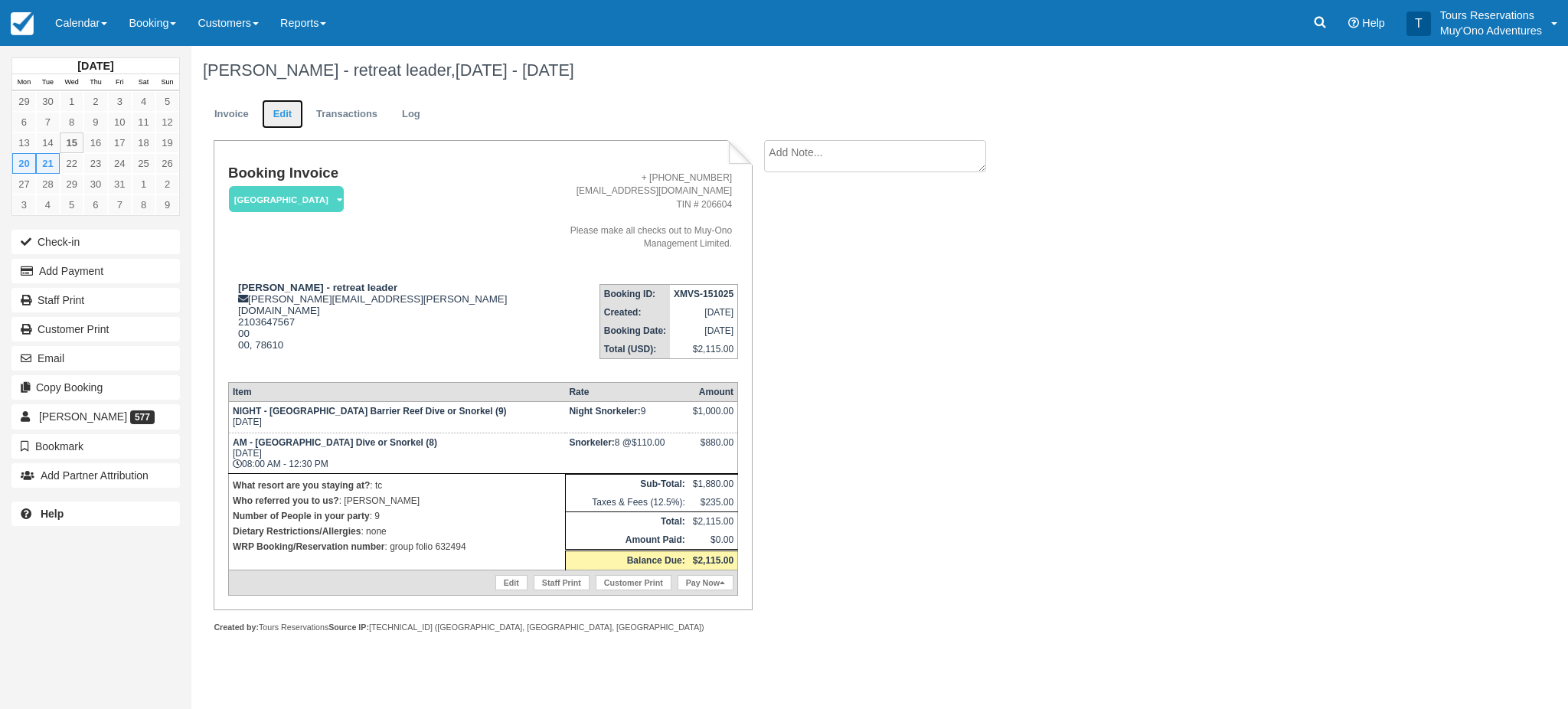
click at [288, 120] on link "Edit" at bounding box center [283, 114] width 42 height 30
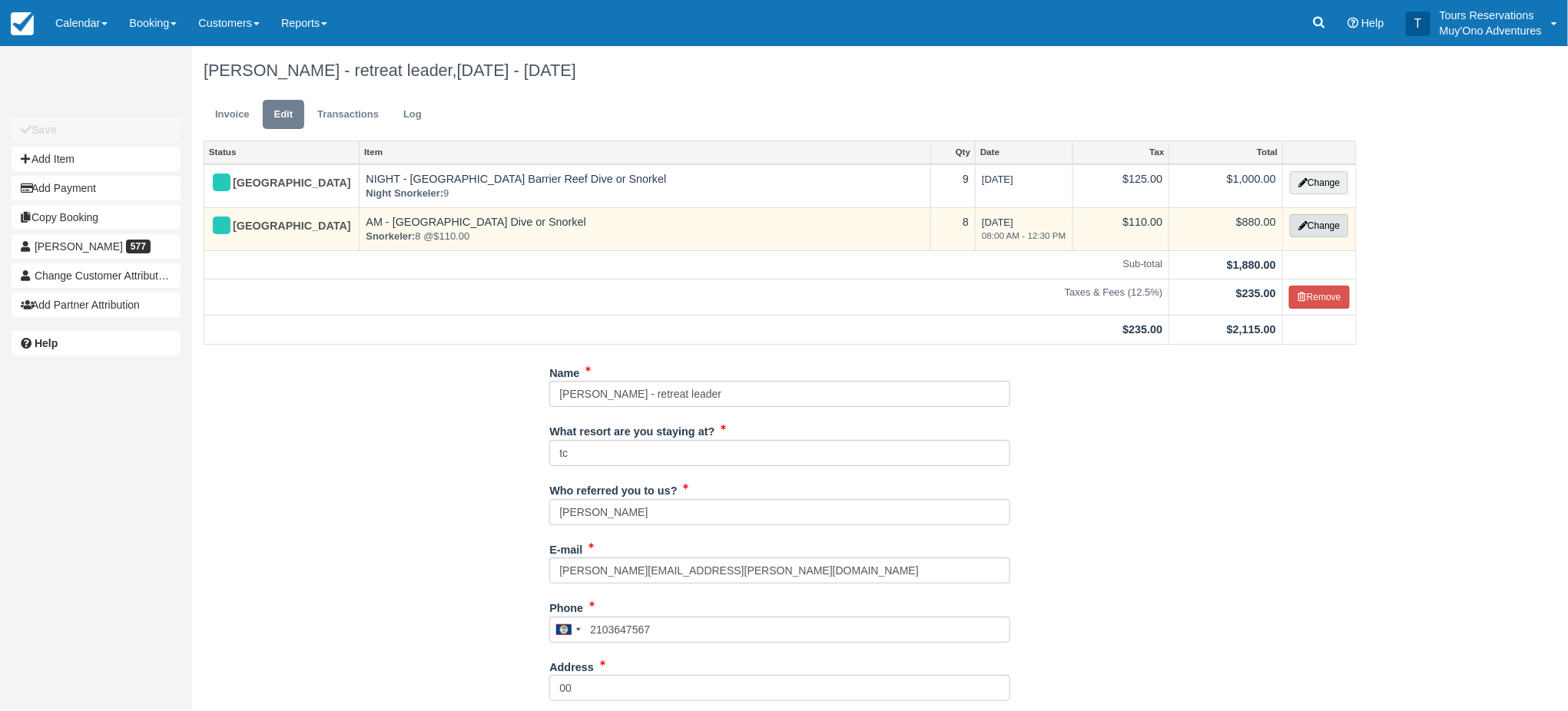
click at [1309, 216] on button "Change" at bounding box center [1319, 225] width 59 height 23
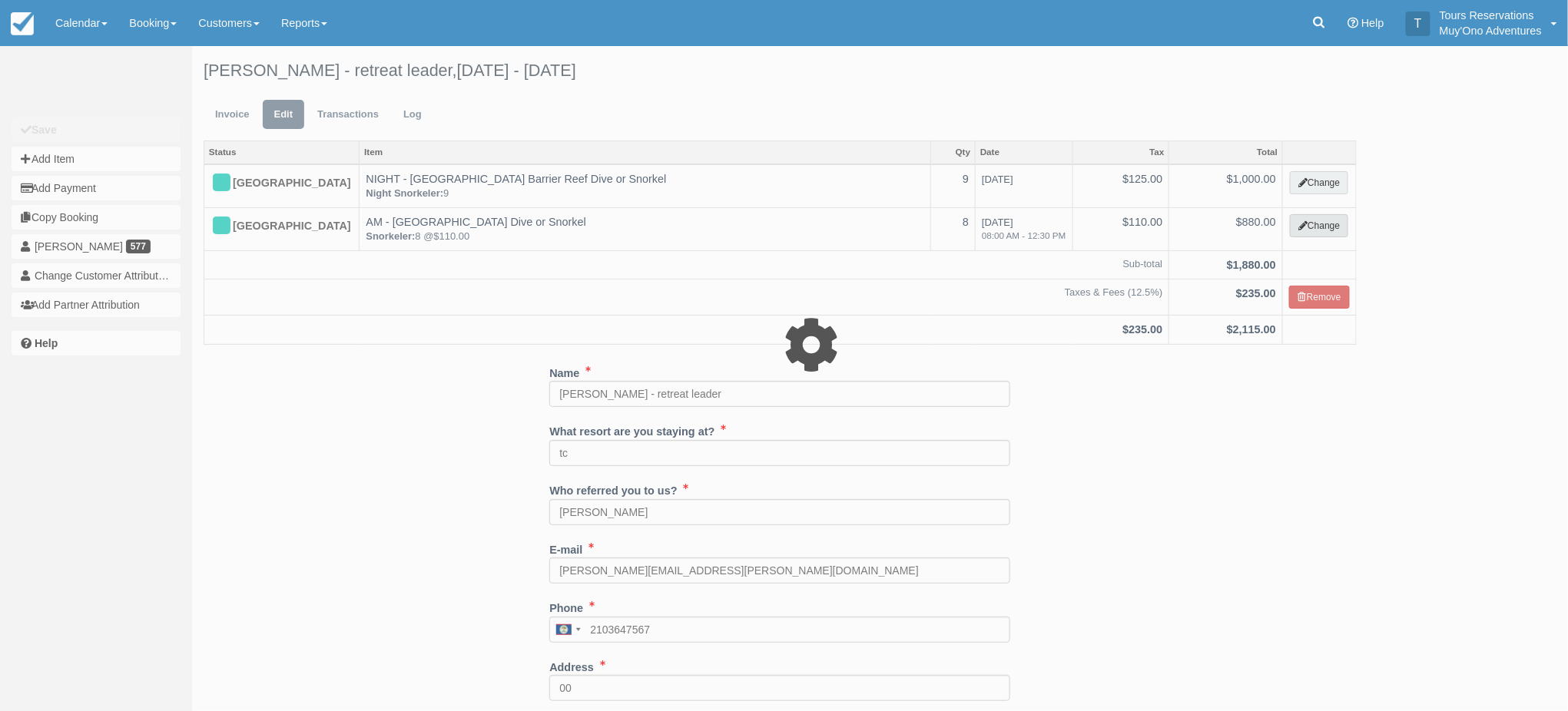
select select "64"
type input "880.00"
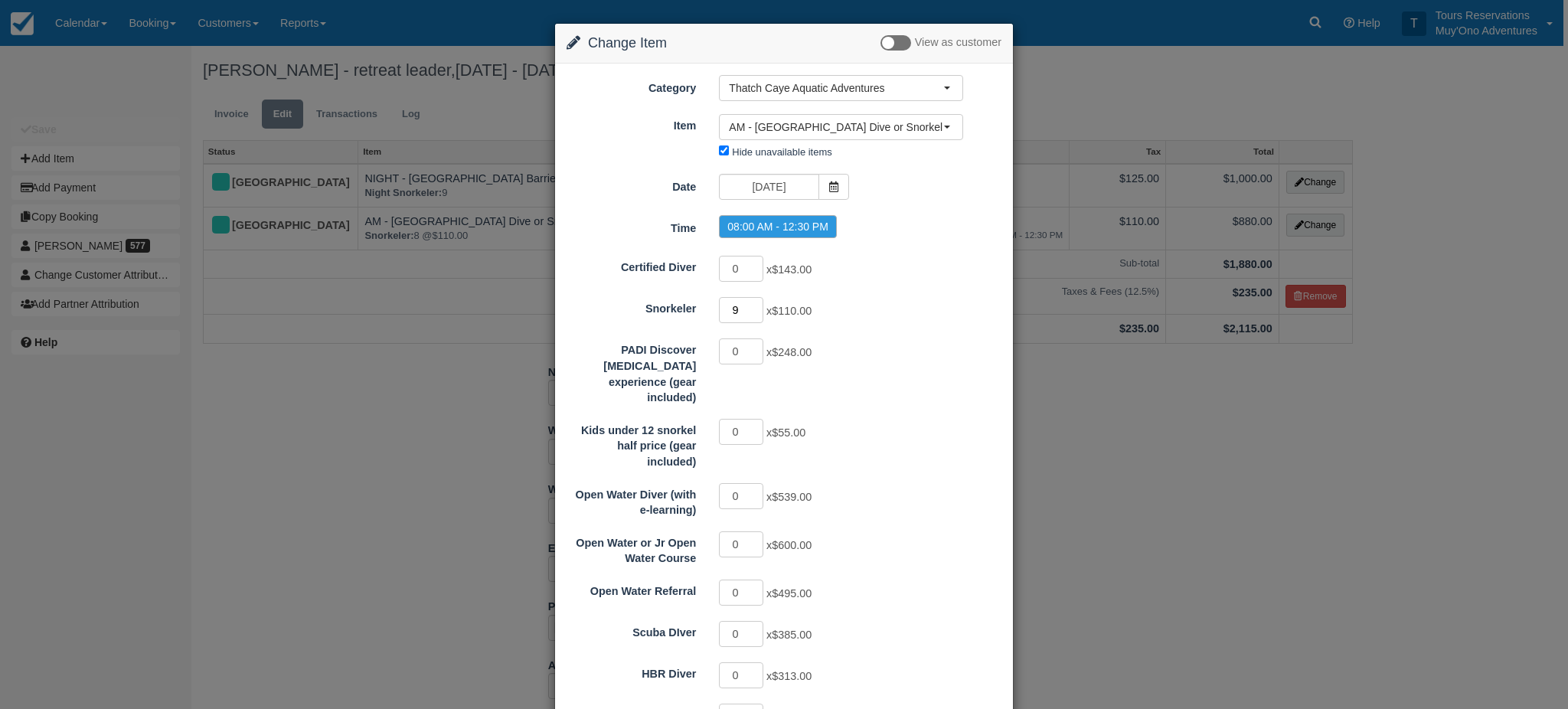
type input "9"
click at [754, 310] on input "9" at bounding box center [740, 310] width 44 height 26
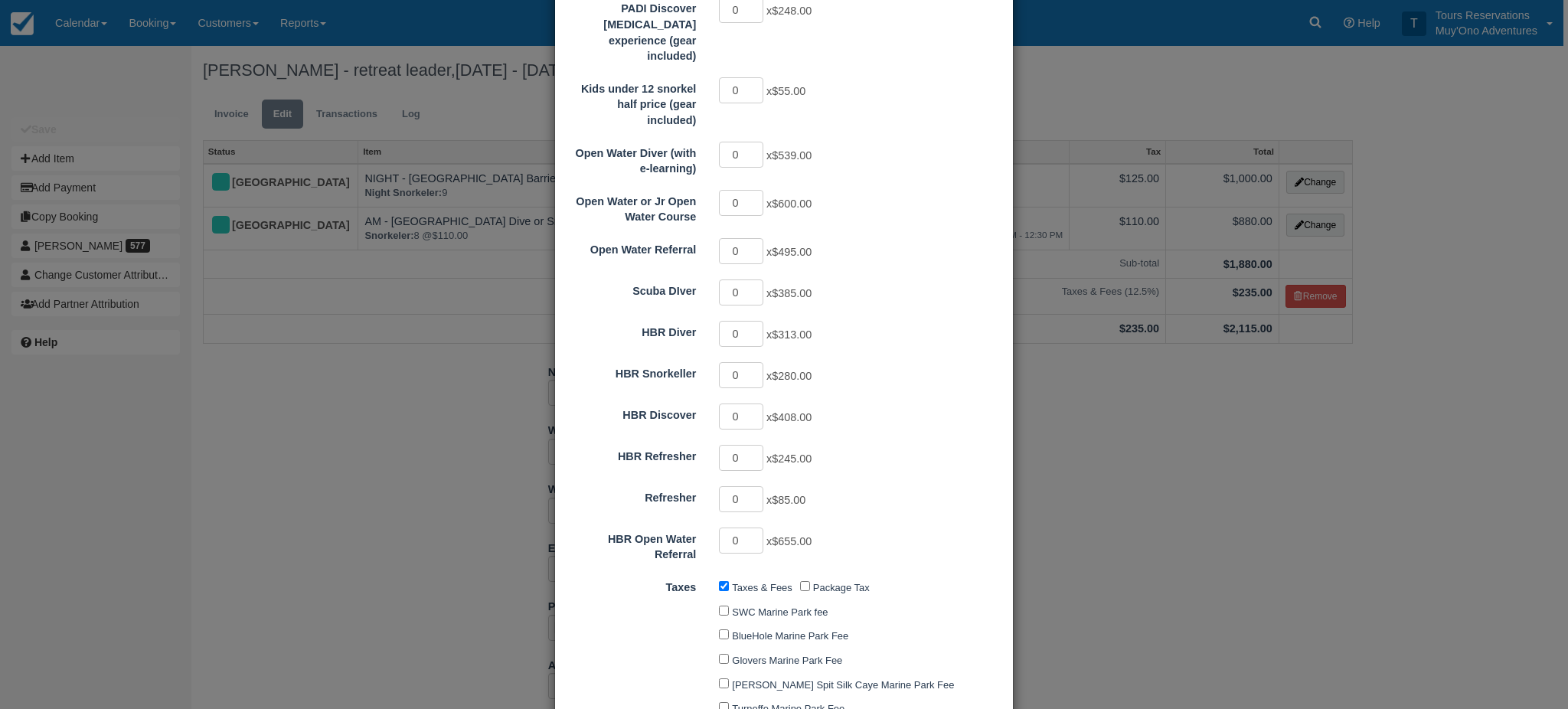
scroll to position [670, 0]
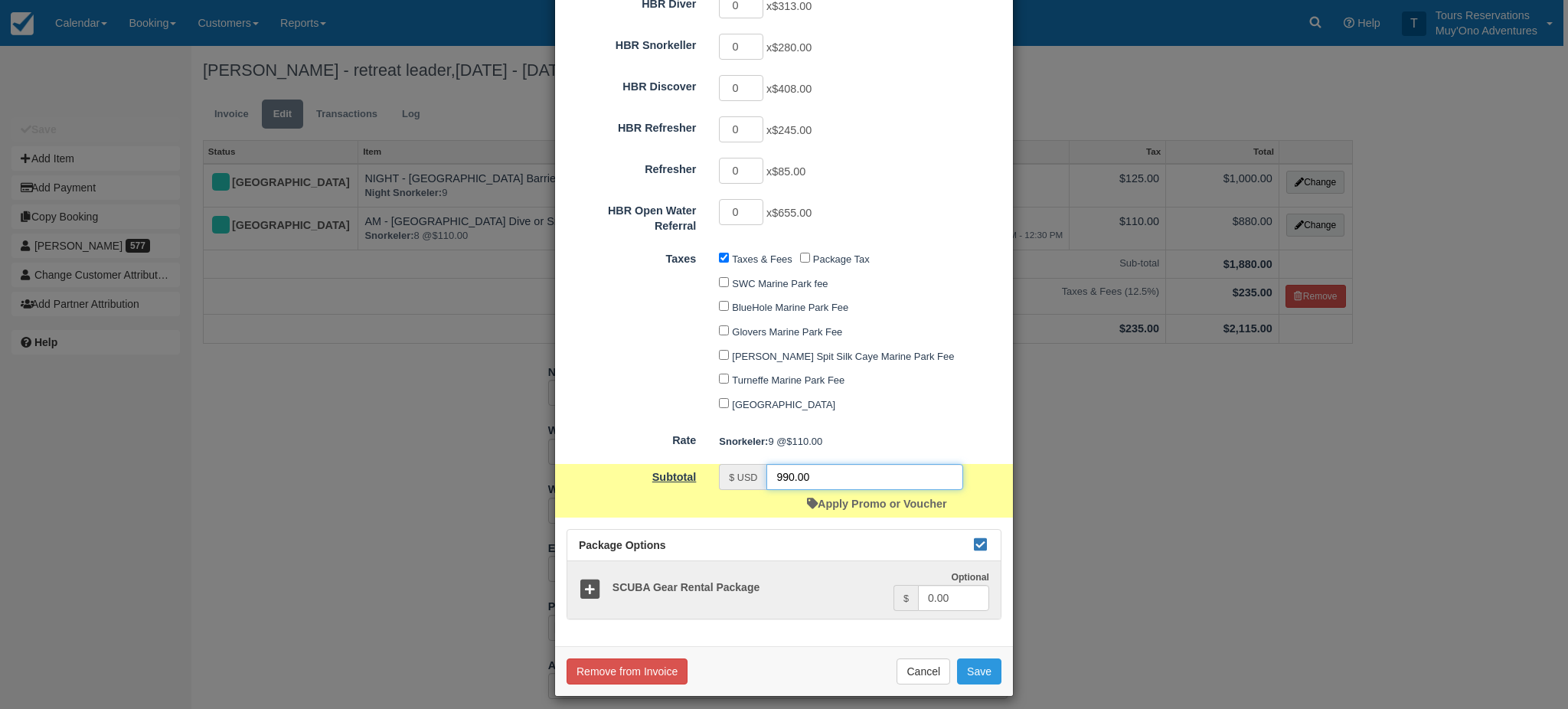
drag, startPoint x: 816, startPoint y: 460, endPoint x: 676, endPoint y: 457, distance: 140.0
click at [676, 464] on div "Subtotal $ USD 990.00 Apply Promo or Voucher" at bounding box center [784, 491] width 458 height 54
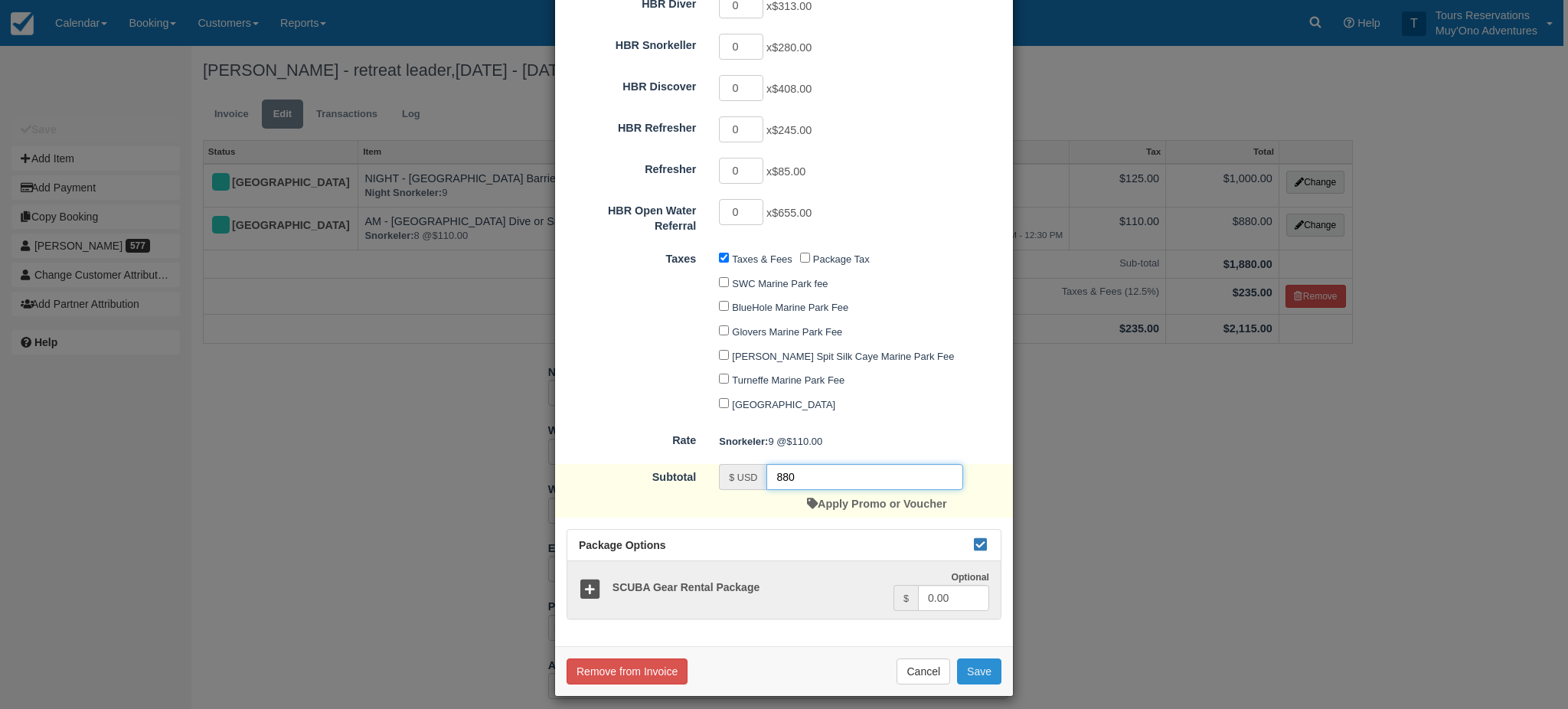
type input "880"
click at [975, 666] on button "Save" at bounding box center [978, 671] width 44 height 26
checkbox input "false"
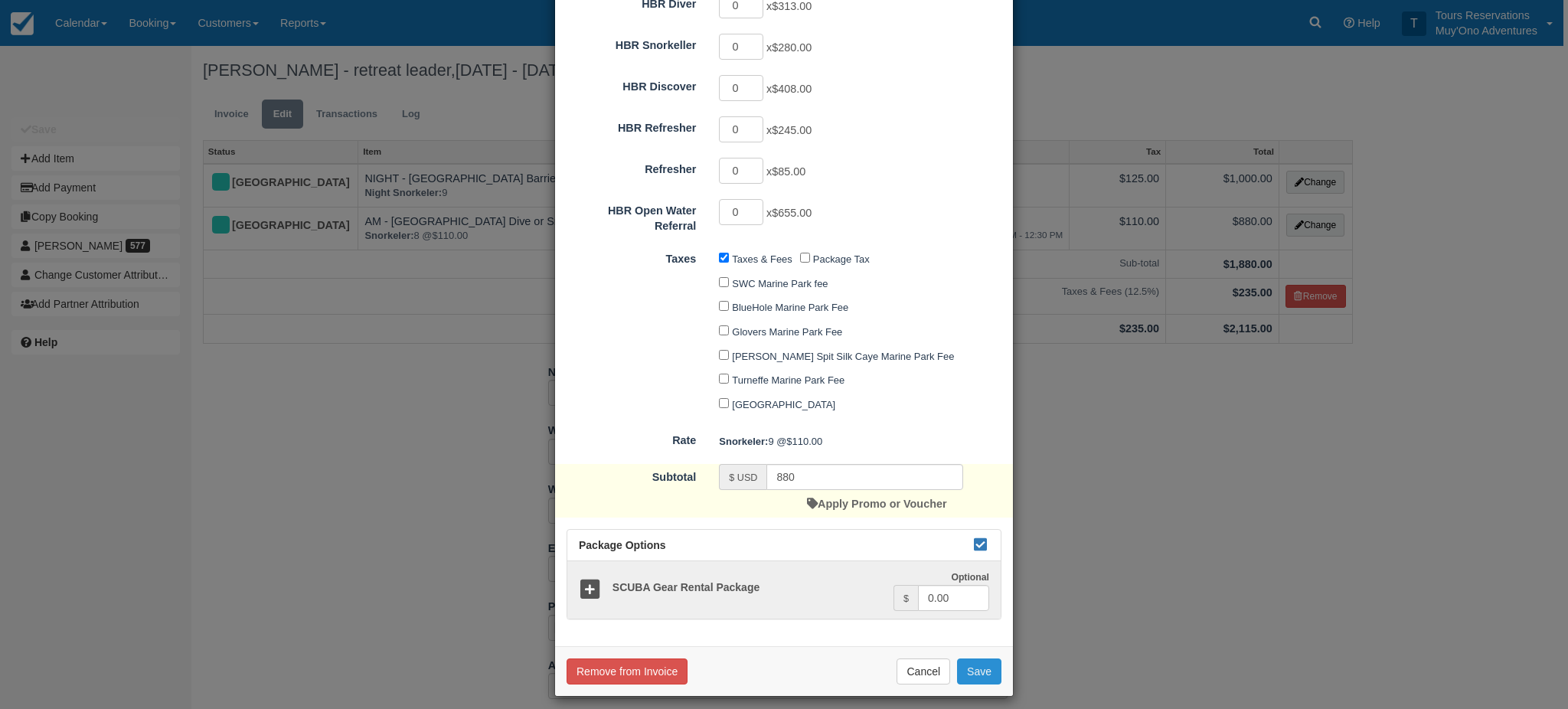
checkbox input "false"
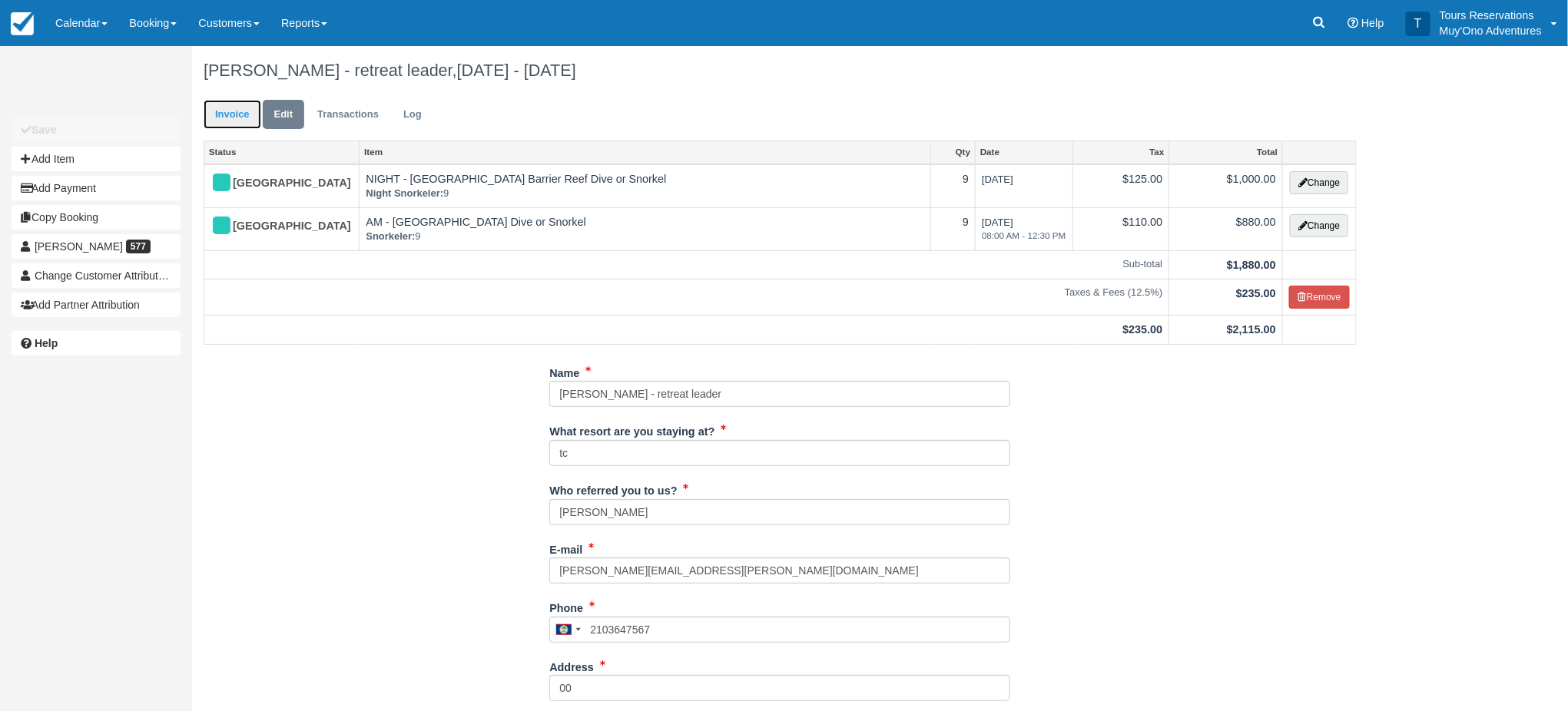
click at [254, 116] on link "Invoice" at bounding box center [233, 114] width 58 height 30
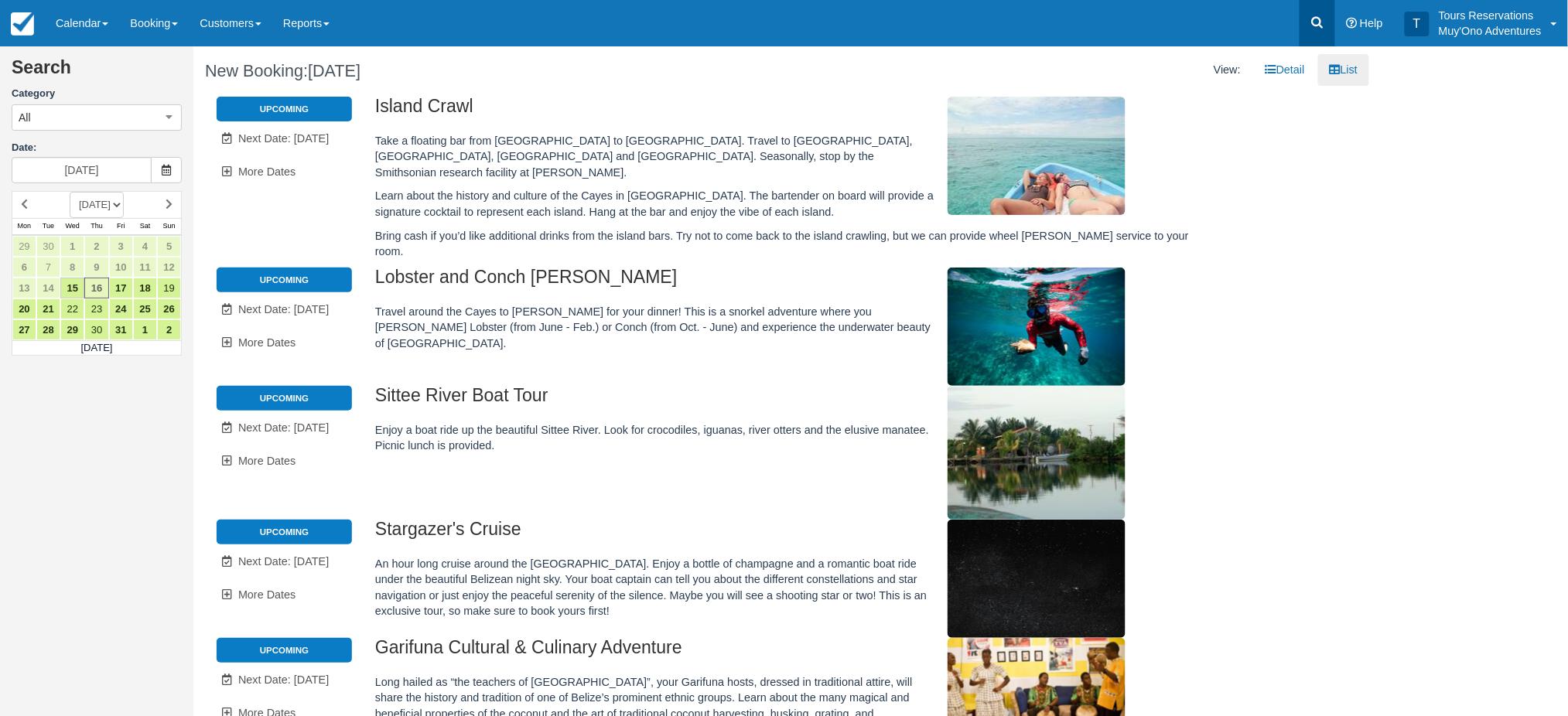
click at [1314, 25] on icon at bounding box center [1317, 22] width 15 height 15
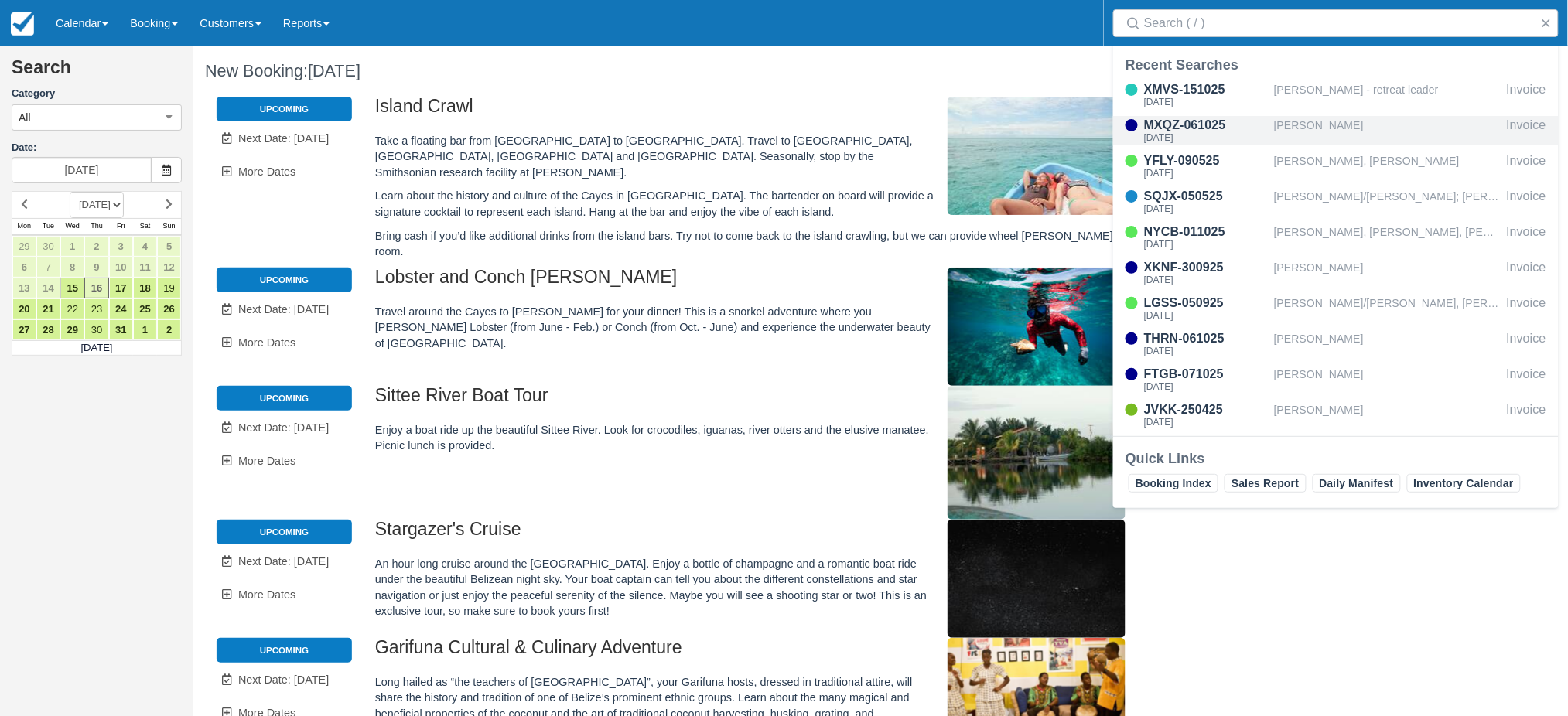
click at [1298, 121] on div "[PERSON_NAME]" at bounding box center [1387, 130] width 227 height 29
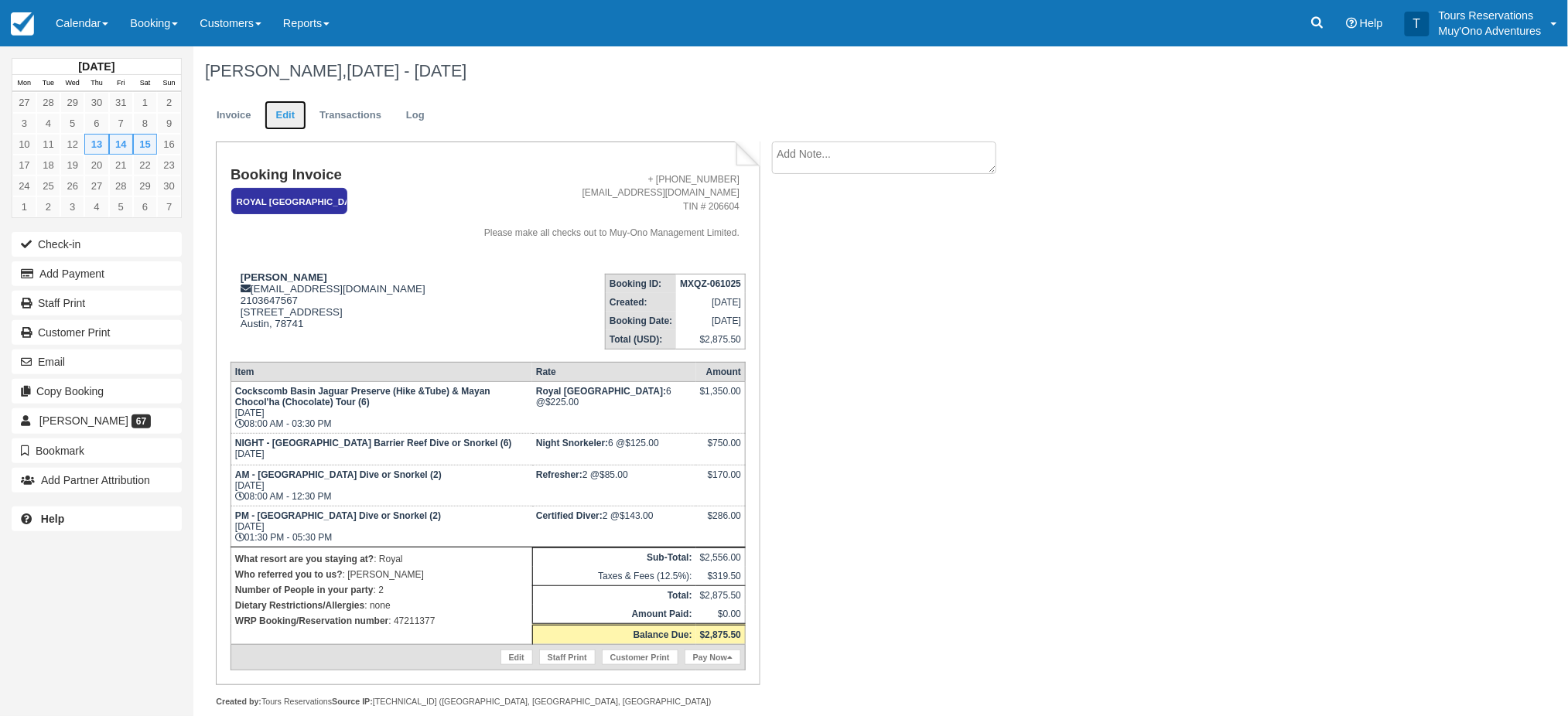
click at [281, 106] on link "Edit" at bounding box center [286, 115] width 42 height 30
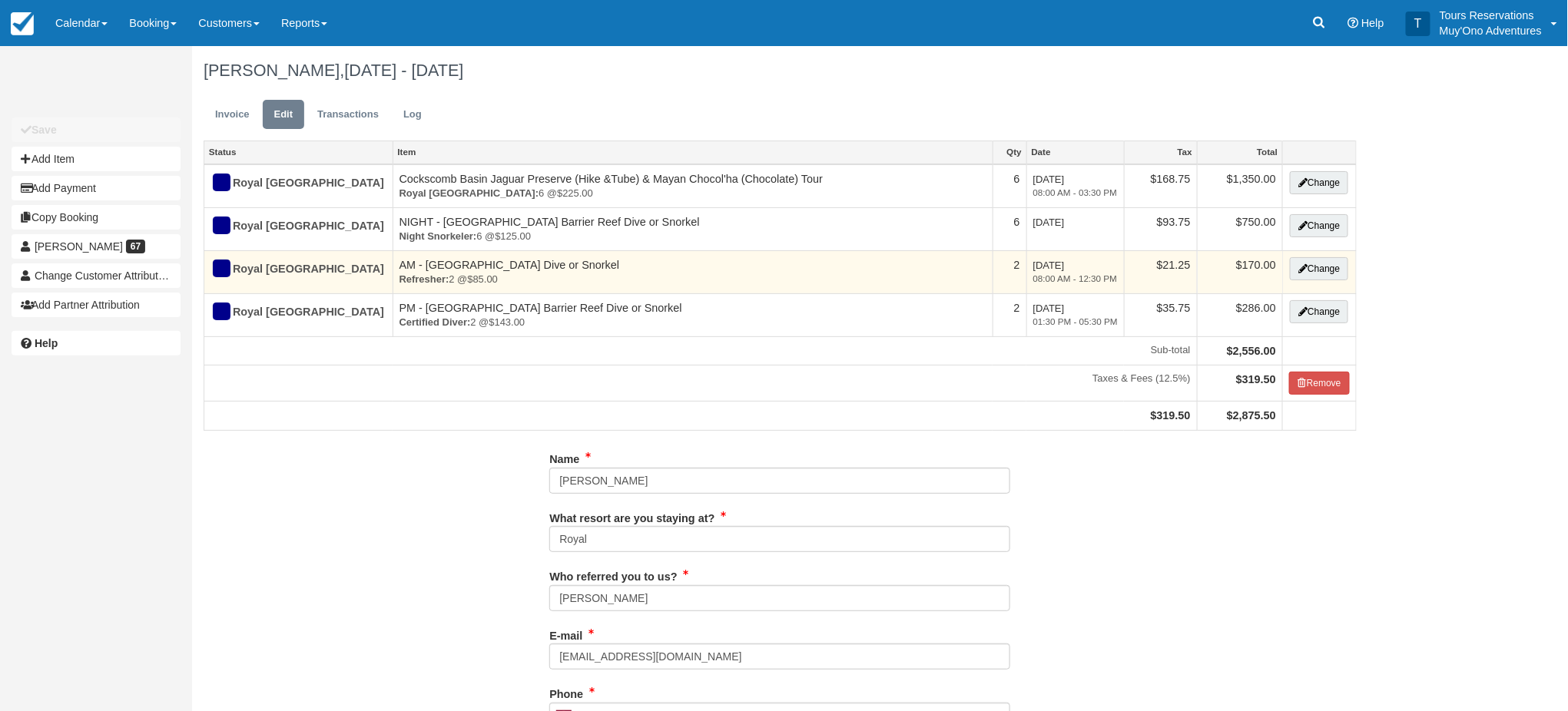
type input "2103647567"
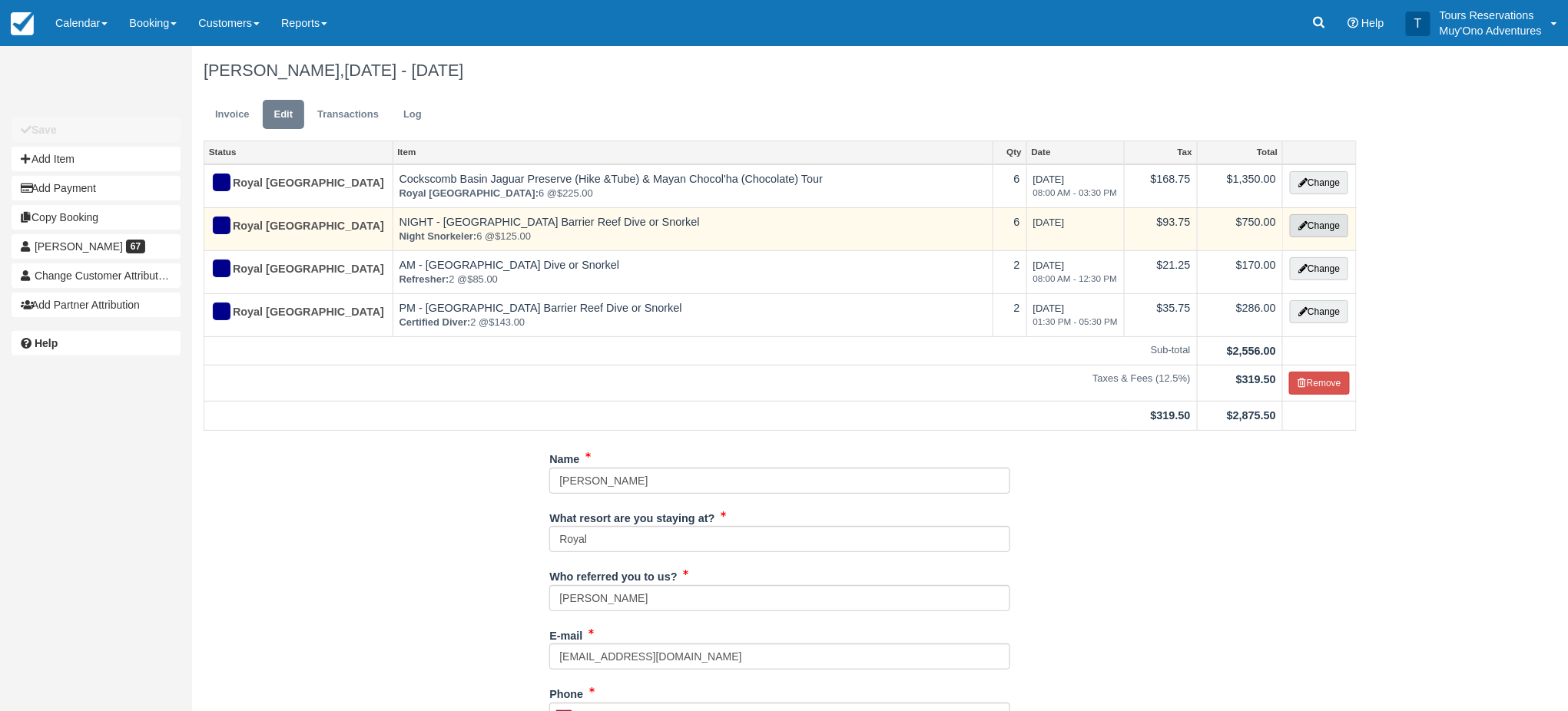
click at [1296, 229] on button "Change" at bounding box center [1319, 225] width 59 height 23
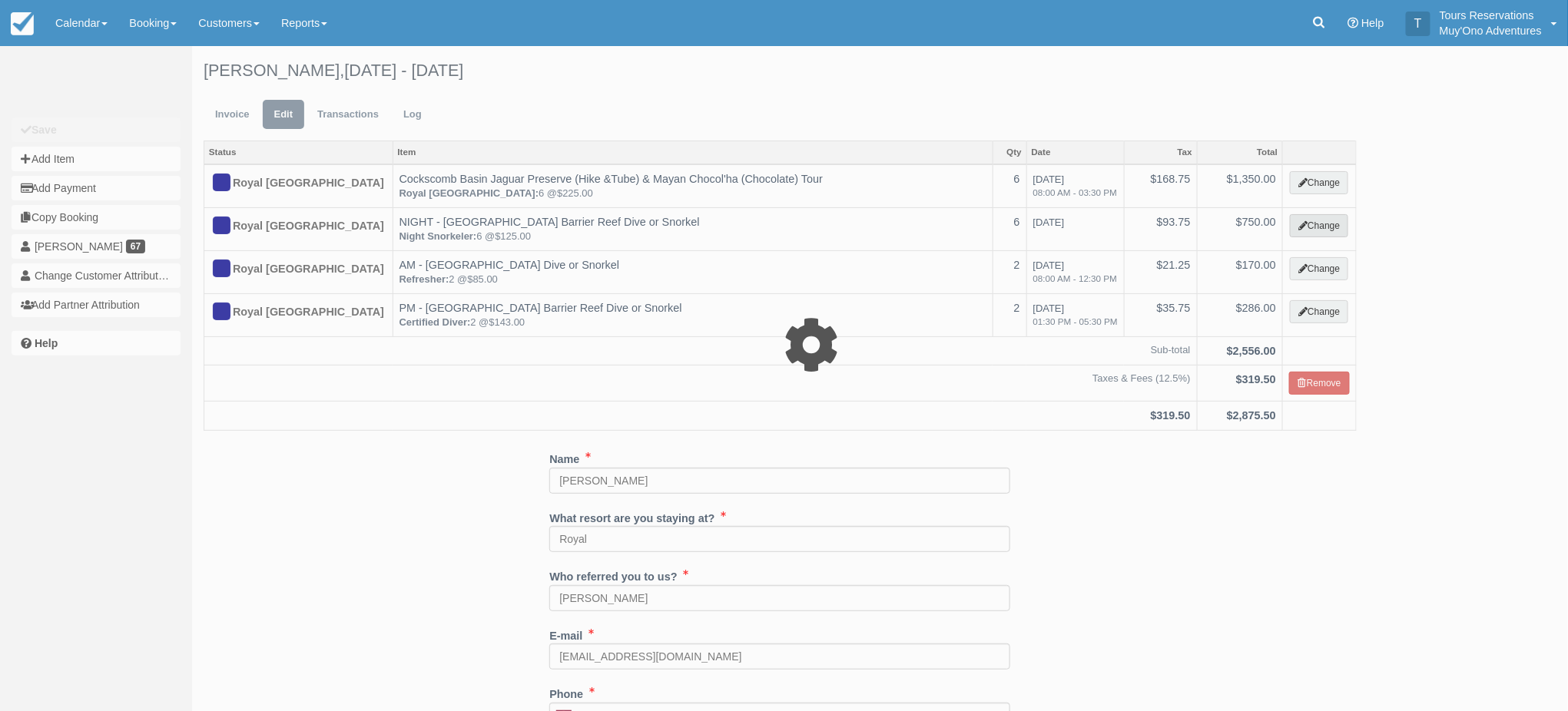
select select "64"
type input "750.00"
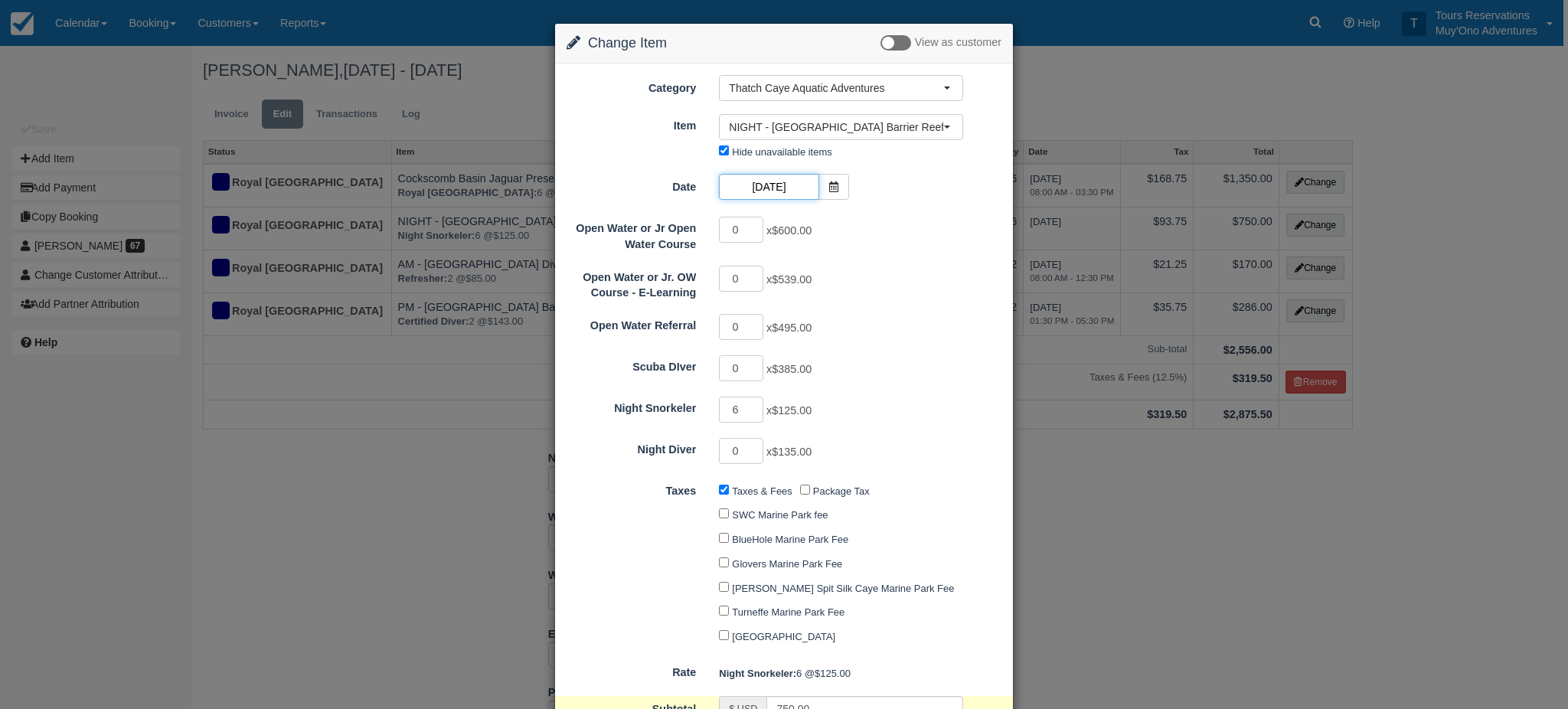
click at [764, 185] on input "11/14/25" at bounding box center [768, 187] width 99 height 26
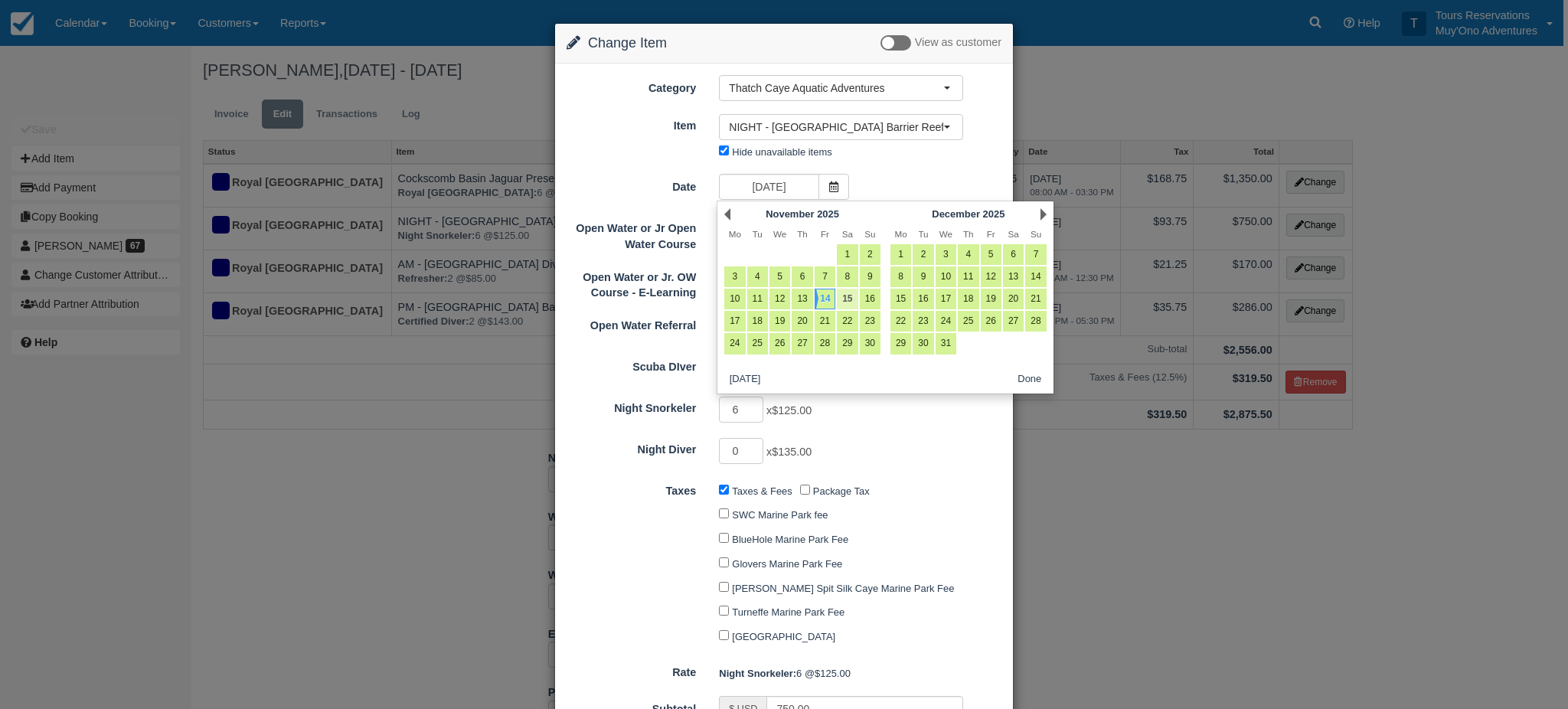
click at [848, 306] on link "15" at bounding box center [847, 299] width 21 height 21
type input "11/15/25"
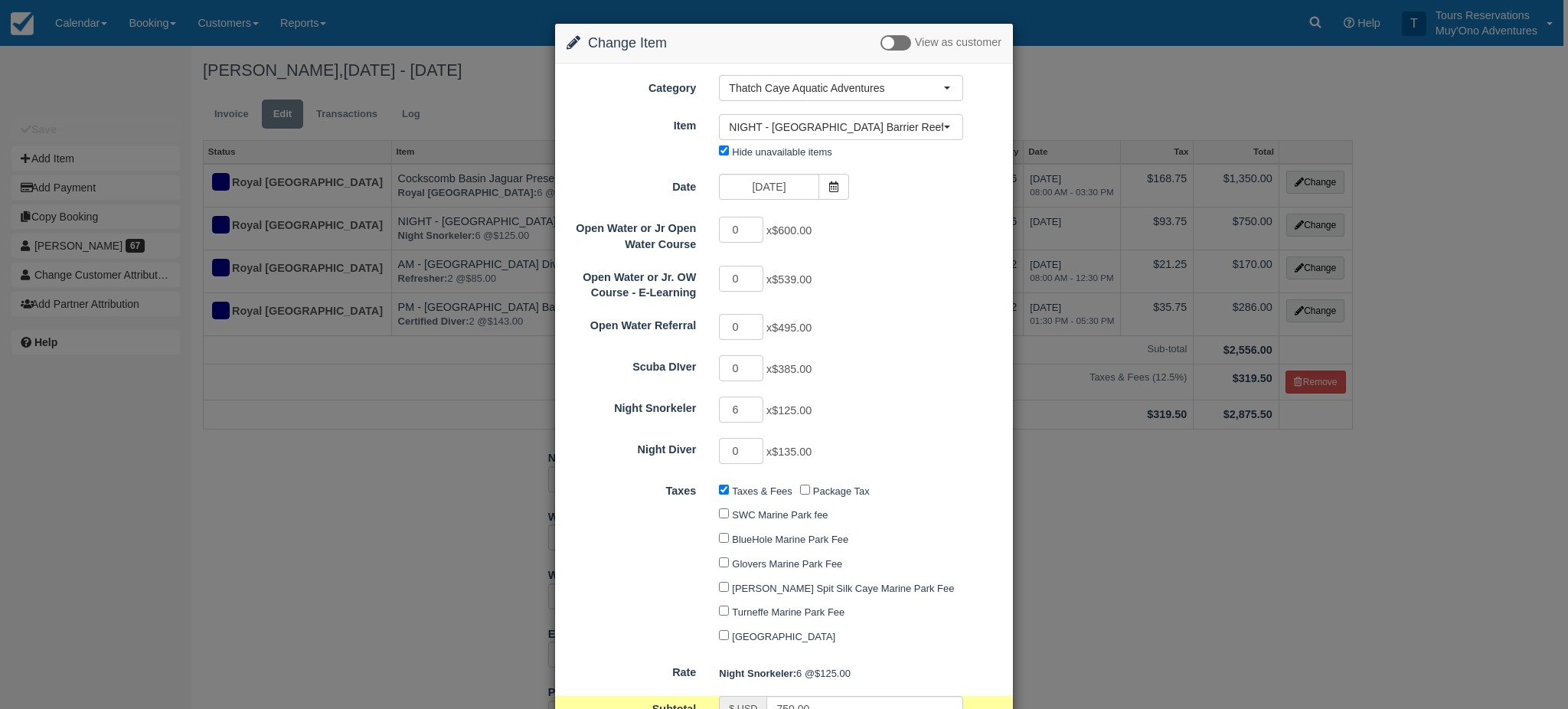
scroll to position [145, 0]
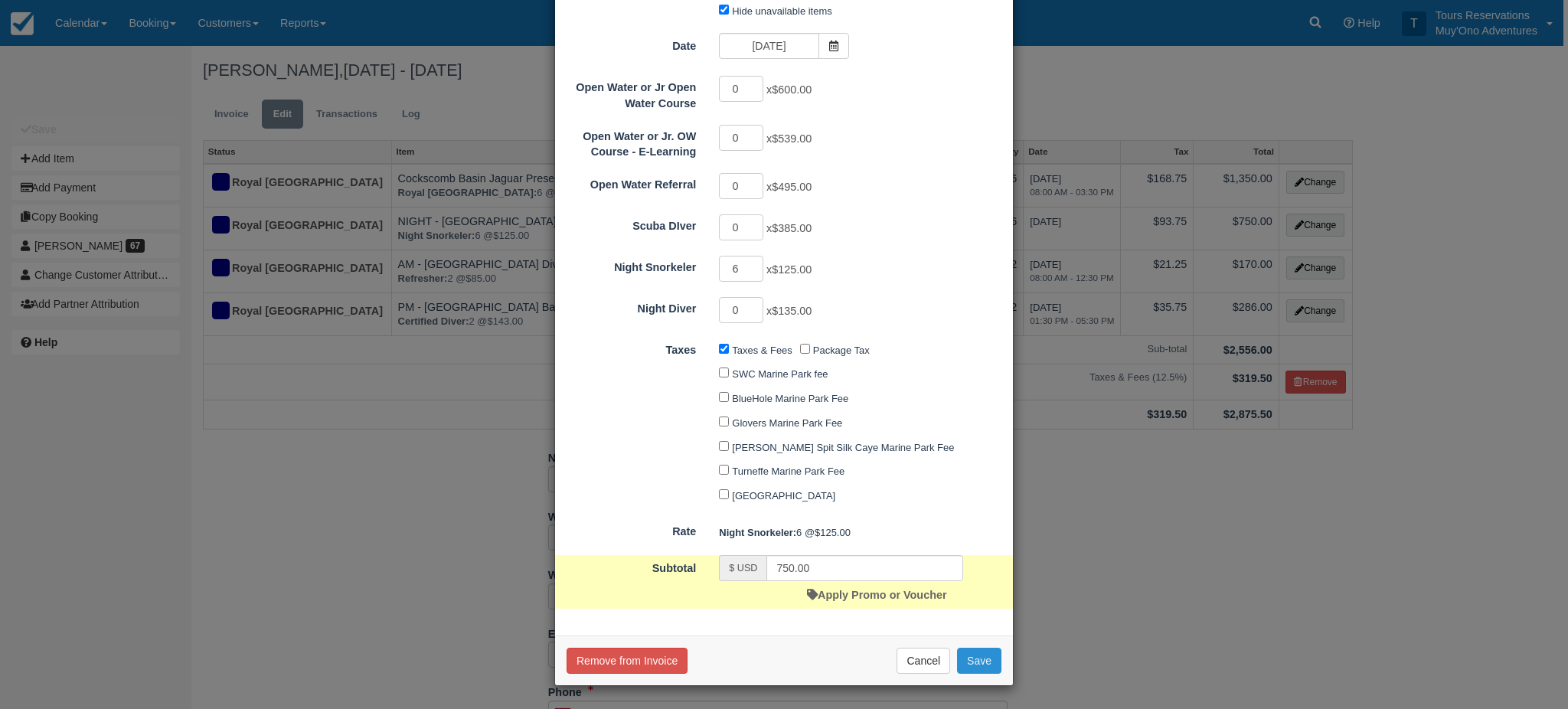
click at [971, 674] on div "Remove from Invoice Cancel Save" at bounding box center [784, 660] width 458 height 50
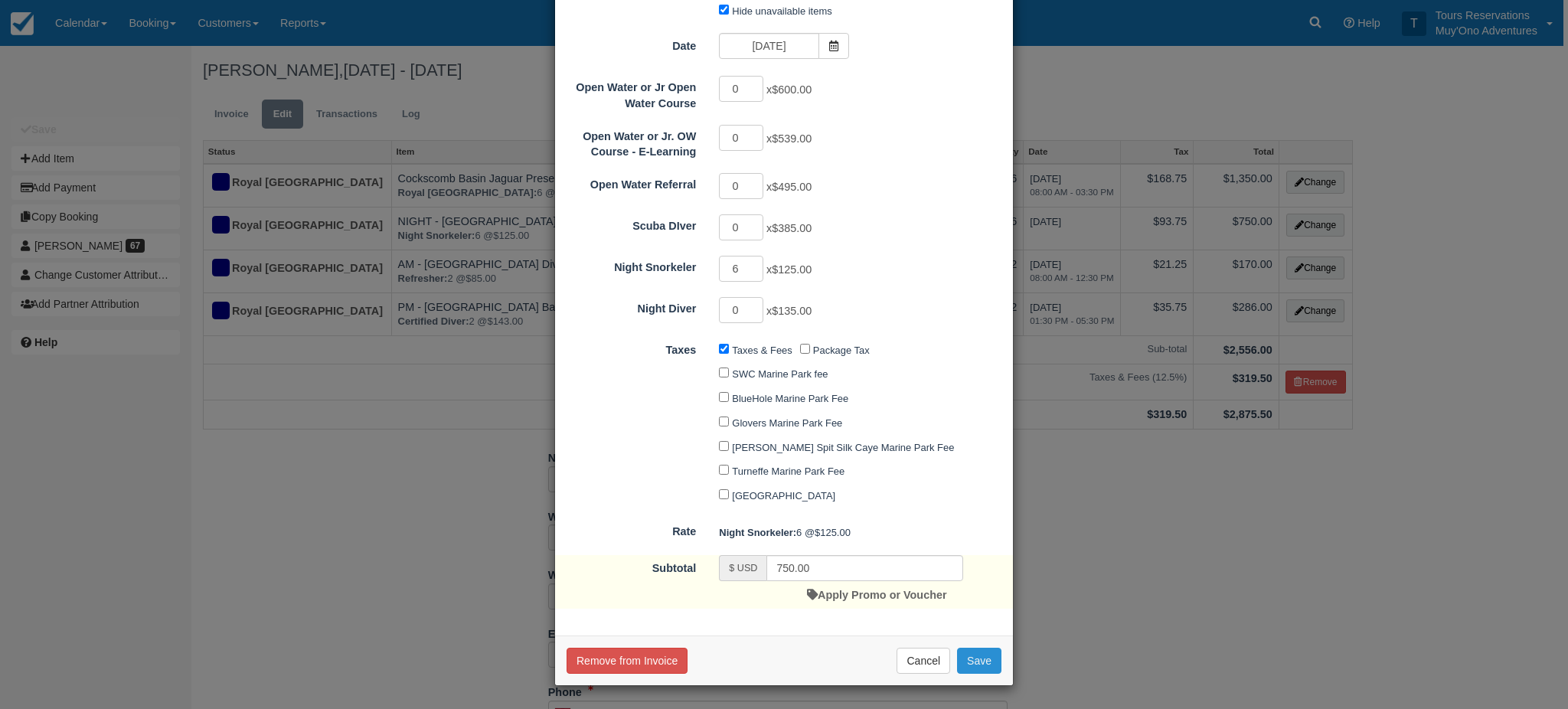
click at [970, 662] on button "Save" at bounding box center [978, 661] width 44 height 26
checkbox input "false"
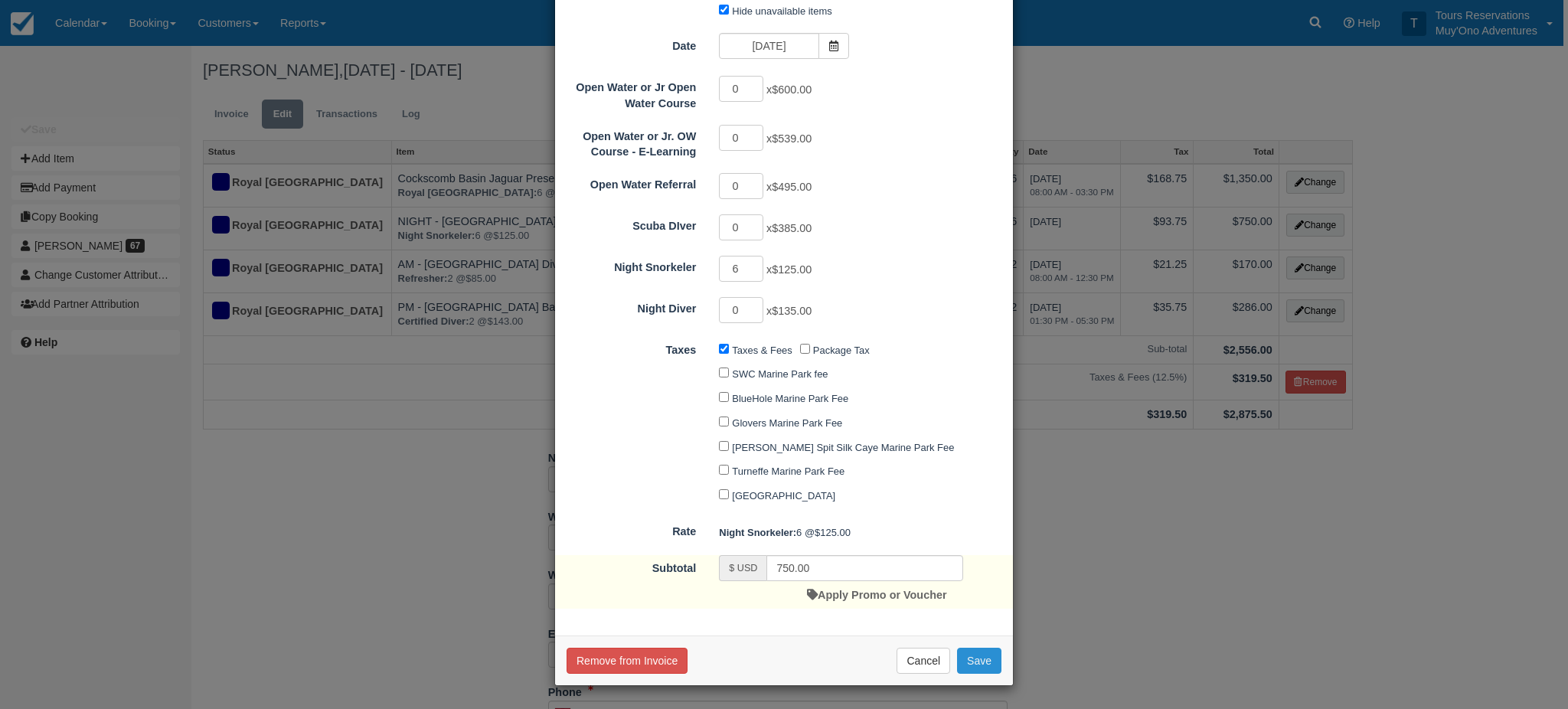
checkbox input "false"
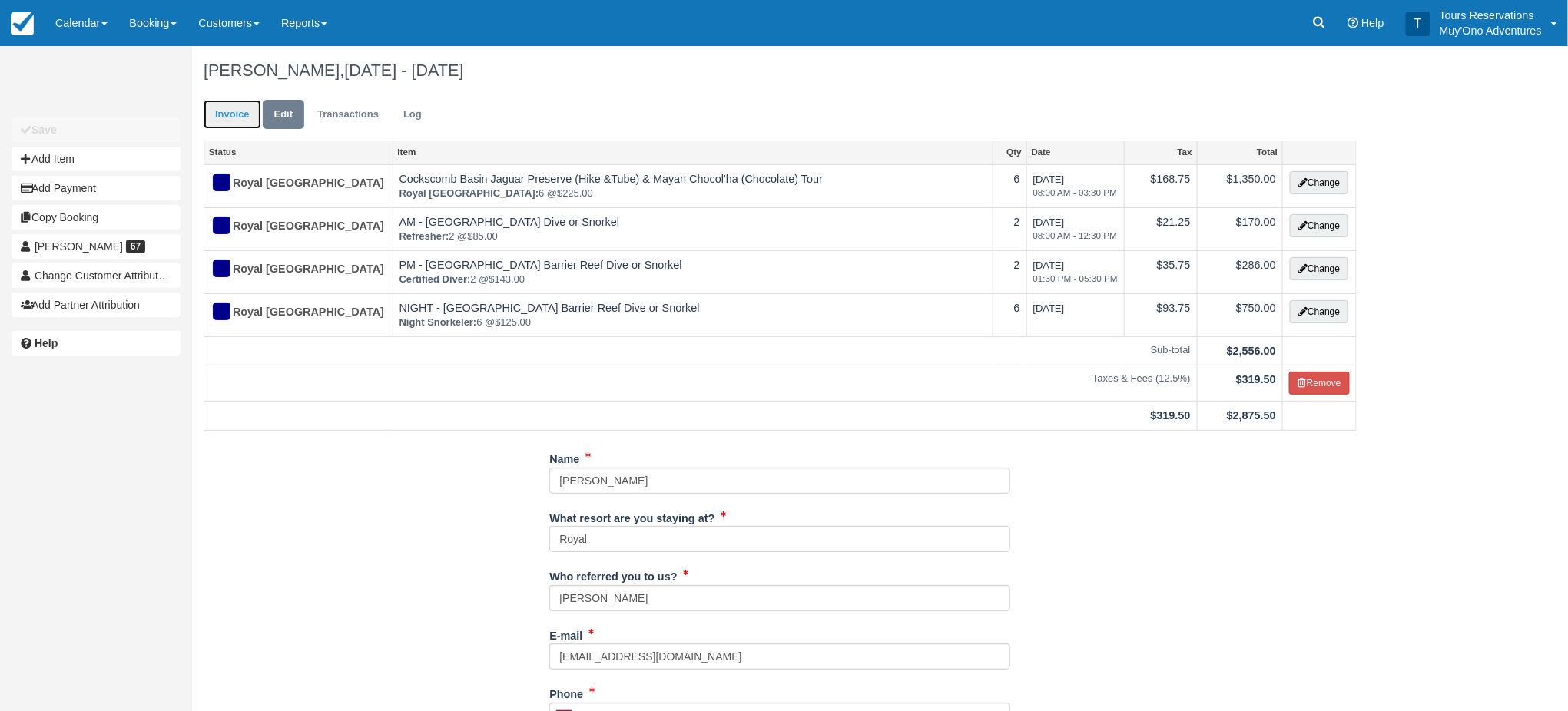
click at [237, 113] on link "Invoice" at bounding box center [233, 114] width 58 height 30
